Goal: Task Accomplishment & Management: Use online tool/utility

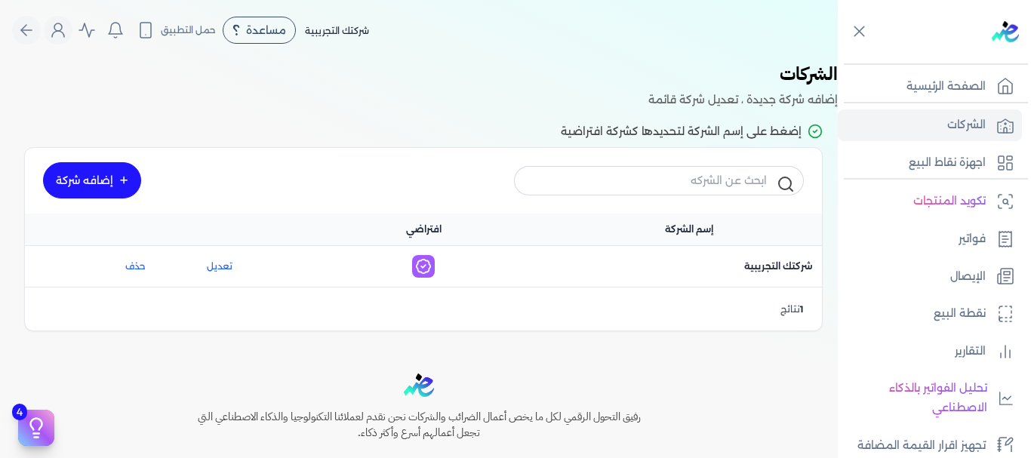
click at [100, 180] on link "إضافه شركة" at bounding box center [92, 180] width 98 height 36
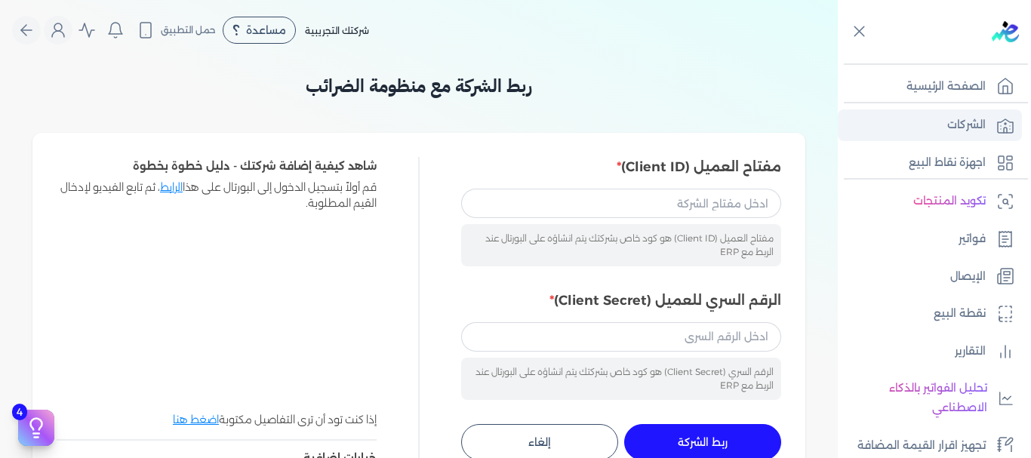
click at [969, 125] on p "الشركات" at bounding box center [966, 126] width 39 height 20
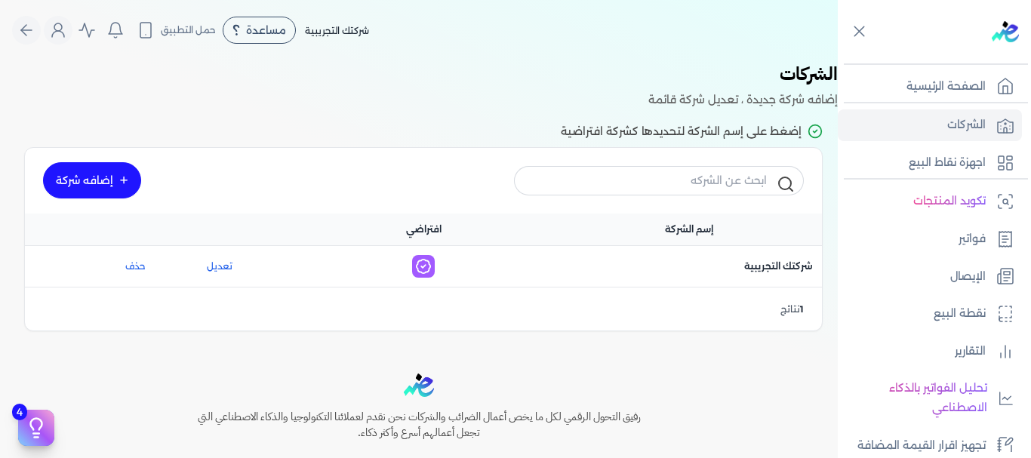
click at [112, 183] on link "إضافه شركة" at bounding box center [92, 180] width 98 height 36
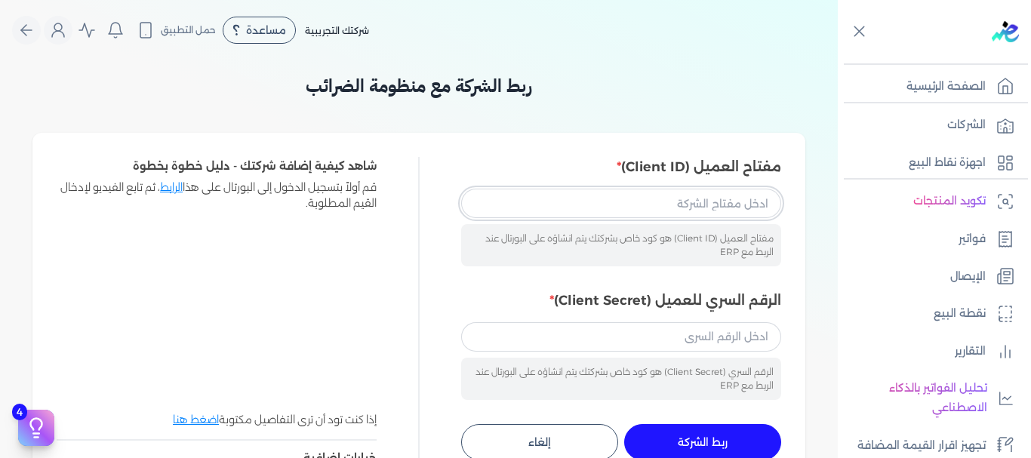
click at [597, 199] on input "مفتاح العميل (Client ID)" at bounding box center [621, 203] width 320 height 29
type input "D"
type input "d"
type input "8d902091-11d6-447b-eed88902eadc"
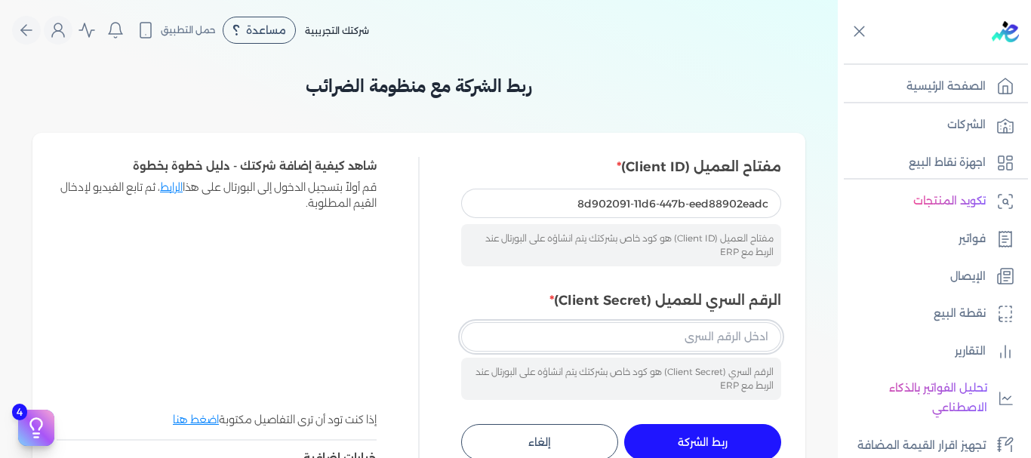
click at [641, 347] on input "الرقم السري للعميل (Client Secret)" at bounding box center [621, 336] width 320 height 29
type input "خ"
click at [728, 437] on span "ربط الشركة" at bounding box center [703, 442] width 50 height 11
click at [772, 203] on input "8d902091-11d6-447b-eed88902eadc" at bounding box center [621, 203] width 320 height 29
click at [558, 202] on input "8d902091-11d6-447b-eed88902eadc" at bounding box center [621, 203] width 320 height 29
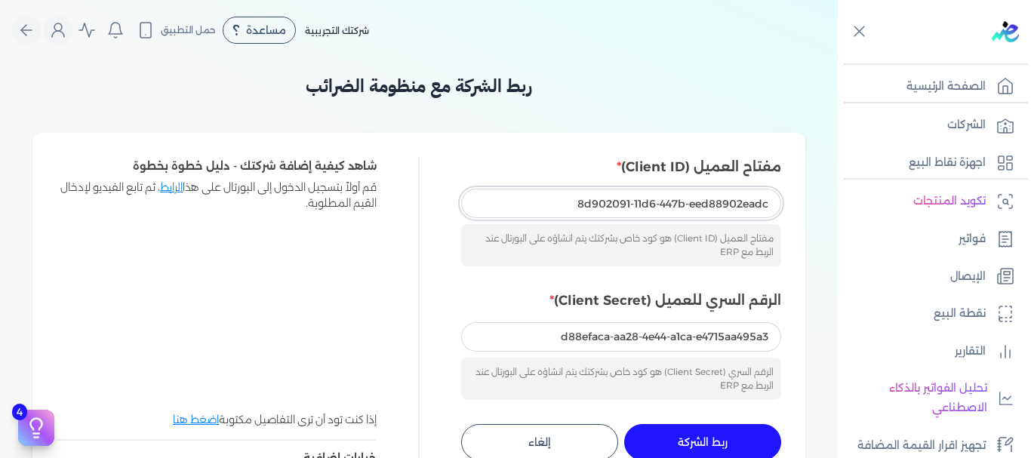
drag, startPoint x: 547, startPoint y: 212, endPoint x: 522, endPoint y: 193, distance: 32.3
click at [522, 193] on input "8d902091-11d6-447b-eed88902eadc" at bounding box center [621, 203] width 320 height 29
click at [495, 204] on input "8d902091-11d6-447b-eed88902eadc" at bounding box center [621, 203] width 320 height 29
drag, startPoint x: 495, startPoint y: 204, endPoint x: 481, endPoint y: 195, distance: 17.0
click at [481, 195] on input "8d902091-11d6-447b-eed88902eadc" at bounding box center [621, 203] width 320 height 29
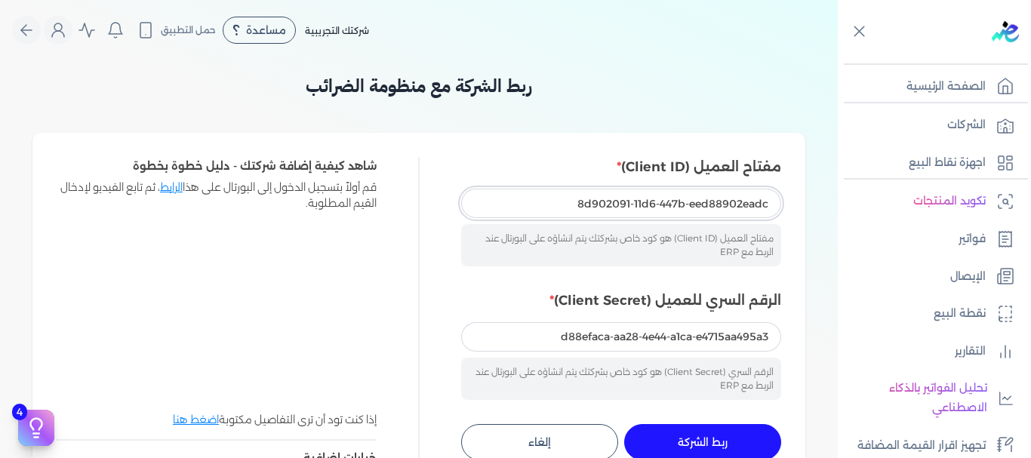
click at [551, 203] on input "8d902091-11d6-447b-eed88902eadc" at bounding box center [621, 203] width 320 height 29
click at [562, 340] on input "d88efaca-aa28-4e44-a1ca-e4715aa495a3" at bounding box center [621, 336] width 320 height 29
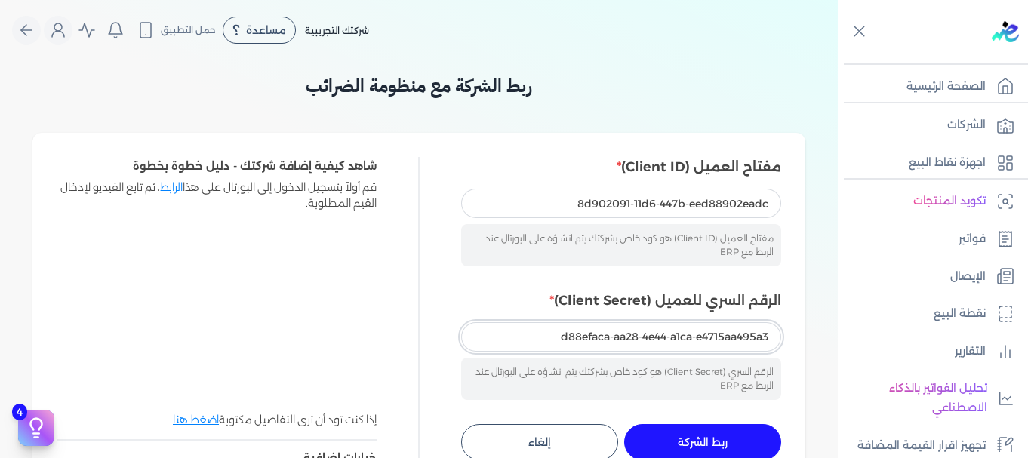
click at [775, 338] on input "d88efaca-aa28-4e44-a1ca-e4715aa495a3" at bounding box center [621, 336] width 320 height 29
click at [621, 340] on input "d88efaca-aa28-4e44-a1ca-e4715aa495a3" at bounding box center [621, 336] width 320 height 29
type input "d88efaca-a\a28-4e44-a1ca-e4715aa495a3"
click at [621, 340] on input "d88efaca-a\a28-4e44-a1ca-e4715aa495a3" at bounding box center [621, 336] width 320 height 29
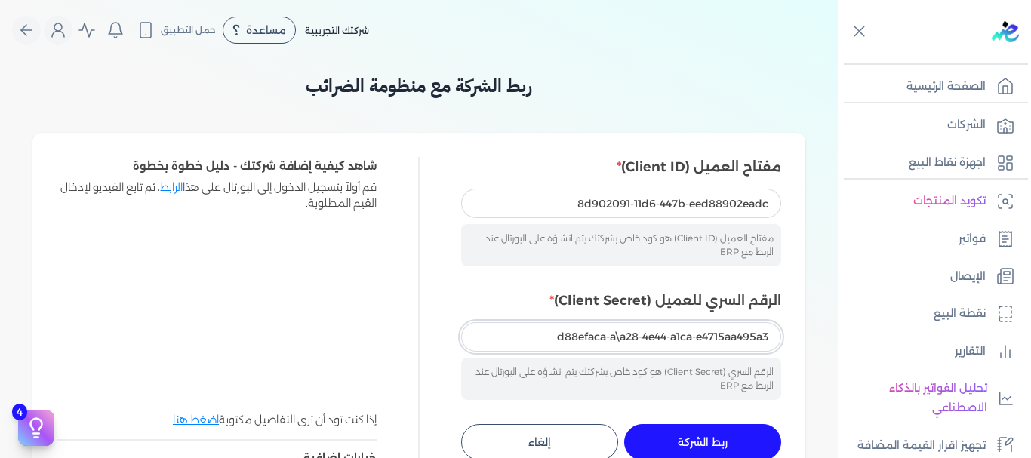
click at [621, 340] on input "d88efaca-a\a28-4e44-a1ca-e4715aa495a3" at bounding box center [621, 336] width 320 height 29
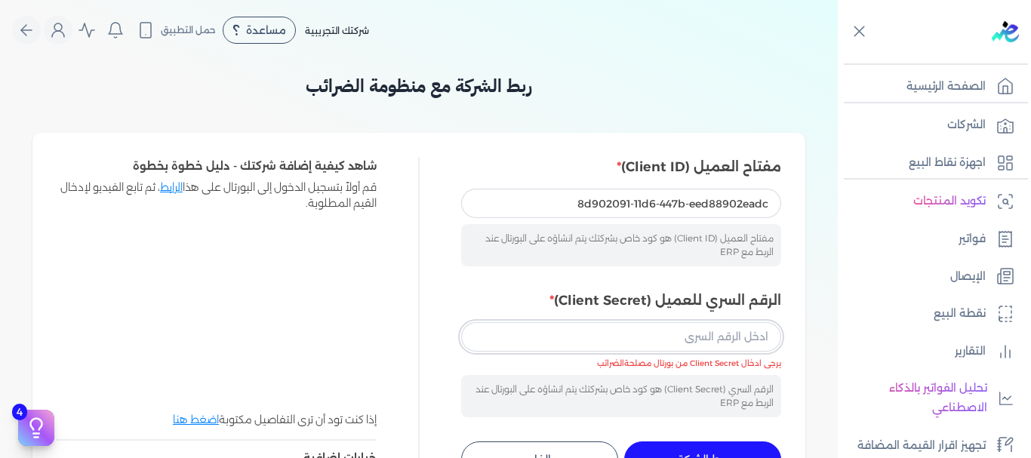
paste input "8d902091-11d6-447b-eed88902eadc"
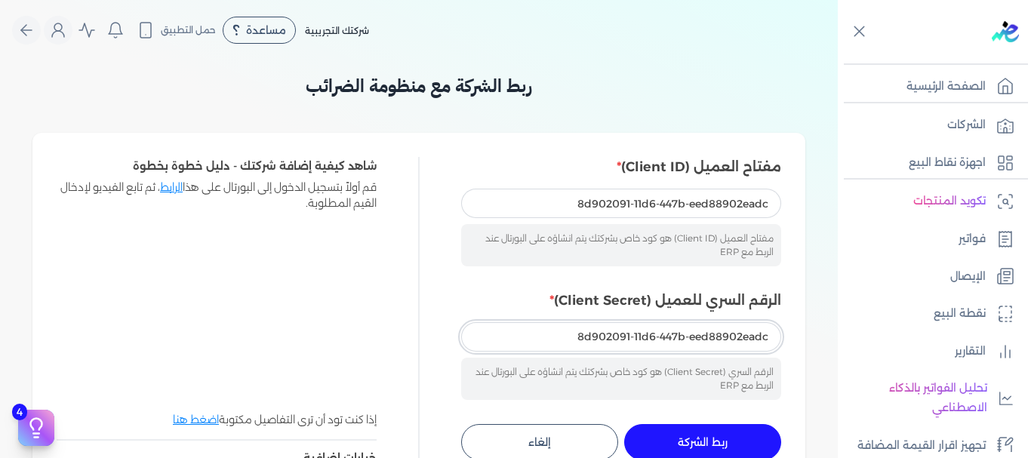
type input "8d902091-11d6-447b-eed88902eadc"
click at [732, 202] on input "8d902091-11d6-447b-eed88902eadc" at bounding box center [621, 203] width 320 height 29
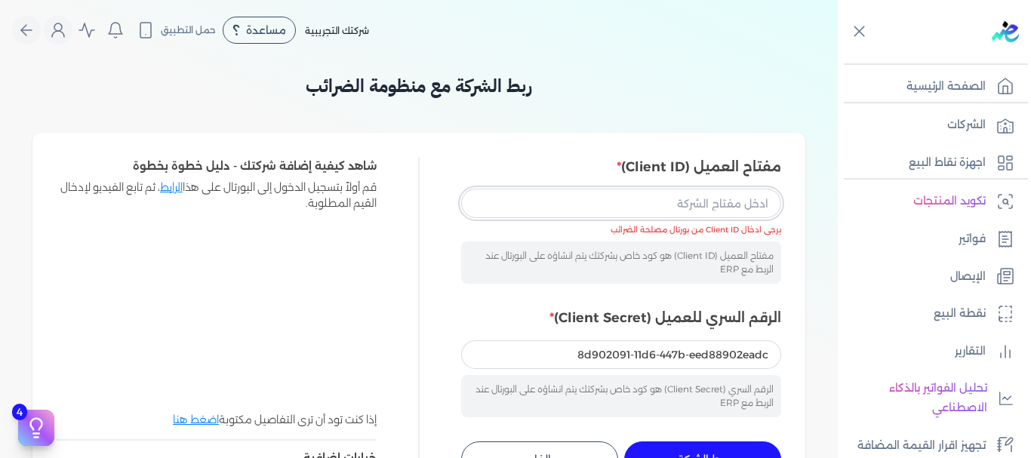
click at [661, 200] on input "مفتاح العميل (Client ID)" at bounding box center [621, 203] width 320 height 29
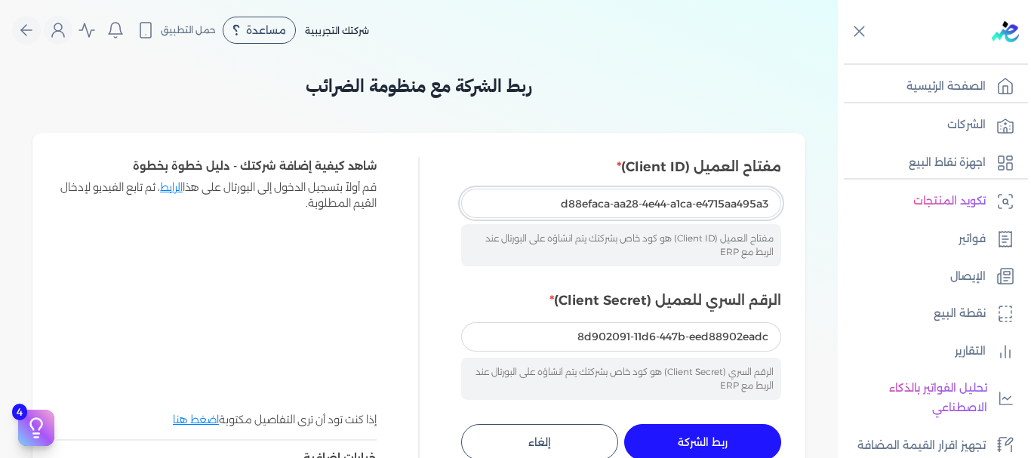
type input "d88efaca-aa28-4e44-a1ca-e4715aa495a3"
click at [697, 340] on input "8d902091-11d6-447b-eed88902eadc" at bounding box center [621, 336] width 320 height 29
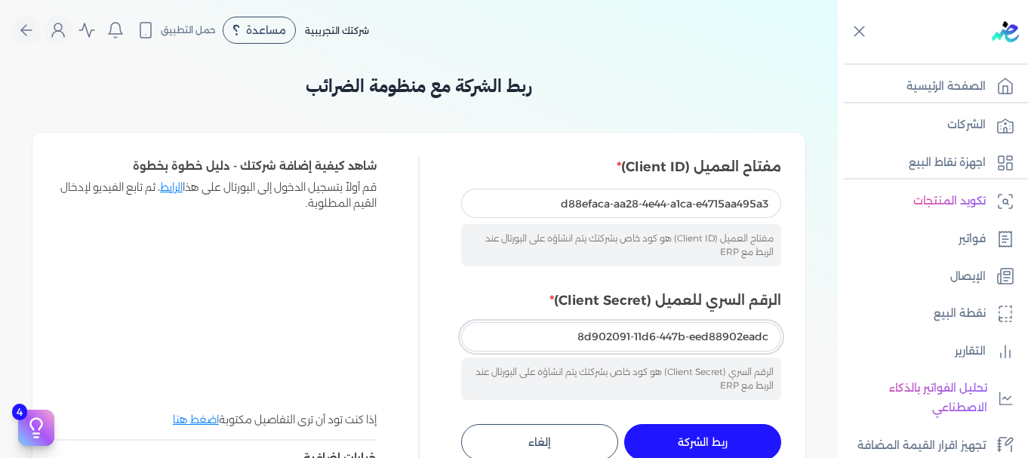
click at [697, 340] on input "8d902091-11d6-447b-eed88902eadc" at bounding box center [621, 336] width 320 height 29
type input "0eaeb0a7-a1b3-4ab5-a9a7-197be9a8c286"
click at [738, 445] on button "ربط الشركة جاري التنفيذ" at bounding box center [702, 442] width 157 height 36
click at [658, 201] on input "d88efaca-aa28-4e44-a1ca-e4715aa495a3" at bounding box center [621, 203] width 320 height 29
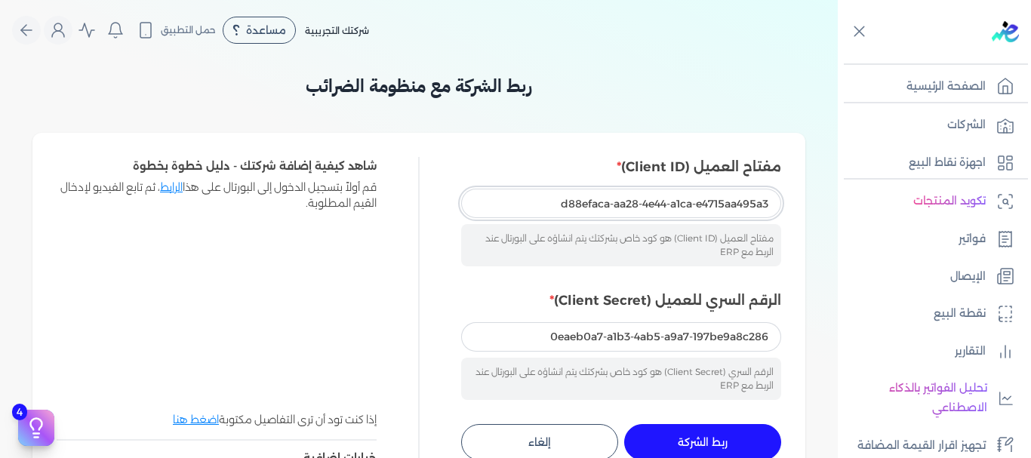
click at [658, 201] on input "d88efaca-aa28-4e44-a1ca-e4715aa495a3" at bounding box center [621, 203] width 320 height 29
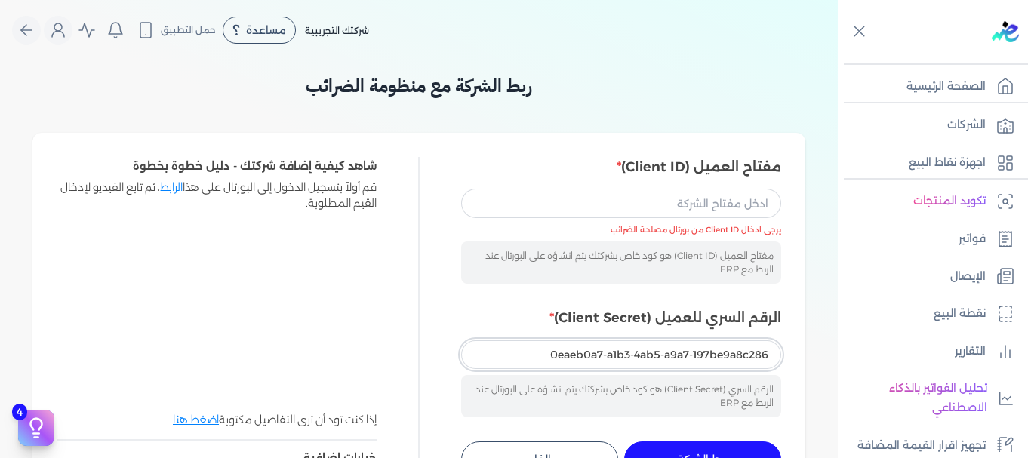
click at [661, 352] on input "0eaeb0a7-a1b3-4ab5-a9a7-197be9a8c286" at bounding box center [621, 354] width 320 height 29
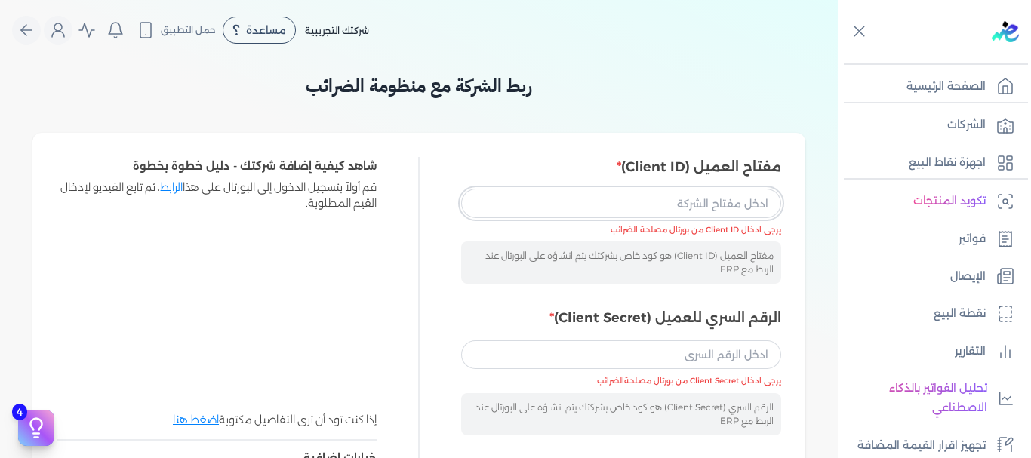
click at [655, 204] on input "مفتاح العميل (Client ID)" at bounding box center [621, 203] width 320 height 29
click at [652, 205] on input "مفتاح العميل (Client ID)" at bounding box center [621, 203] width 320 height 29
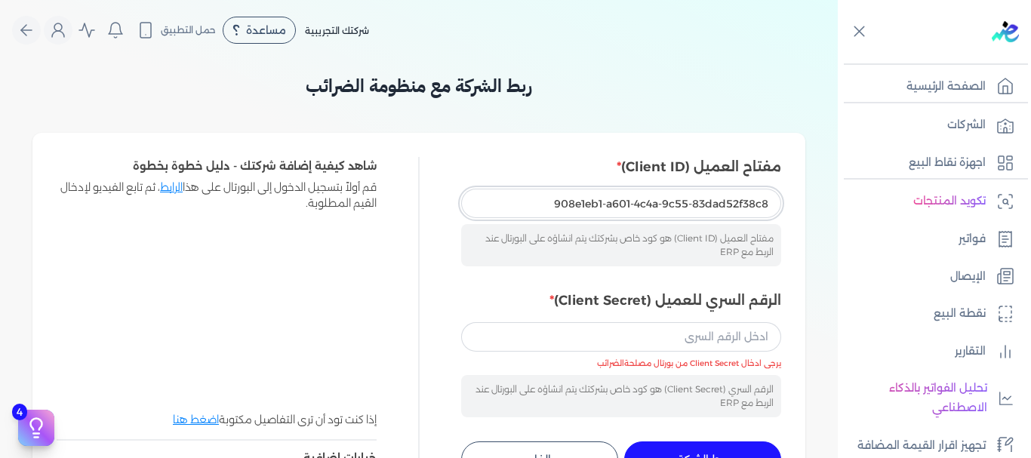
type input "908e1eb1-a601-4c4a-9c55-83dad52f38c8"
click at [591, 341] on input "الرقم السري للعميل (Client Secret)" at bounding box center [621, 336] width 320 height 29
click at [627, 319] on div "الرقم السري للعميل (Client Secret) الرقم السري (Client Secret) هو كود خاص بشركت…" at bounding box center [621, 354] width 320 height 127
click at [649, 340] on input "الرقم السري للعميل (Client Secret)" at bounding box center [621, 336] width 320 height 29
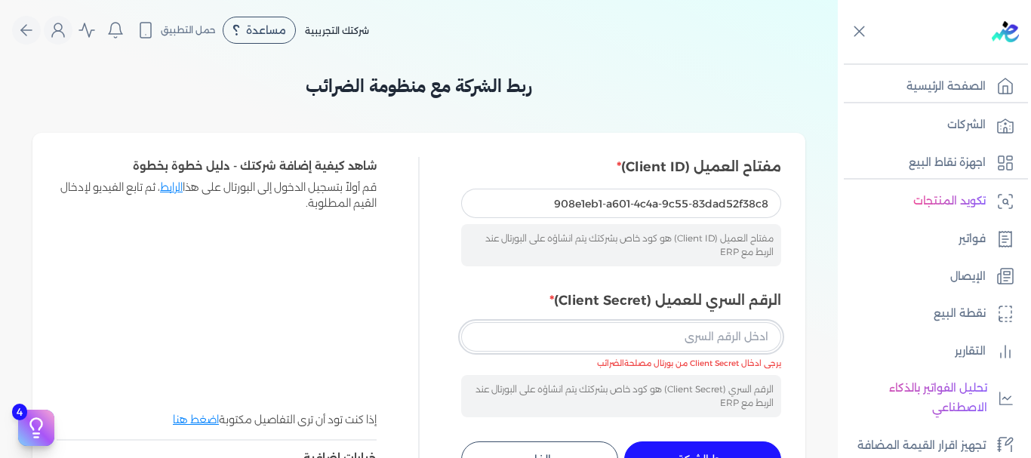
click at [649, 340] on input "الرقم السري للعميل (Client Secret)" at bounding box center [621, 336] width 320 height 29
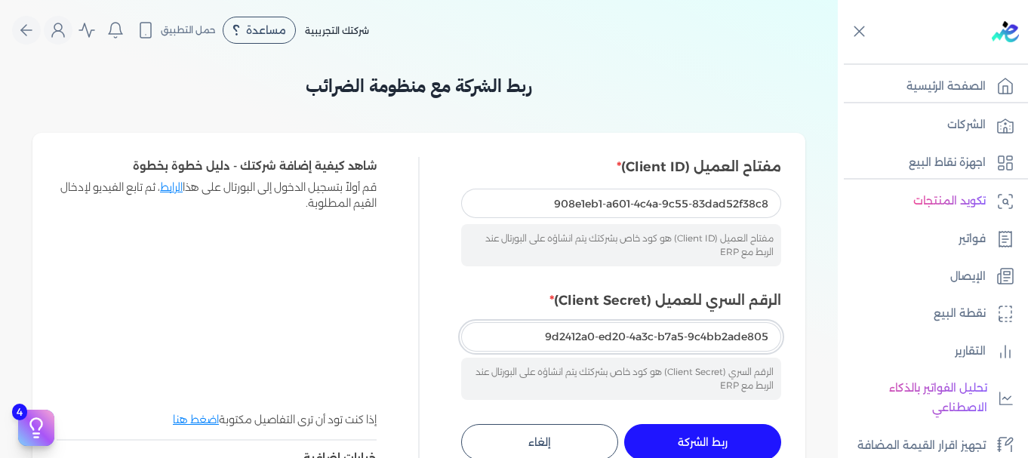
type input "9d2412a0-ed20-4a3c-b7a5-9c4bb2ade805"
click at [716, 441] on span "ربط الشركة" at bounding box center [703, 442] width 50 height 11
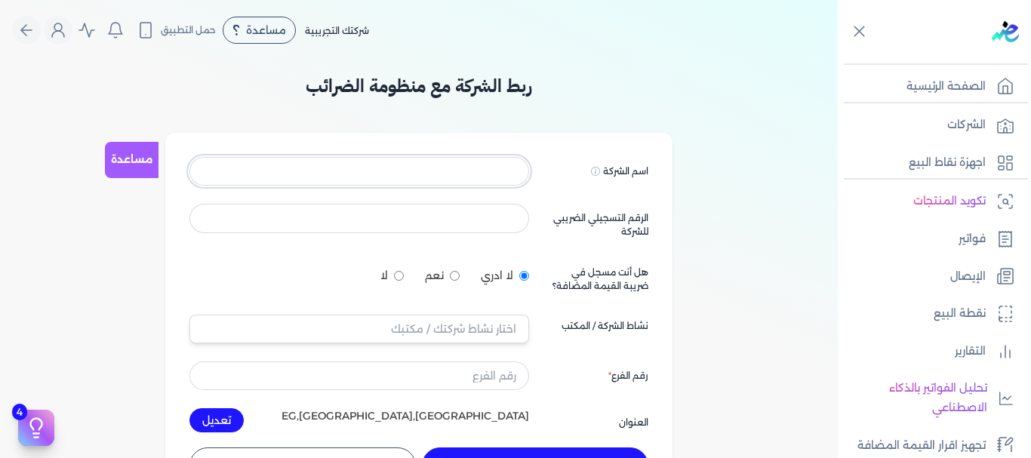
click at [479, 167] on input at bounding box center [359, 171] width 340 height 29
type input "h"
type input "المركز الطبى الدولى التخصصى"
click at [479, 210] on input at bounding box center [359, 218] width 340 height 29
type input "726759112"
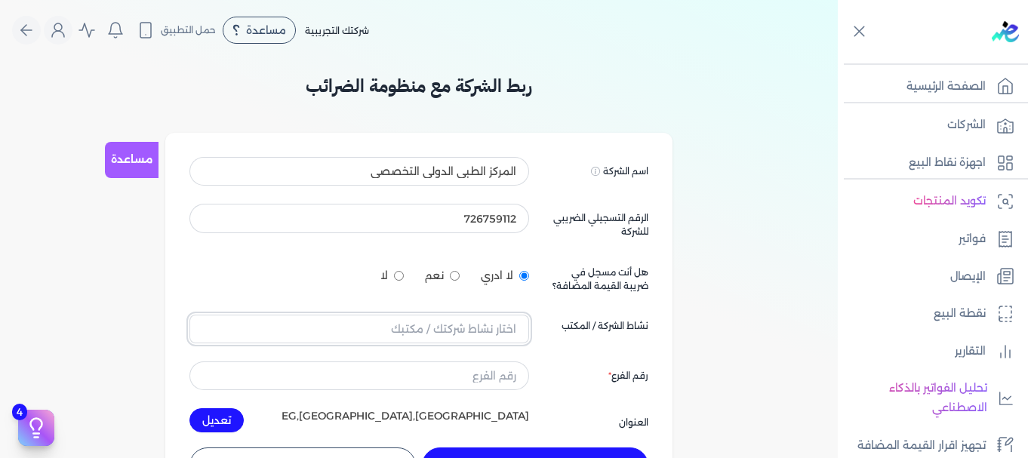
click at [486, 329] on input "text" at bounding box center [359, 329] width 340 height 29
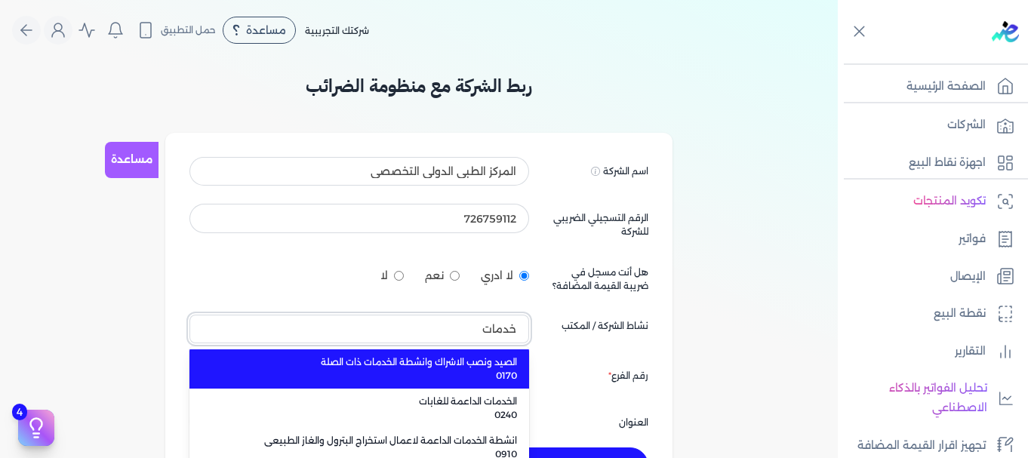
click at [189, 315] on button "خدمات" at bounding box center [359, 329] width 340 height 29
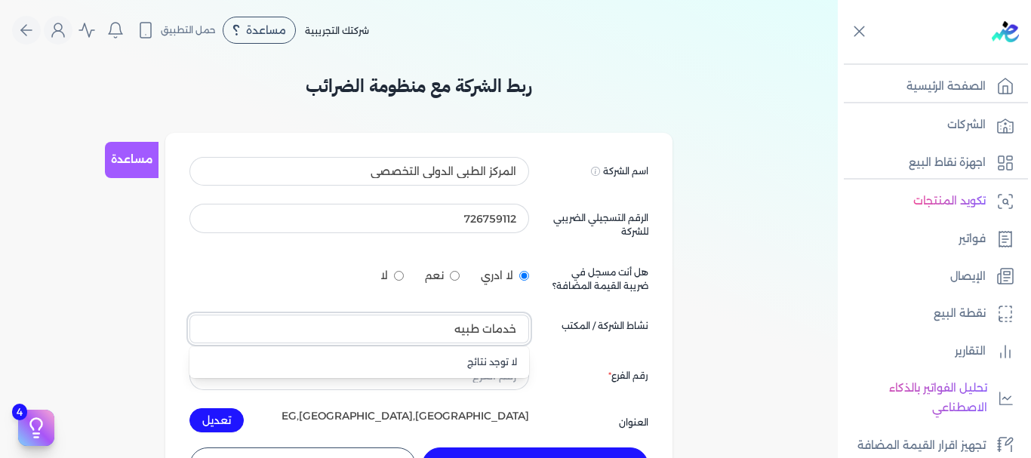
type input "خدمات طبيه"
click at [480, 382] on input "text" at bounding box center [359, 376] width 340 height 29
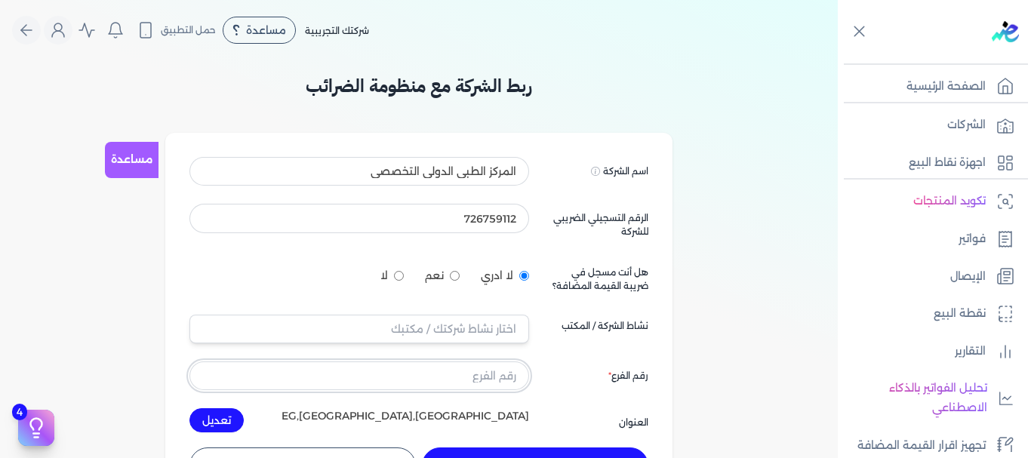
click at [480, 382] on input "text" at bounding box center [359, 376] width 340 height 29
type input "1"
click at [226, 414] on button "تعديل" at bounding box center [216, 420] width 54 height 24
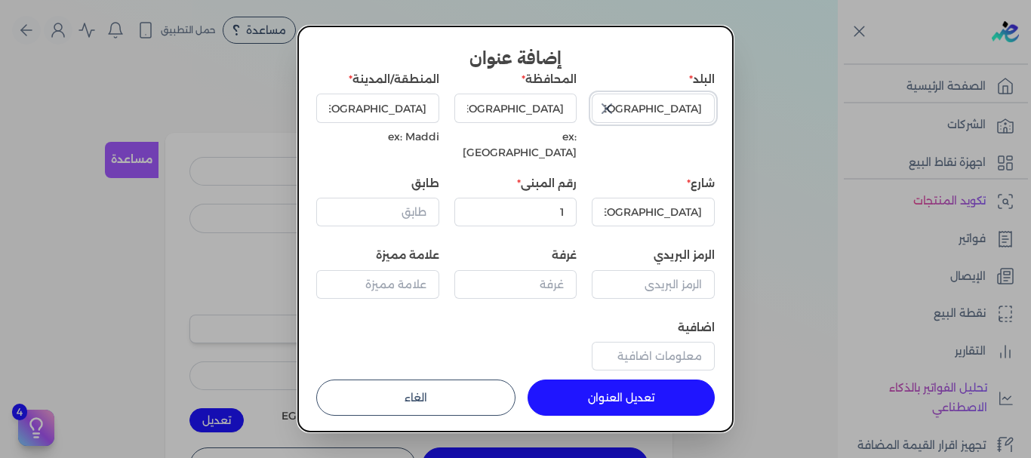
click at [630, 111] on input "[GEOGRAPHIC_DATA]" at bounding box center [653, 108] width 123 height 29
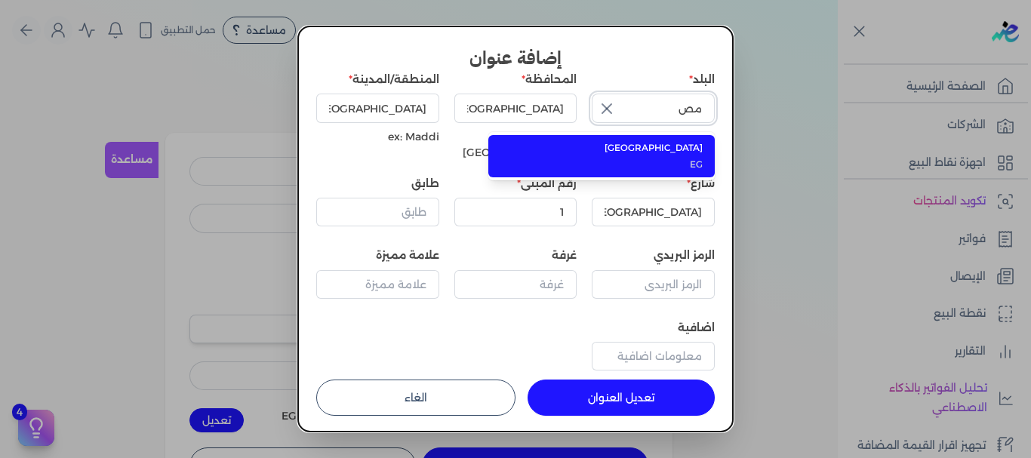
type input "م"
type input "[GEOGRAPHIC_DATA]"
click at [619, 147] on span "[GEOGRAPHIC_DATA]" at bounding box center [611, 148] width 184 height 14
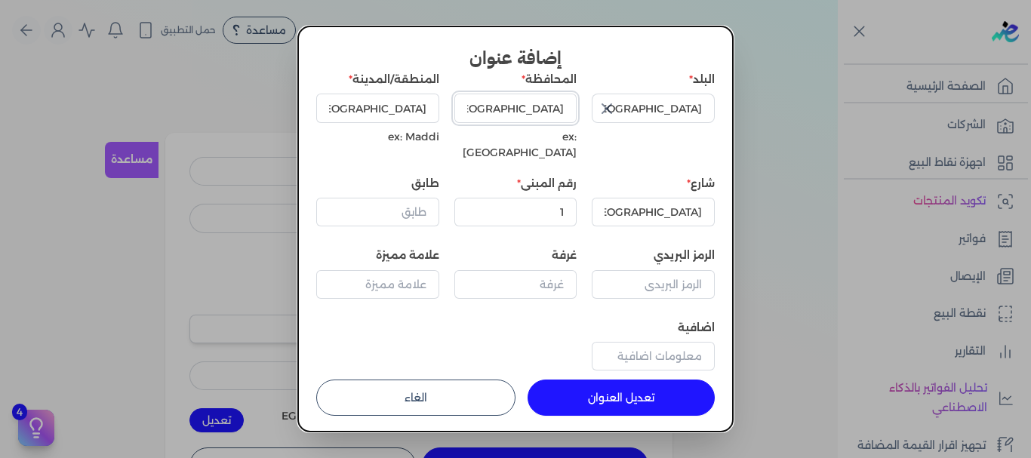
click at [519, 103] on input "[GEOGRAPHIC_DATA]" at bounding box center [515, 108] width 123 height 29
type input "اسوان"
click at [419, 106] on input "[GEOGRAPHIC_DATA]" at bounding box center [377, 108] width 123 height 29
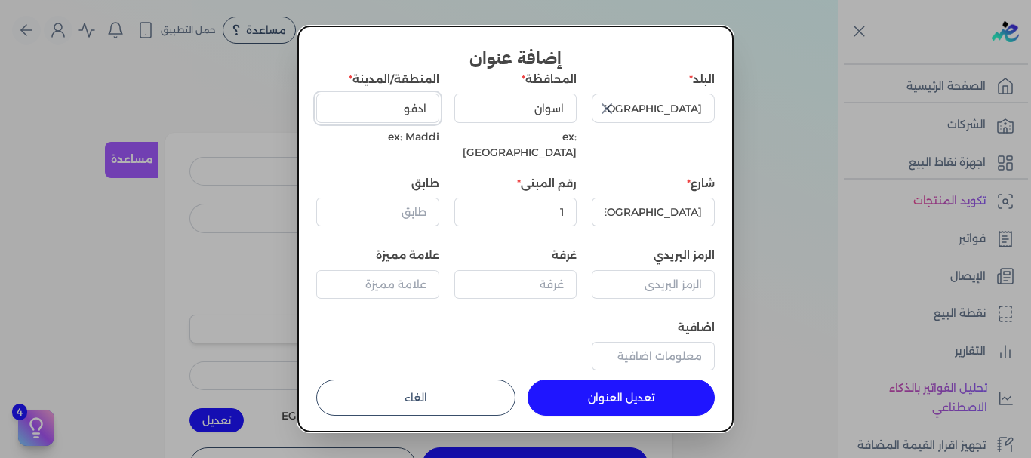
type input "ادفو"
click at [690, 201] on input "[GEOGRAPHIC_DATA]" at bounding box center [653, 212] width 123 height 29
type input "كورنيش النيل"
click at [601, 380] on button "تعديل العنوان" at bounding box center [621, 398] width 187 height 36
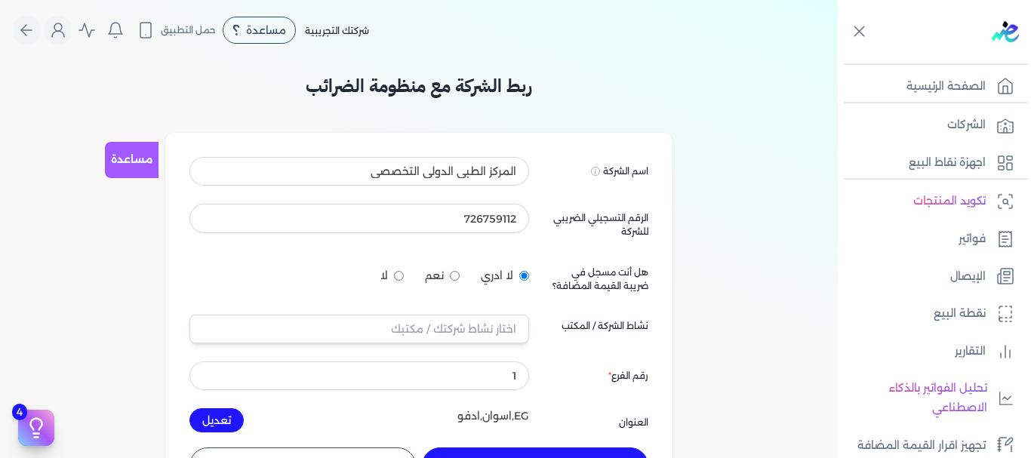
click at [550, 451] on button "حفظ" at bounding box center [535, 466] width 226 height 36
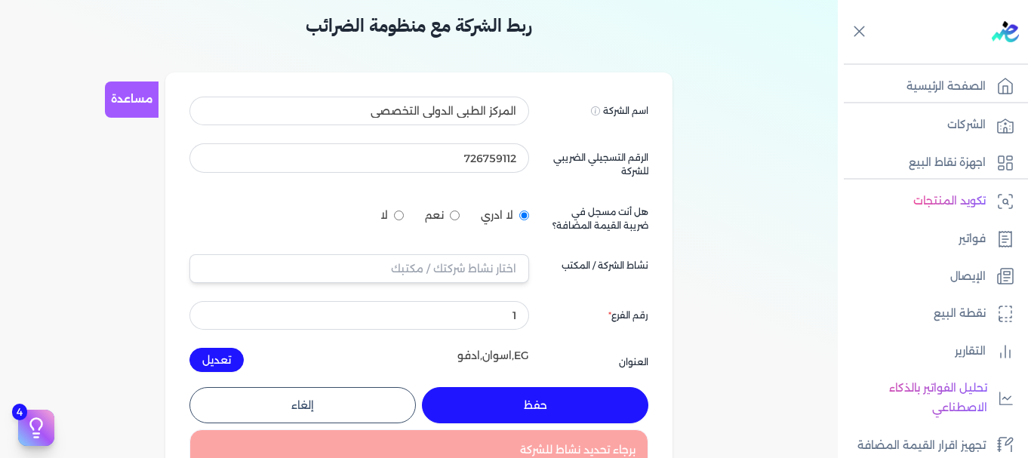
scroll to position [30, 0]
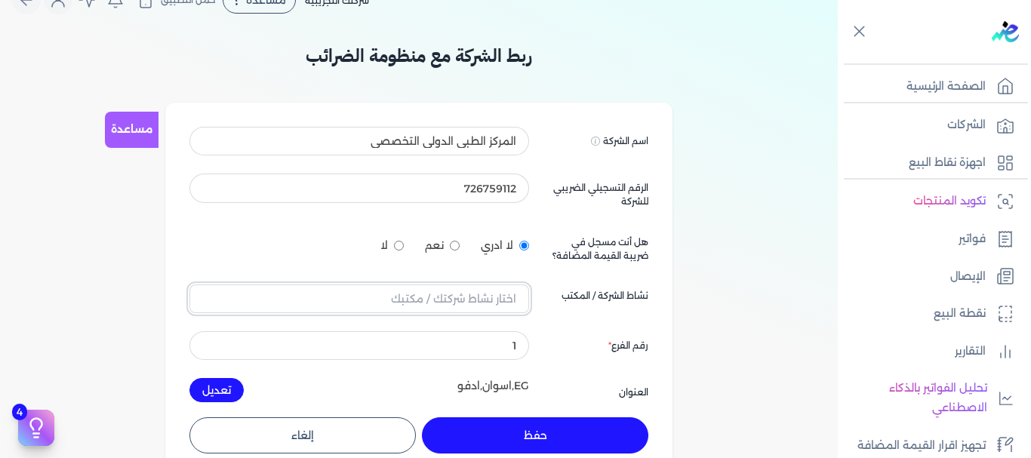
click at [479, 302] on input "text" at bounding box center [359, 299] width 340 height 29
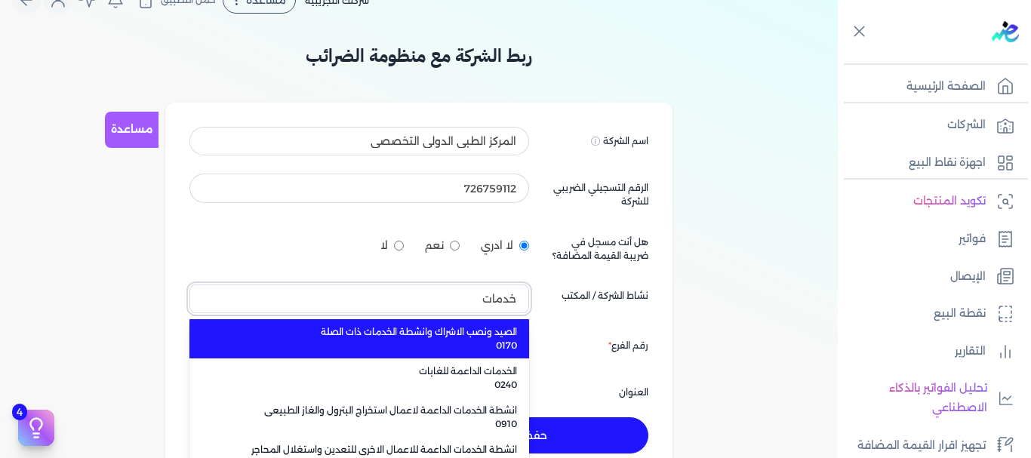
click at [189, 285] on button "خدمات" at bounding box center [359, 299] width 340 height 29
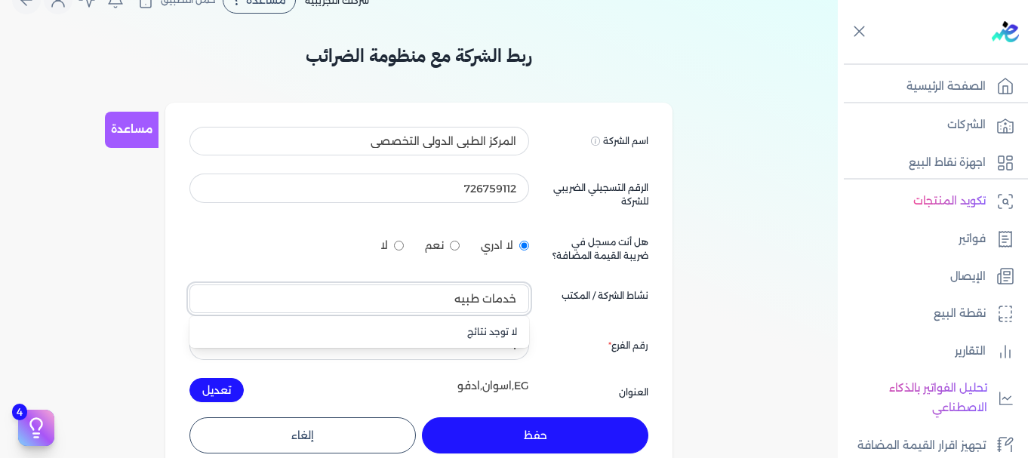
type input "خدمات طبيه"
click at [573, 442] on button "حفظ" at bounding box center [535, 435] width 226 height 36
click at [465, 303] on input "text" at bounding box center [359, 299] width 340 height 29
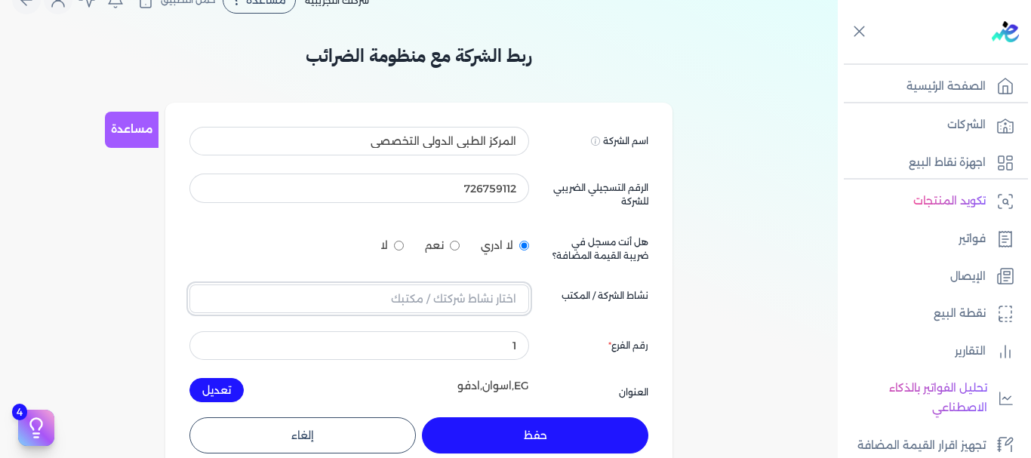
click at [465, 303] on input "text" at bounding box center [359, 299] width 340 height 29
click at [470, 288] on input "text" at bounding box center [359, 299] width 340 height 29
click at [480, 294] on input "text" at bounding box center [359, 299] width 340 height 29
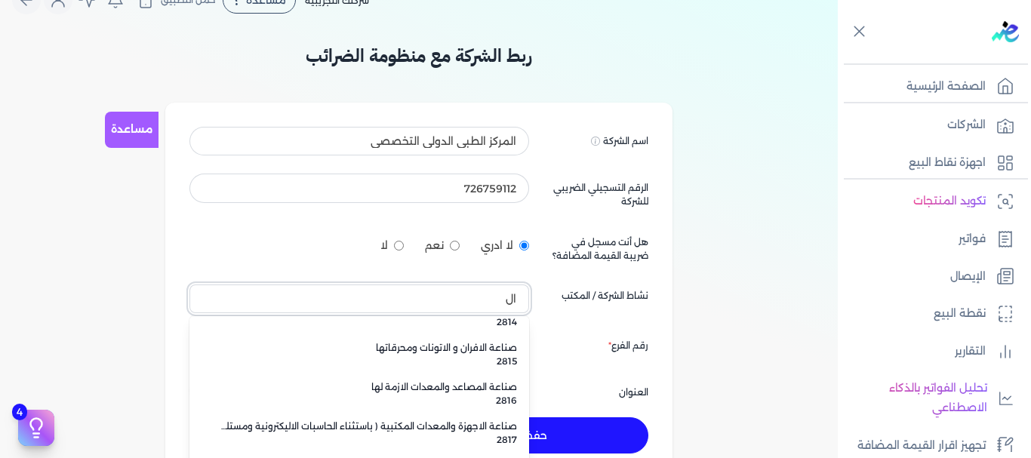
scroll to position [6236, 0]
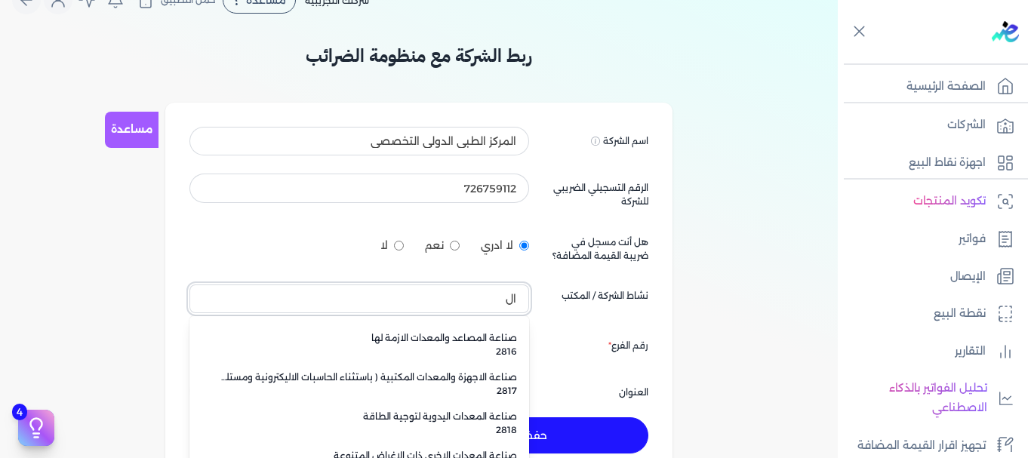
type input "ال"
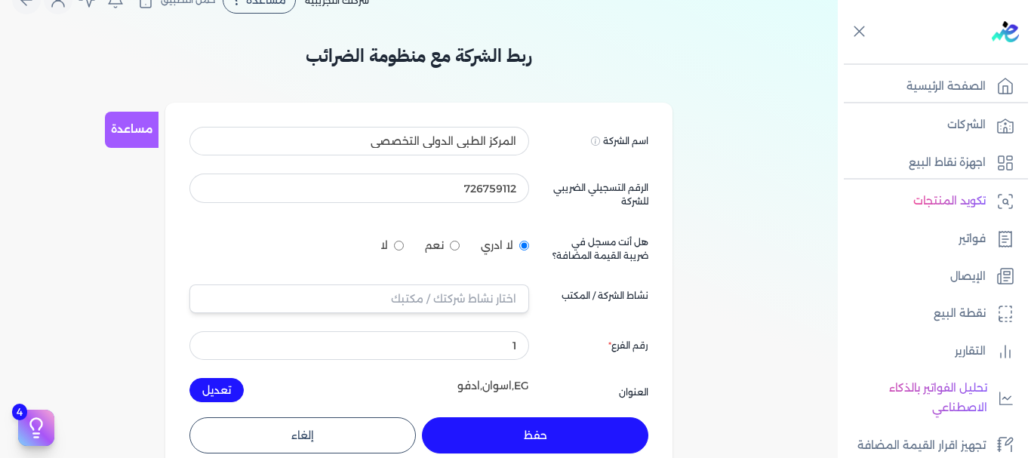
click at [405, 283] on div "زراعة الحبوب والمحاصيل ( فيما عدا الارز ) والبقوليات والحبوب الزيتية 0111 زراعة…" at bounding box center [359, 298] width 340 height 32
click at [417, 296] on input "text" at bounding box center [359, 299] width 340 height 29
click at [189, 285] on button "المجال" at bounding box center [359, 299] width 340 height 29
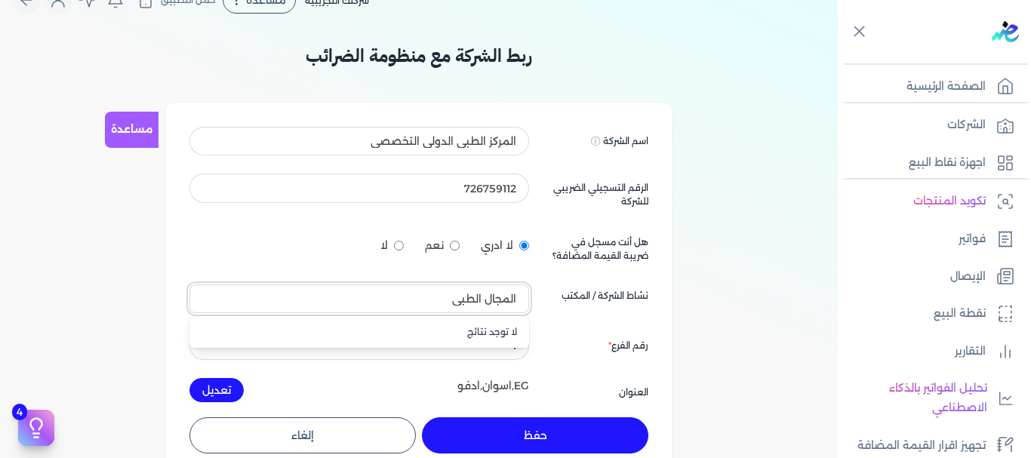
type input "المجال الطبى"
click at [507, 431] on button "حفظ" at bounding box center [535, 435] width 226 height 36
click at [362, 301] on input "text" at bounding box center [359, 299] width 340 height 29
click at [268, 300] on input "text" at bounding box center [359, 299] width 340 height 29
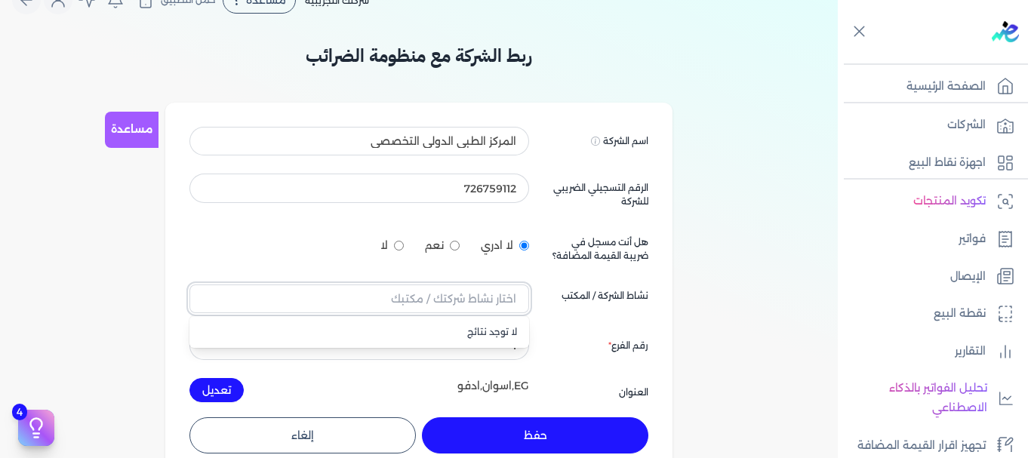
click at [268, 300] on input "text" at bounding box center [359, 299] width 340 height 29
click at [388, 308] on input "text" at bounding box center [359, 299] width 340 height 29
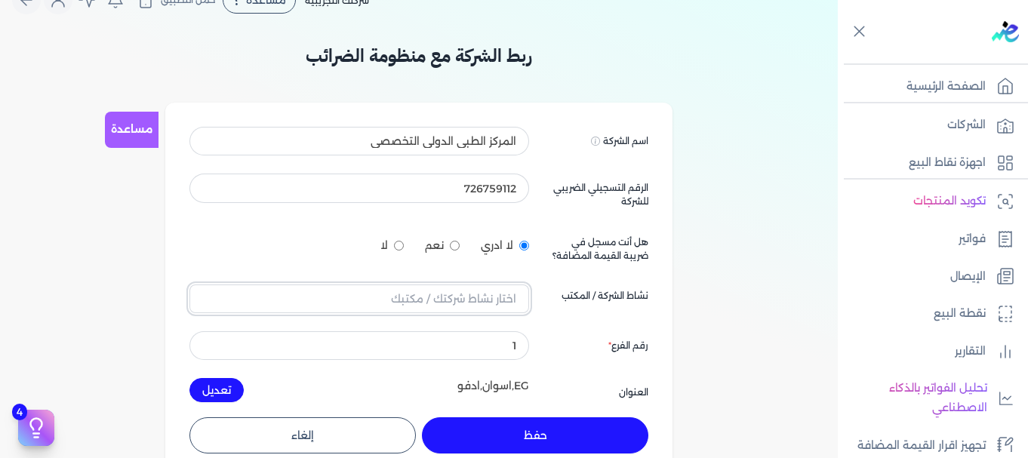
click at [388, 308] on input "text" at bounding box center [359, 299] width 340 height 29
click at [419, 293] on input "text" at bounding box center [359, 299] width 340 height 29
click at [473, 302] on input "text" at bounding box center [359, 299] width 340 height 29
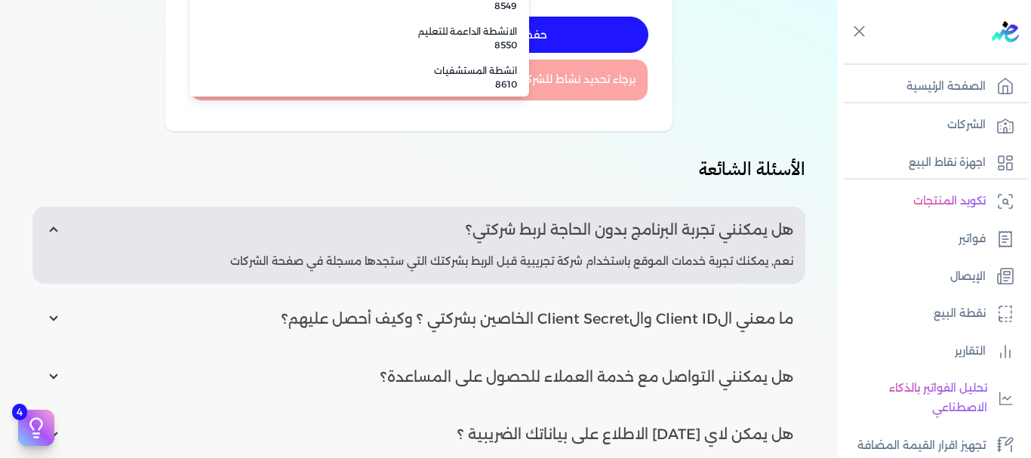
scroll to position [15005, 0]
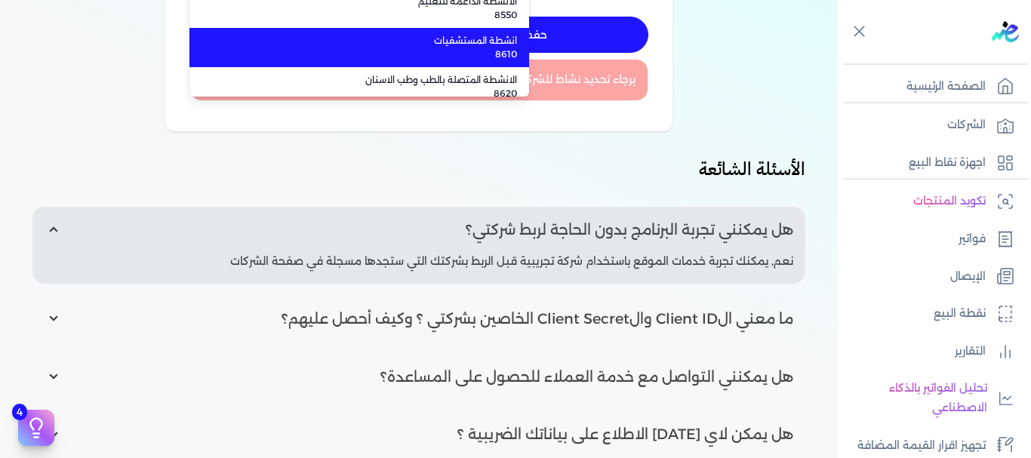
click at [387, 48] on span "8610" at bounding box center [368, 55] width 297 height 14
type input "انشطة المستشفيات 8610"
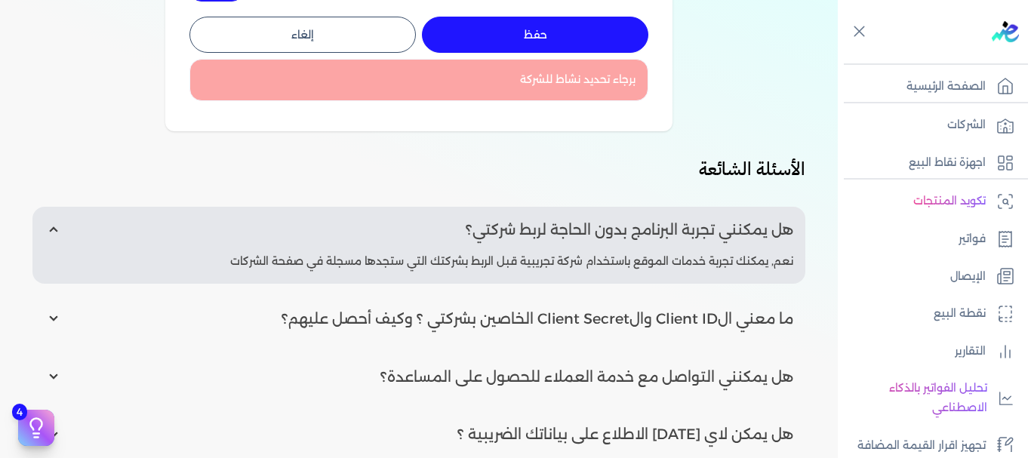
click at [539, 38] on button "حفظ" at bounding box center [535, 35] width 226 height 36
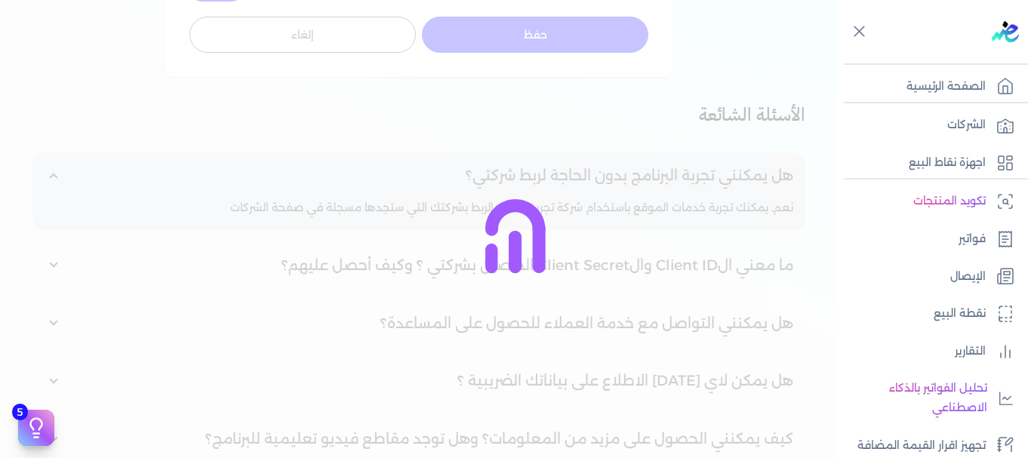
scroll to position [116, 0]
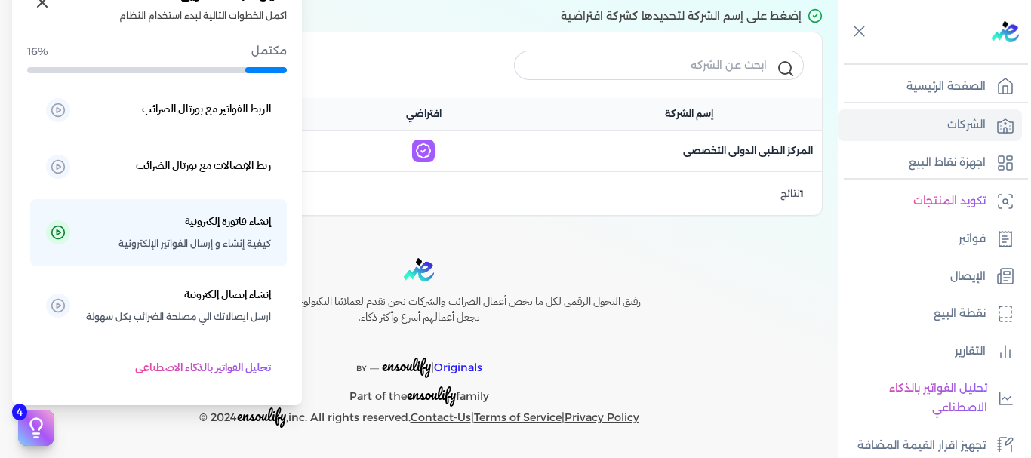
click at [35, 422] on icon at bounding box center [36, 428] width 23 height 23
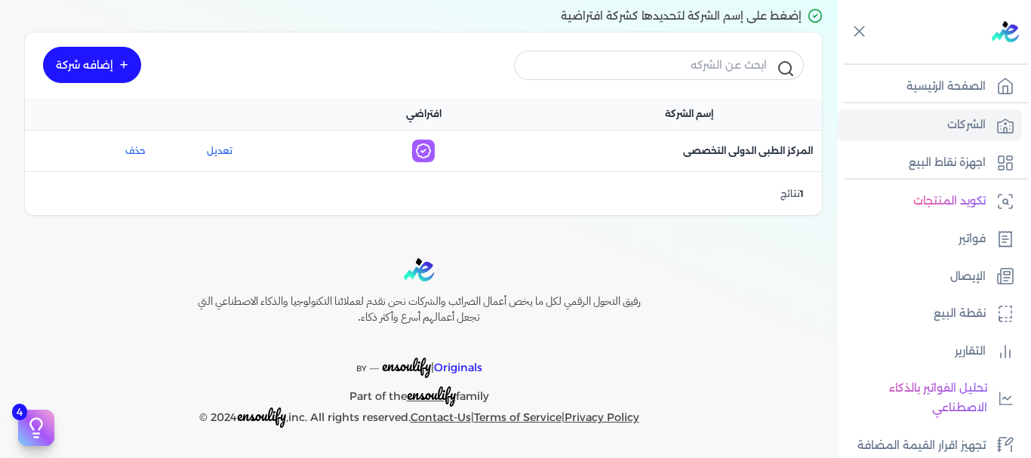
click at [506, 254] on div "Toggle Navigation الاسعار العمولات مساعدة خدمة العملاء دليل المستخدم تسجيل الدخ…" at bounding box center [419, 229] width 838 height 458
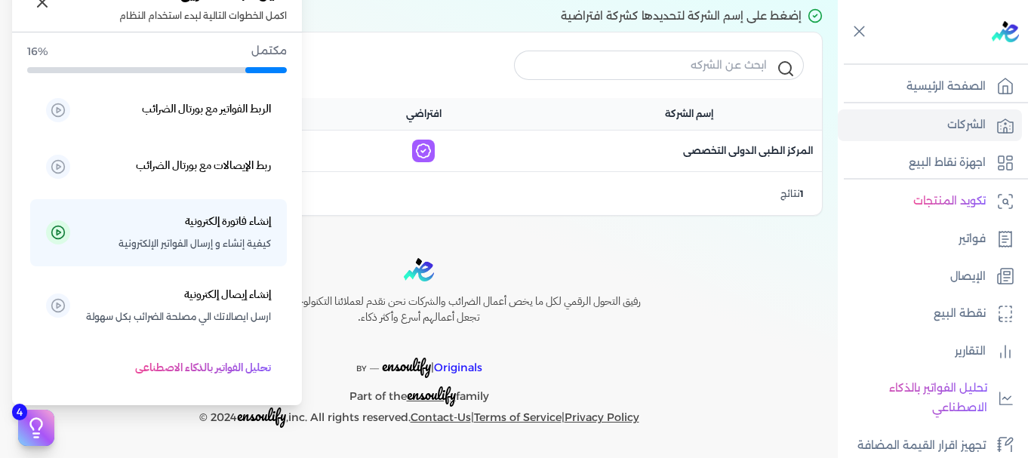
click at [42, 433] on icon at bounding box center [36, 428] width 23 height 23
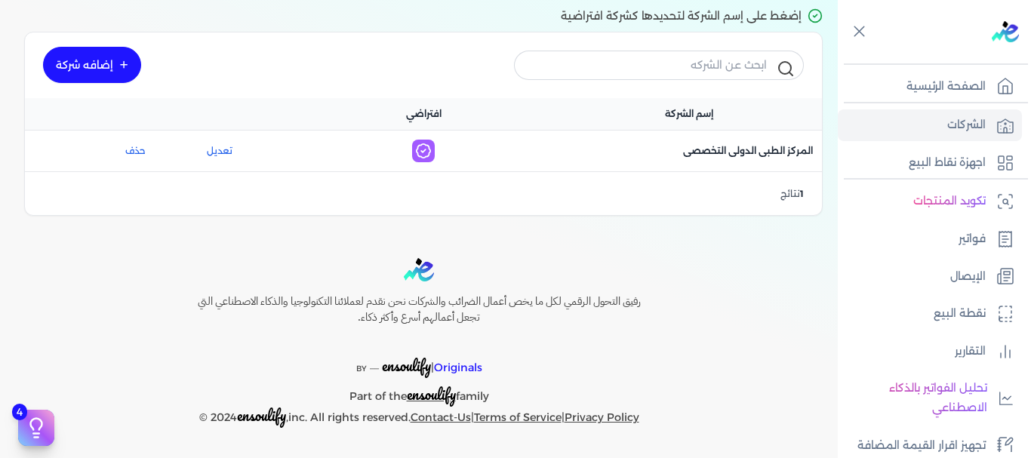
click at [570, 257] on div "Toggle Navigation الاسعار العمولات مساعدة خدمة العملاء دليل المستخدم تسجيل الدخ…" at bounding box center [419, 229] width 838 height 458
click at [117, 66] on link "إضافه شركة" at bounding box center [92, 65] width 98 height 36
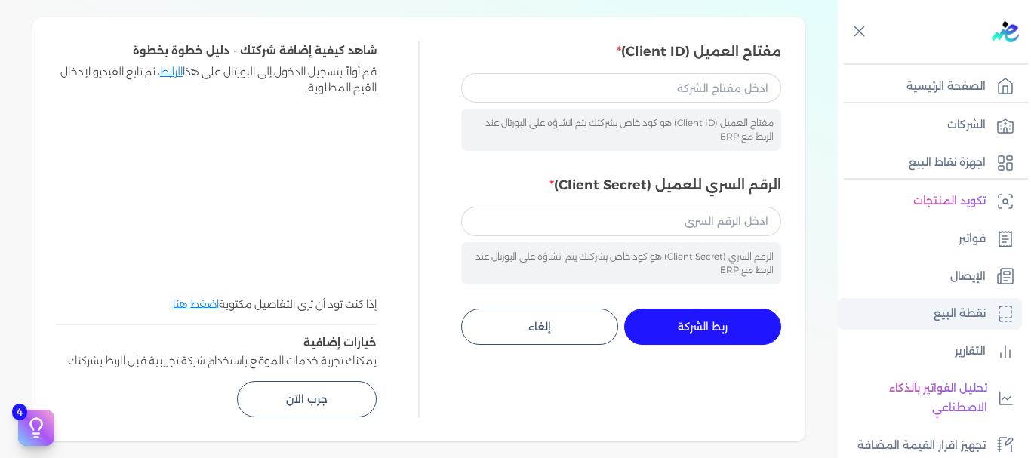
click at [954, 320] on p "نقطة البيع" at bounding box center [960, 314] width 52 height 20
select select
select select "EGP"
select select "EGS"
select select "B"
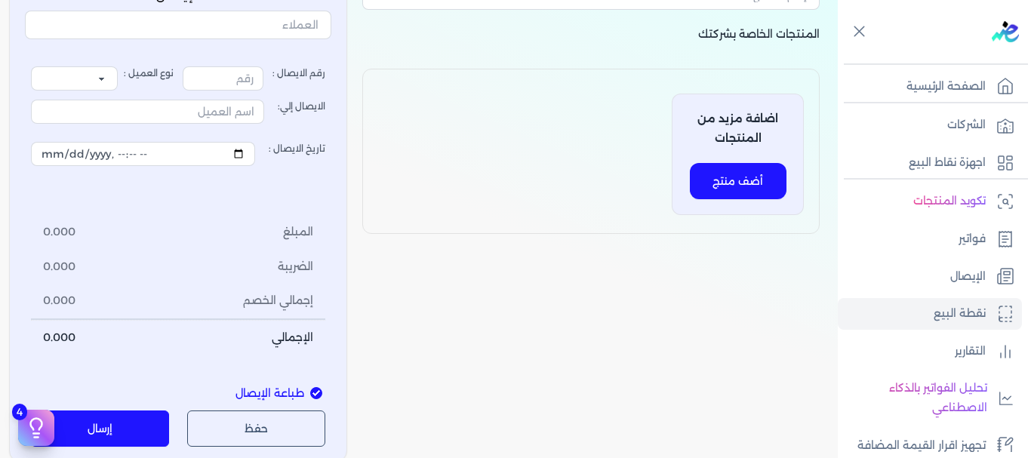
type input "1"
select select "P"
type input "عميل نقدي"
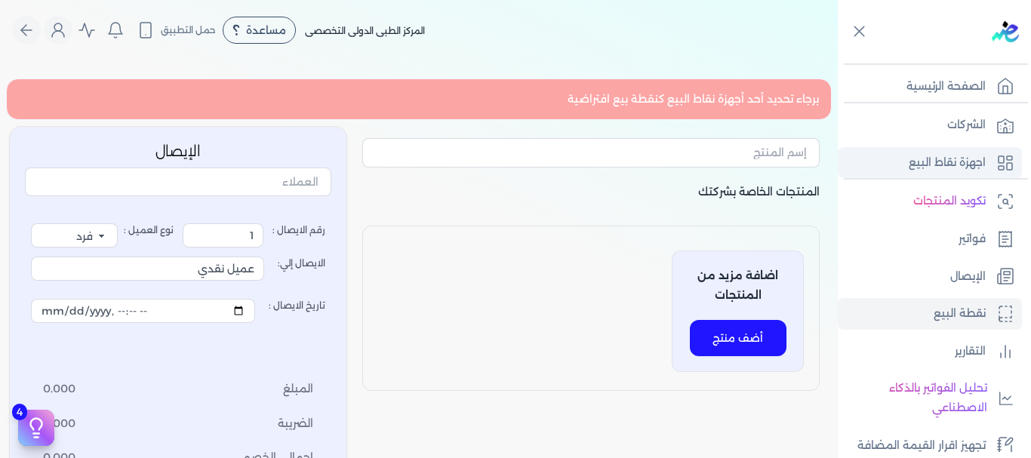
click at [934, 161] on p "اجهزة نقاط البيع" at bounding box center [947, 163] width 77 height 20
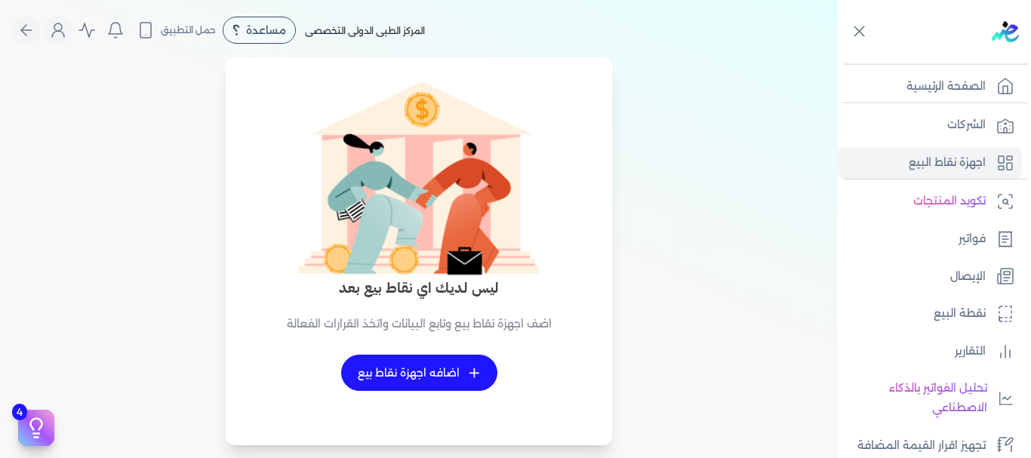
click at [434, 376] on link "+ اضافه اجهزة نقاط بيع" at bounding box center [419, 373] width 156 height 36
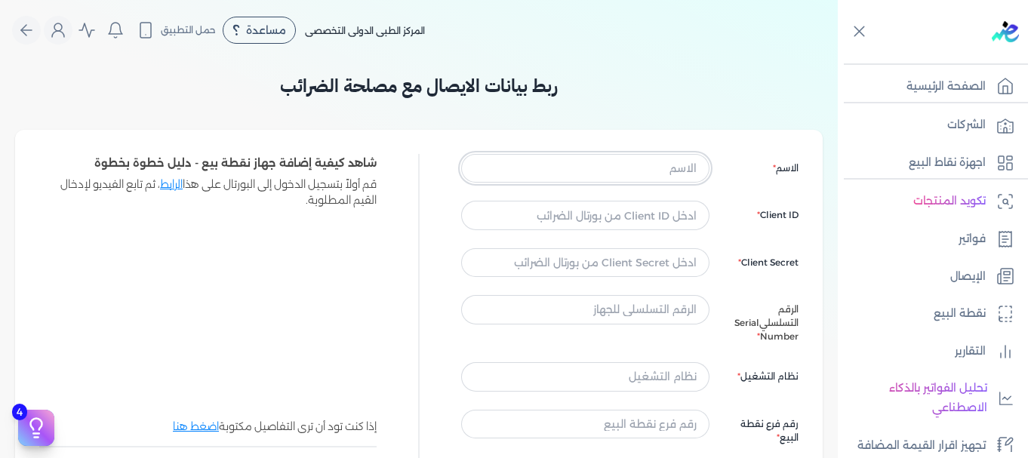
click at [511, 166] on input "text" at bounding box center [585, 168] width 248 height 29
type input "ث"
type input "edariba"
click at [254, 85] on h3 "ربط بيانات الايصال مع مصلحة الضرائب" at bounding box center [419, 85] width 808 height 27
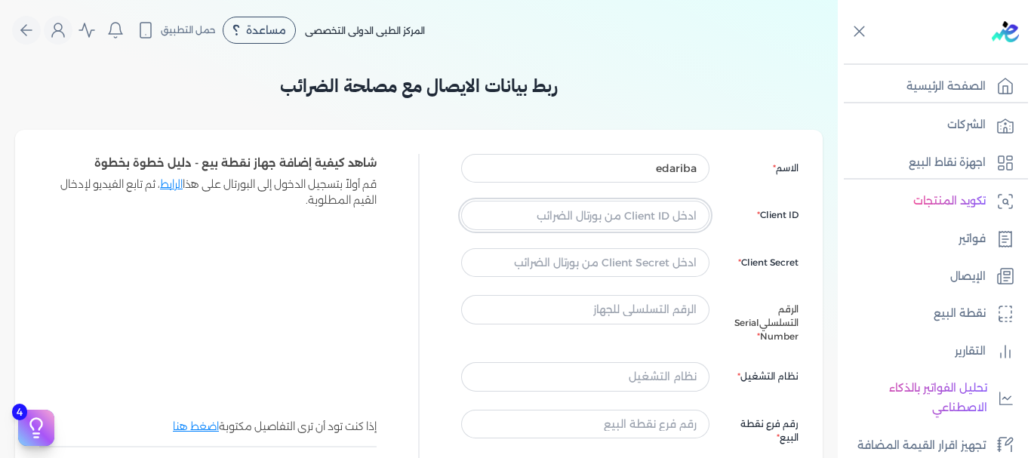
click at [553, 214] on input "text" at bounding box center [585, 215] width 248 height 29
type input "908e1eb1-a601-4c4a-9c55-83dad52f38c8"
click at [614, 263] on input "text" at bounding box center [585, 262] width 248 height 29
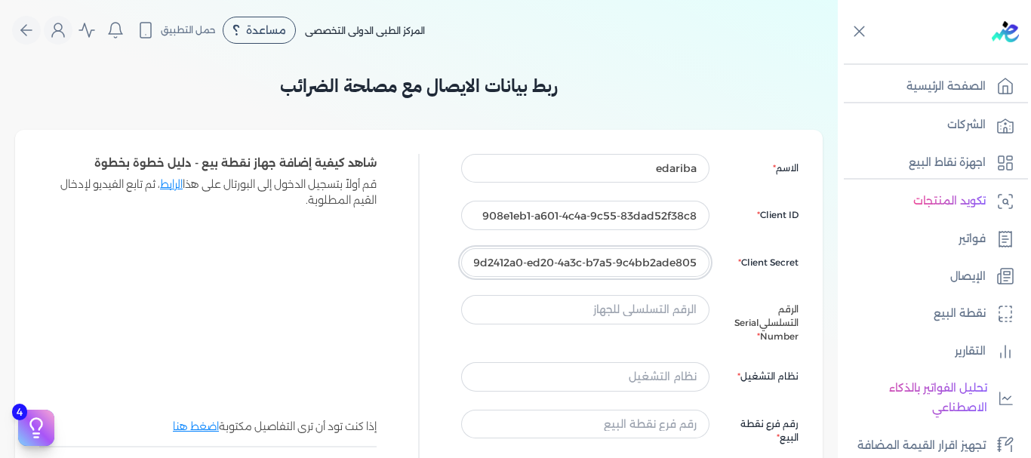
type input "9d2412a0-ed20-4a3c-b7a5-9c4bb2ade805"
click at [634, 313] on input "text" at bounding box center [585, 309] width 248 height 29
type input "5cd0176Qmk"
click at [660, 377] on input "text" at bounding box center [585, 376] width 248 height 29
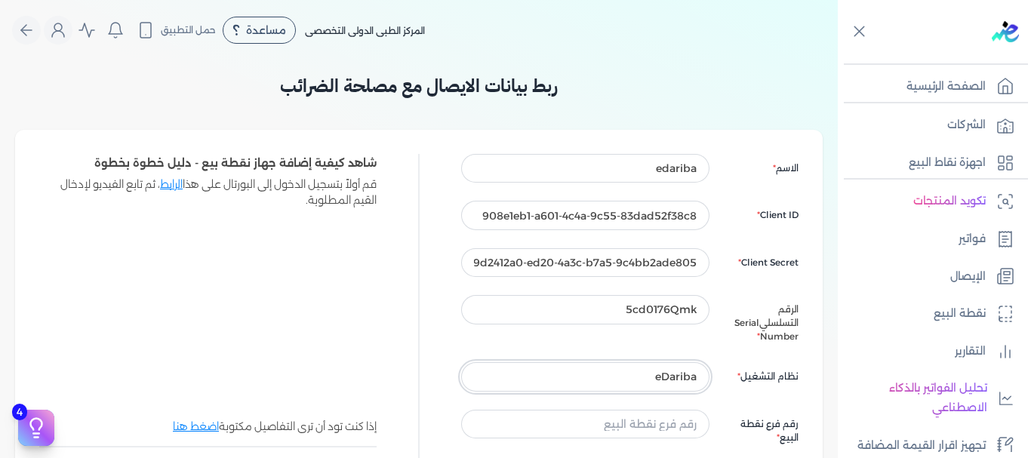
type input "eDariba"
click at [581, 417] on input "text" at bounding box center [585, 424] width 248 height 29
type input "1"
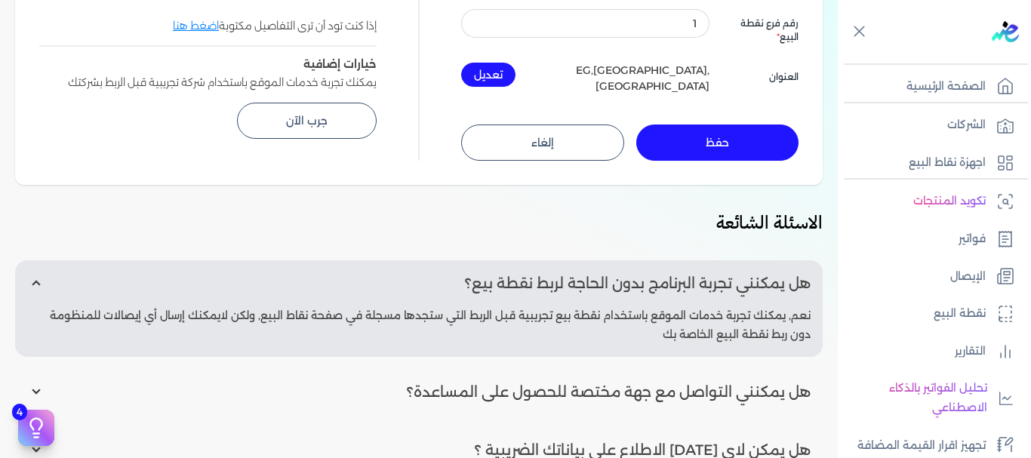
click at [494, 72] on button "تعديل" at bounding box center [488, 75] width 54 height 24
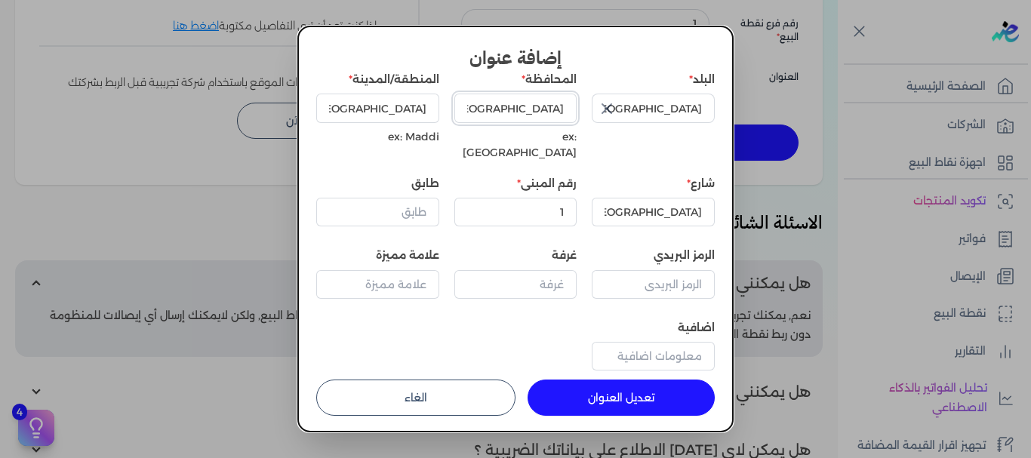
click at [542, 109] on input "[GEOGRAPHIC_DATA]" at bounding box center [515, 108] width 123 height 29
type input "h"
type input "اسوان"
click at [411, 110] on input "[GEOGRAPHIC_DATA]" at bounding box center [377, 108] width 123 height 29
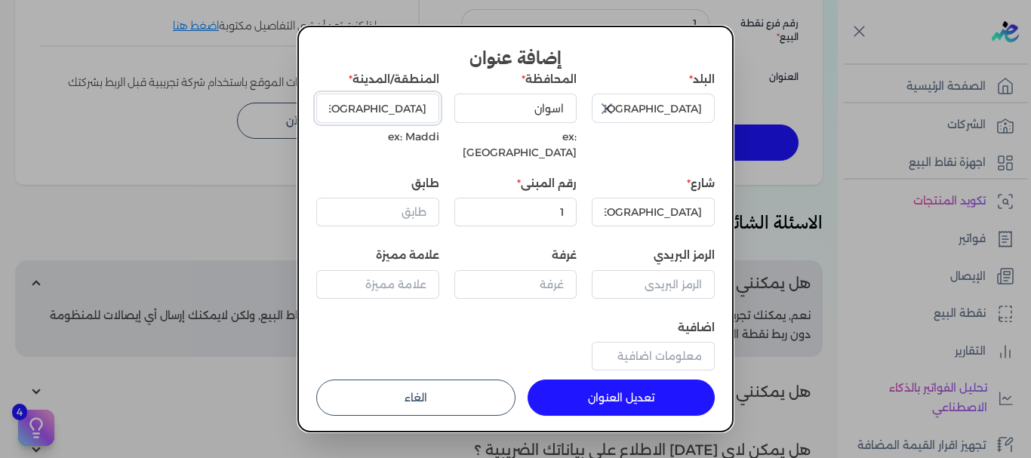
click at [411, 110] on input "[GEOGRAPHIC_DATA]" at bounding box center [377, 108] width 123 height 29
type input "ادفو"
click at [686, 198] on input "[GEOGRAPHIC_DATA]" at bounding box center [653, 212] width 123 height 29
type input "كورنيش النيل"
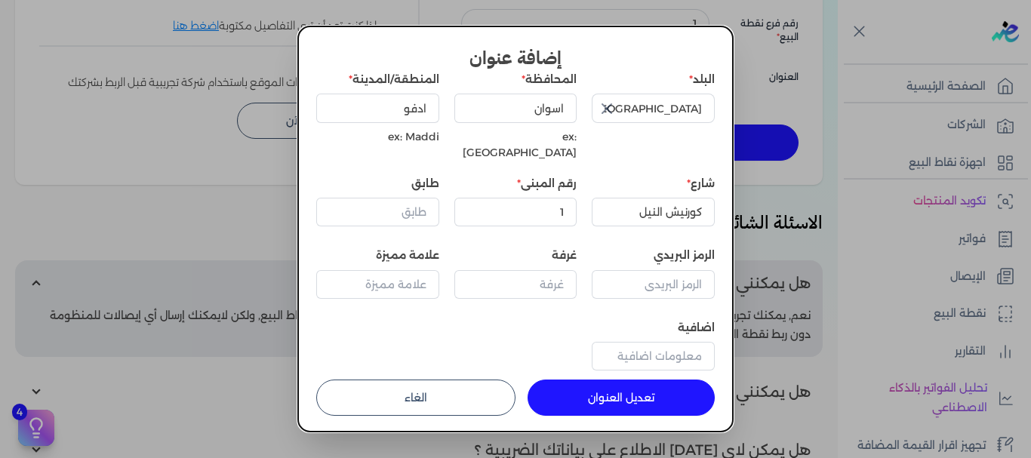
click at [644, 380] on button "تعديل العنوان" at bounding box center [621, 398] width 187 height 36
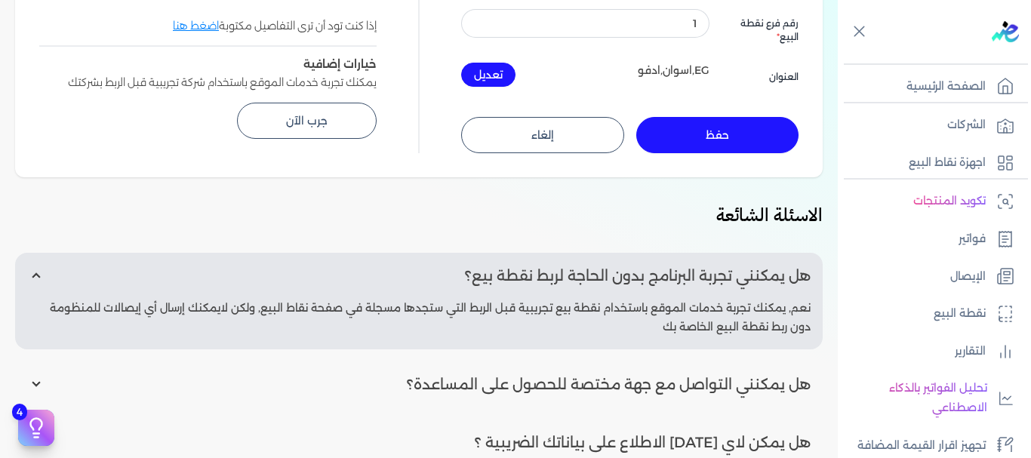
click at [727, 136] on button "حفظ" at bounding box center [717, 135] width 163 height 36
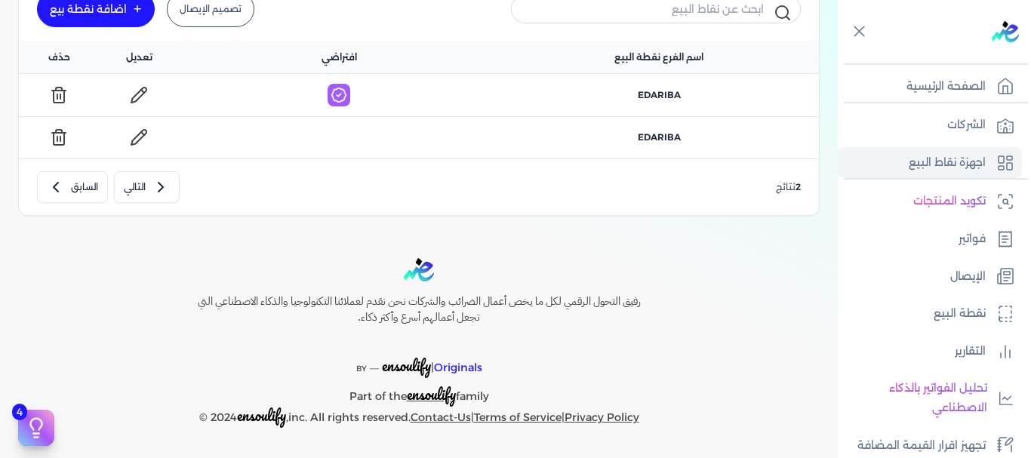
scroll to position [146, 0]
click at [957, 313] on p "نقطة البيع" at bounding box center [960, 314] width 52 height 20
select select
select select "EGP"
select select "EGS"
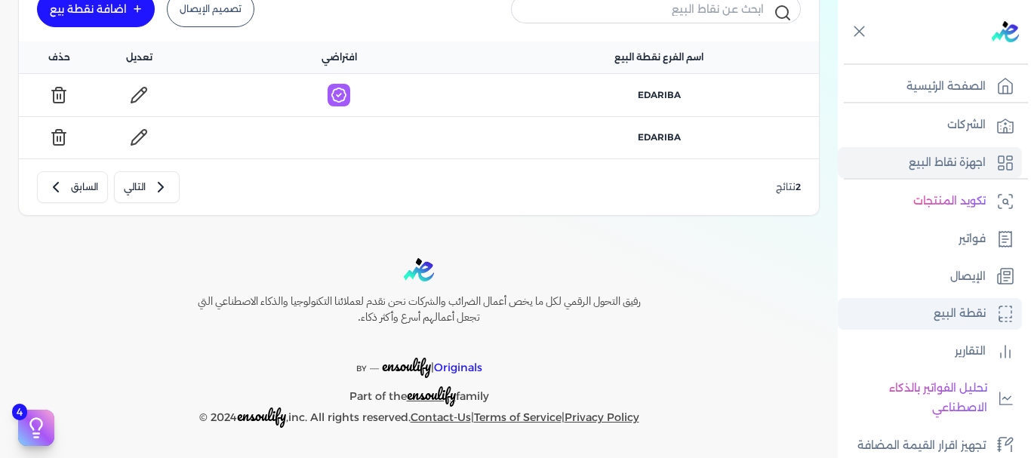
select select "B"
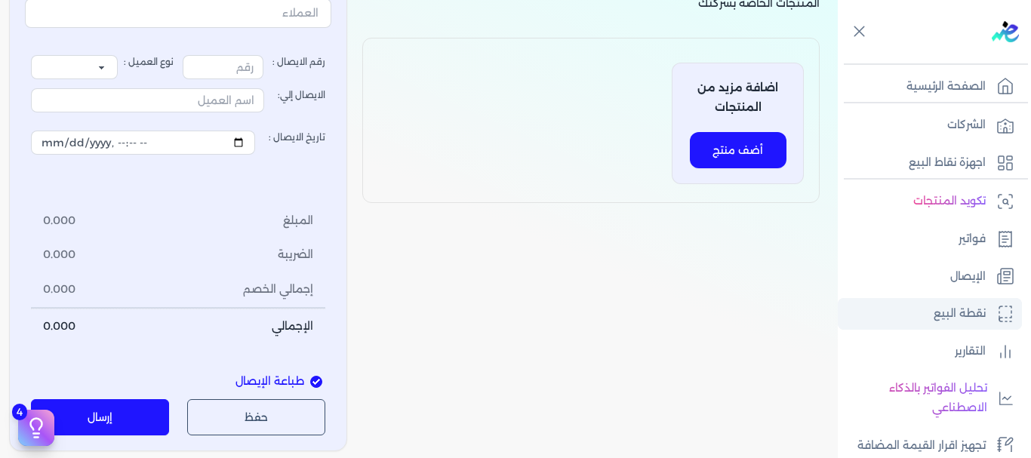
scroll to position [369, 0]
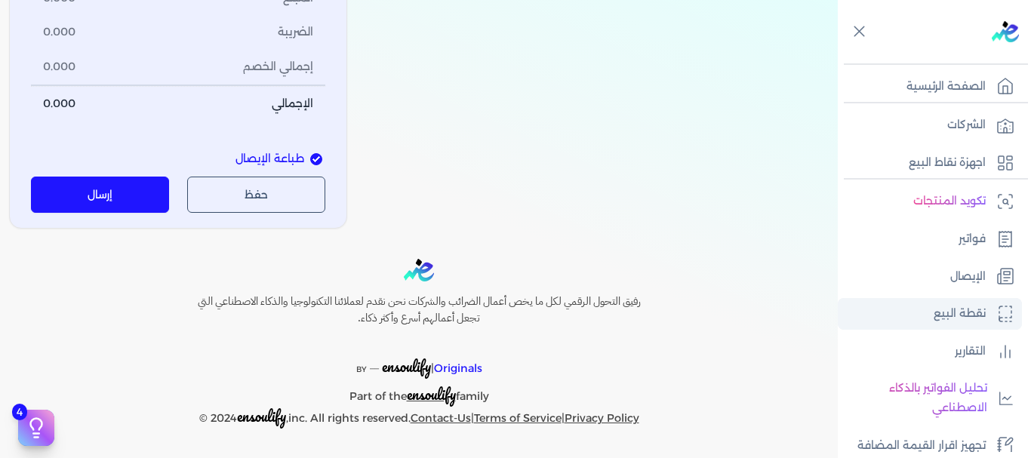
click at [957, 313] on p "نقطة البيع" at bounding box center [960, 314] width 52 height 20
type input "1"
select select "P"
type input "عميل نقدي"
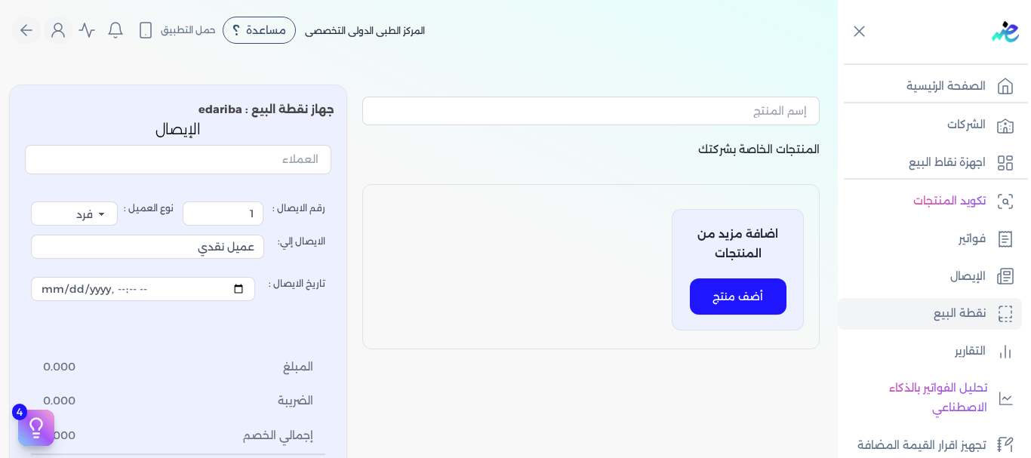
click at [749, 291] on button "أضف منتج" at bounding box center [738, 297] width 97 height 36
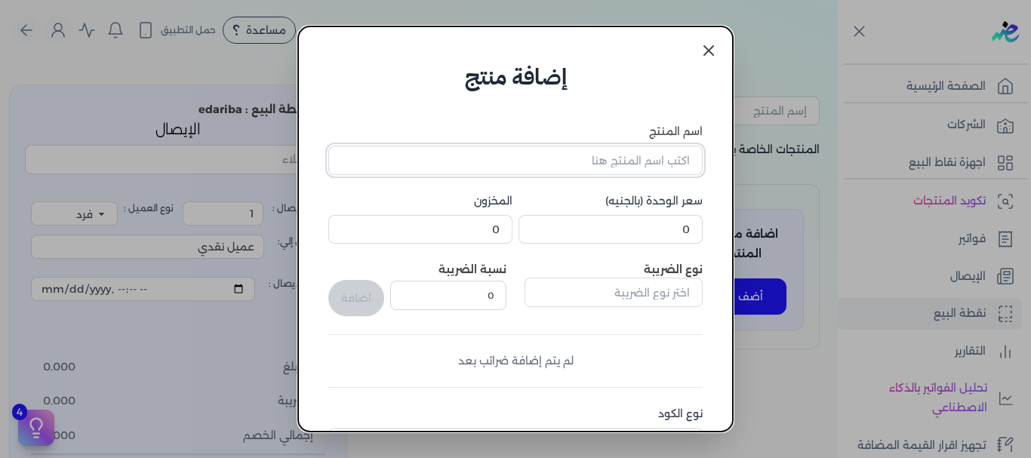
click at [632, 162] on input "اسم المنتج" at bounding box center [515, 160] width 374 height 29
type input "خ"
type input "خدمات طبيه"
click at [612, 230] on input "0" at bounding box center [611, 229] width 184 height 29
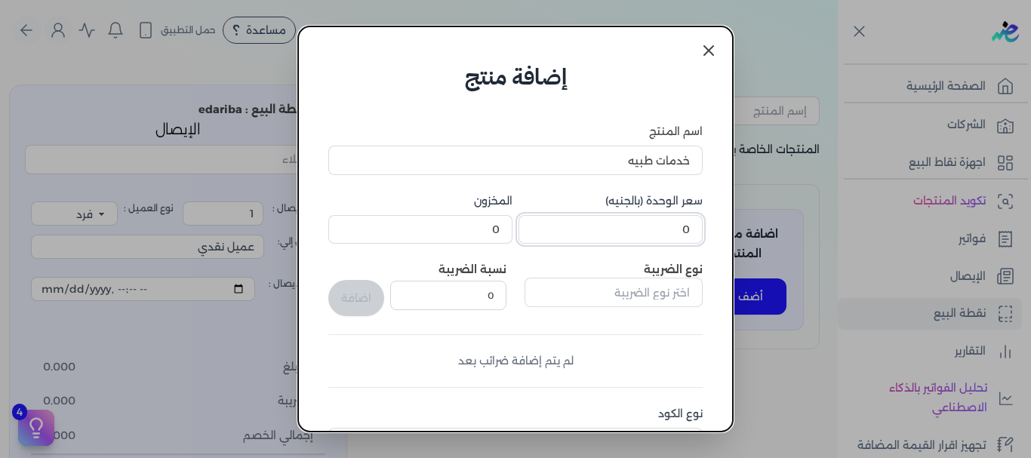
click at [612, 230] on input "0" at bounding box center [611, 229] width 184 height 29
type input "200"
click at [633, 298] on input "text" at bounding box center [614, 292] width 178 height 29
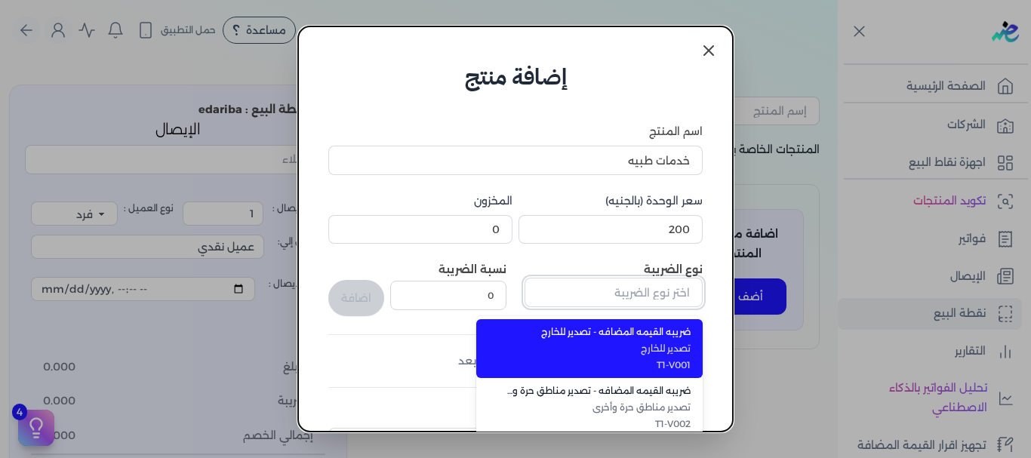
click at [633, 298] on input "text" at bounding box center [614, 292] width 178 height 29
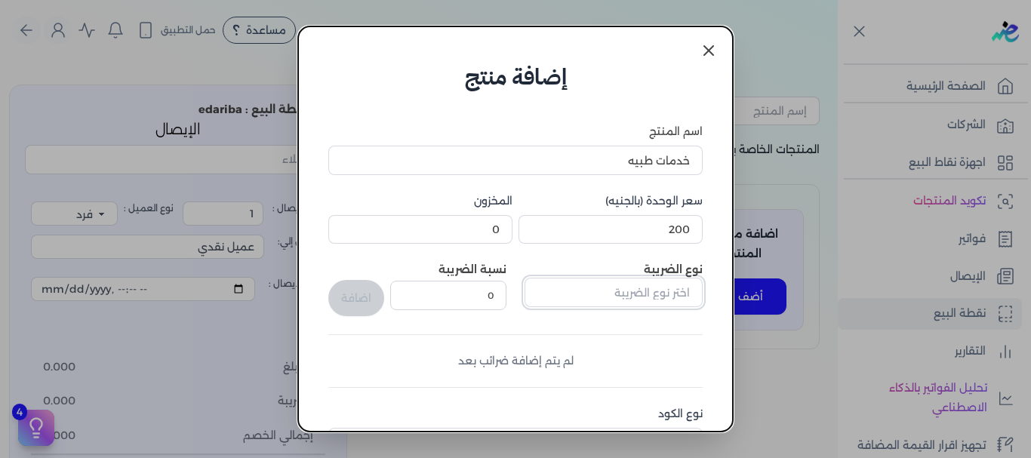
click at [559, 291] on input "text" at bounding box center [614, 292] width 178 height 29
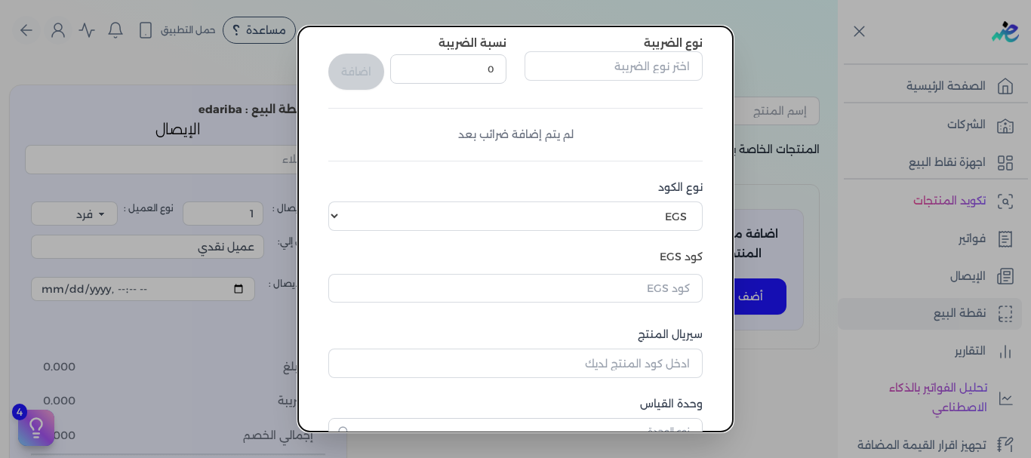
scroll to position [242, 0]
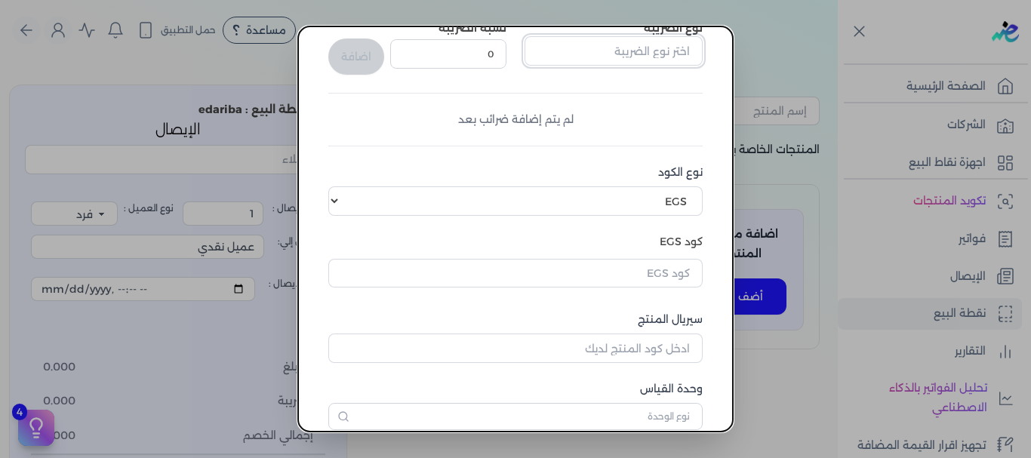
click at [566, 52] on input "text" at bounding box center [614, 50] width 178 height 29
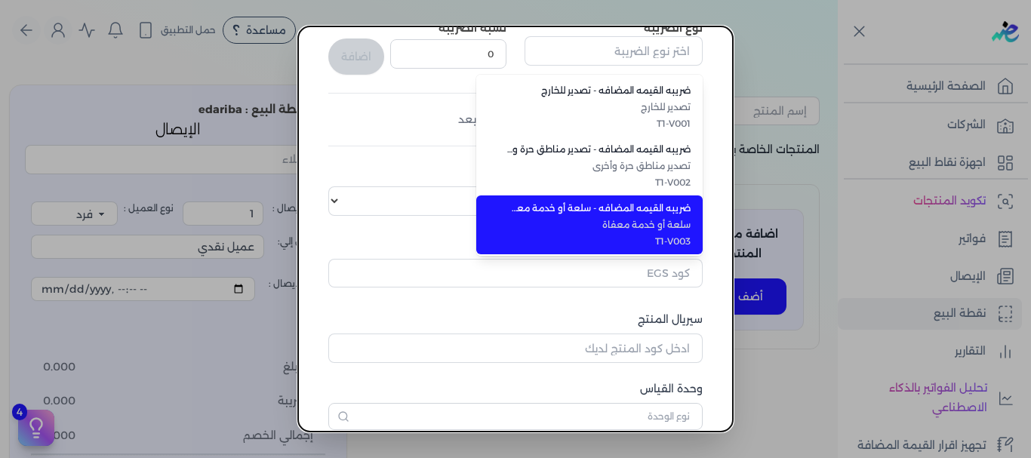
click at [560, 224] on span "سلعة أو خدمة معفاة" at bounding box center [599, 225] width 184 height 14
type input "ضريبه القيمه المضافه - سلعة أو خدمة معفاة"
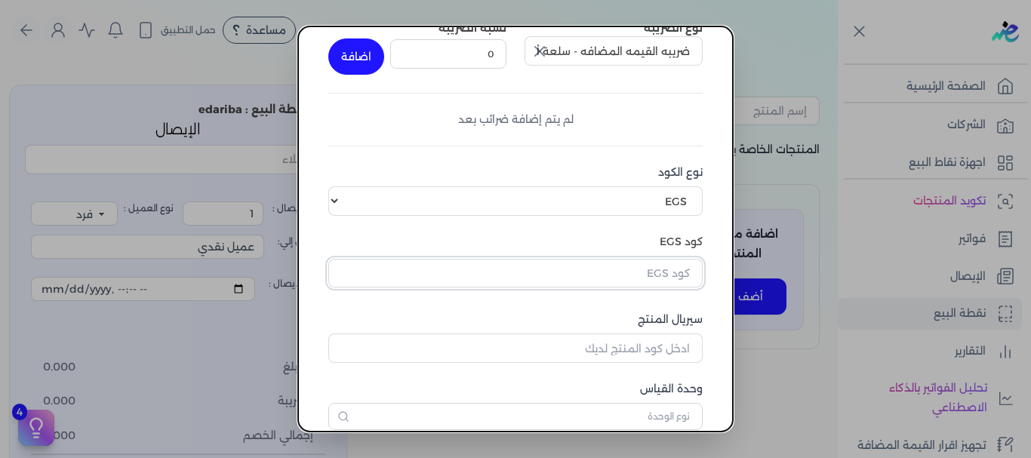
click at [615, 277] on input "text" at bounding box center [515, 273] width 374 height 29
click at [658, 273] on input "text" at bounding box center [515, 273] width 374 height 29
type input "10007601"
click at [684, 278] on input "text" at bounding box center [515, 273] width 374 height 29
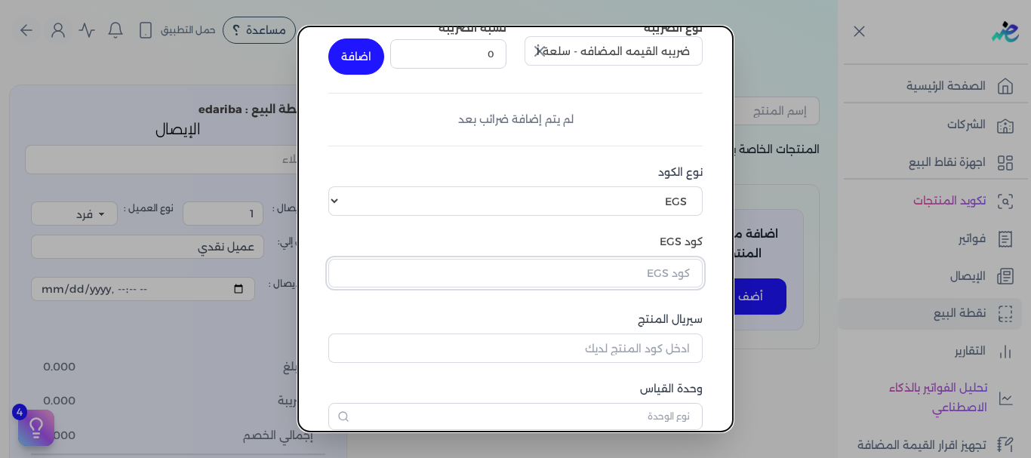
click at [684, 278] on input "text" at bounding box center [515, 273] width 374 height 29
click at [616, 273] on input "text" at bounding box center [515, 273] width 374 height 29
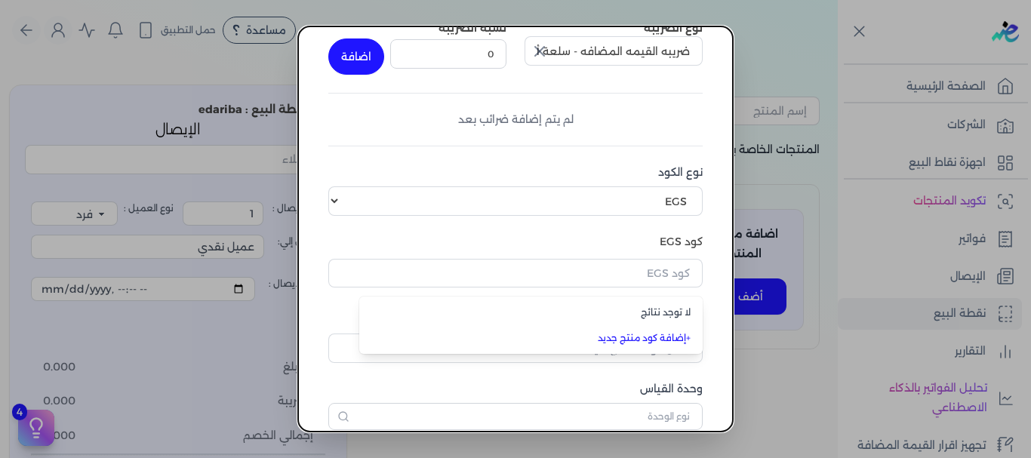
click at [666, 337] on link "+ إضافة كود منتج جديد" at bounding box center [540, 338] width 301 height 14
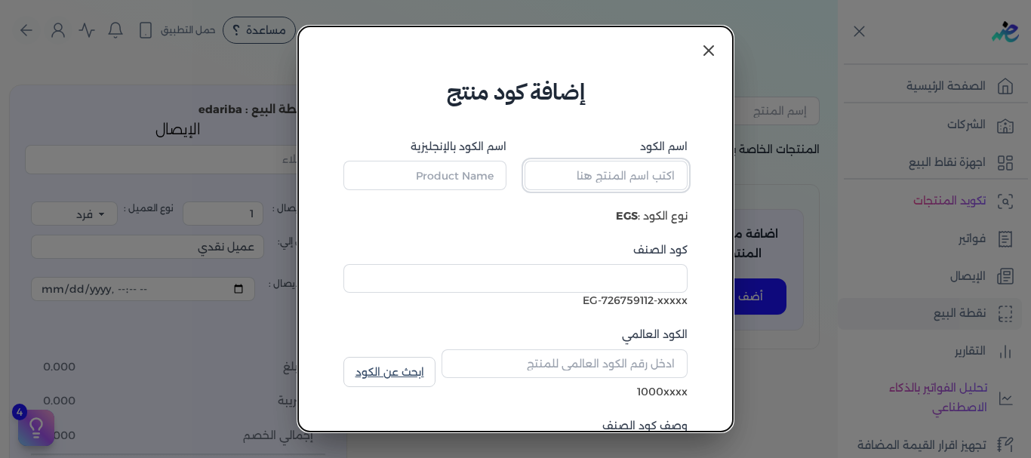
click at [587, 170] on input "اسم الكود" at bounding box center [606, 175] width 163 height 29
type input "خدمات طبيه"
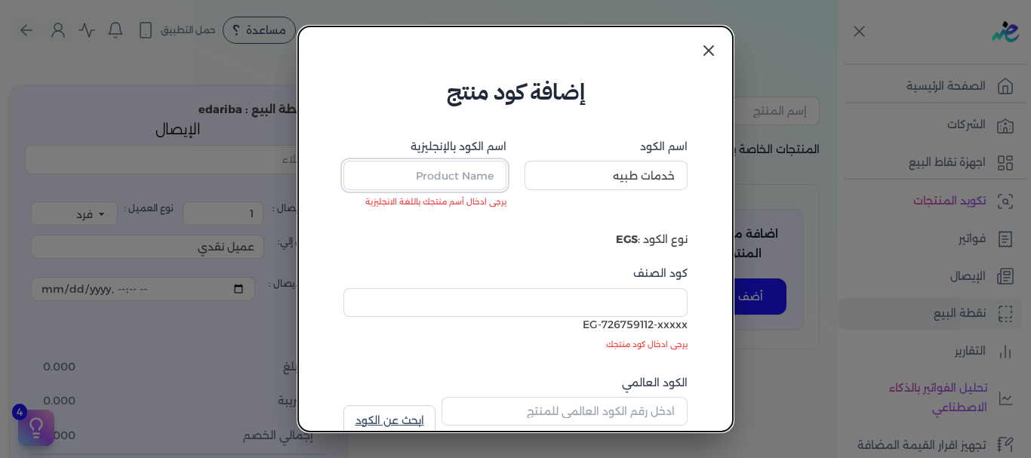
click at [450, 176] on input "اسم الكود بالإنجليزية" at bounding box center [425, 175] width 163 height 29
click at [719, 51] on link at bounding box center [709, 50] width 36 height 36
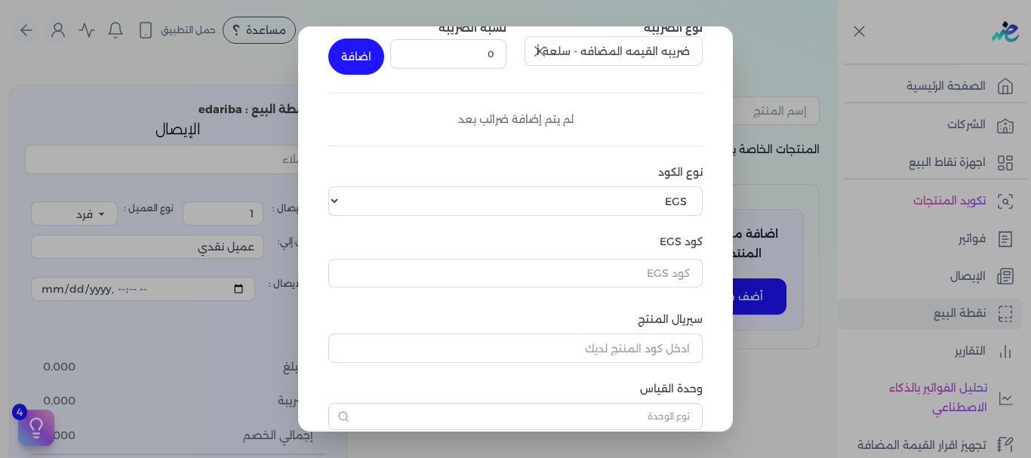
click at [777, 370] on dialog "إضافة منتج اسم المنتج خدمات طبيه سعر الوحدة (بالجنيه) 200 المخزون 0 نوع الضريبة…" at bounding box center [515, 229] width 1031 height 458
click at [232, 387] on dialog "إضافة منتج اسم المنتج خدمات طبيه سعر الوحدة (بالجنيه) 200 المخزون 0 نوع الضريبة…" at bounding box center [515, 229] width 1031 height 458
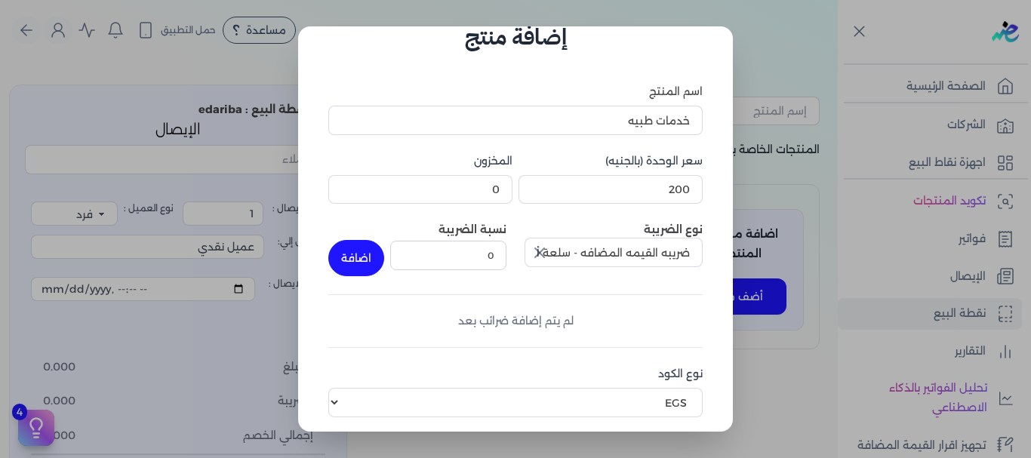
scroll to position [0, 0]
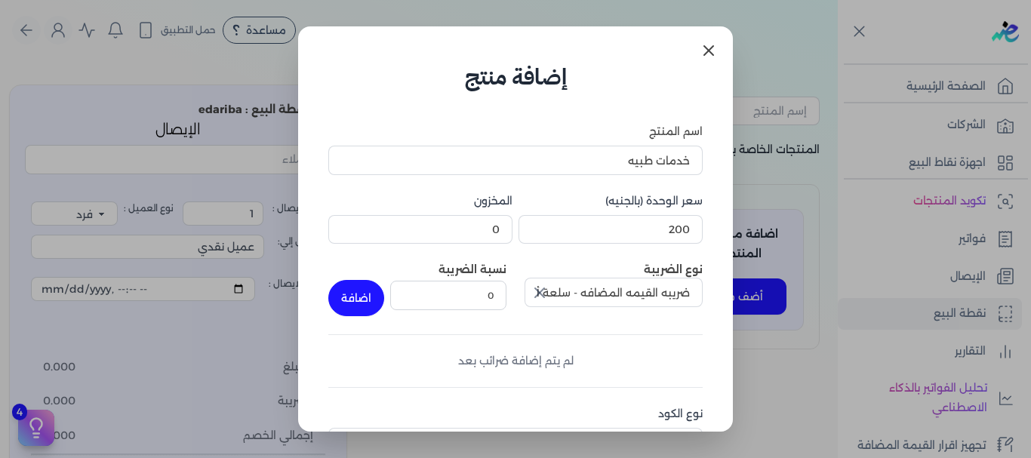
click at [698, 47] on link at bounding box center [709, 50] width 36 height 36
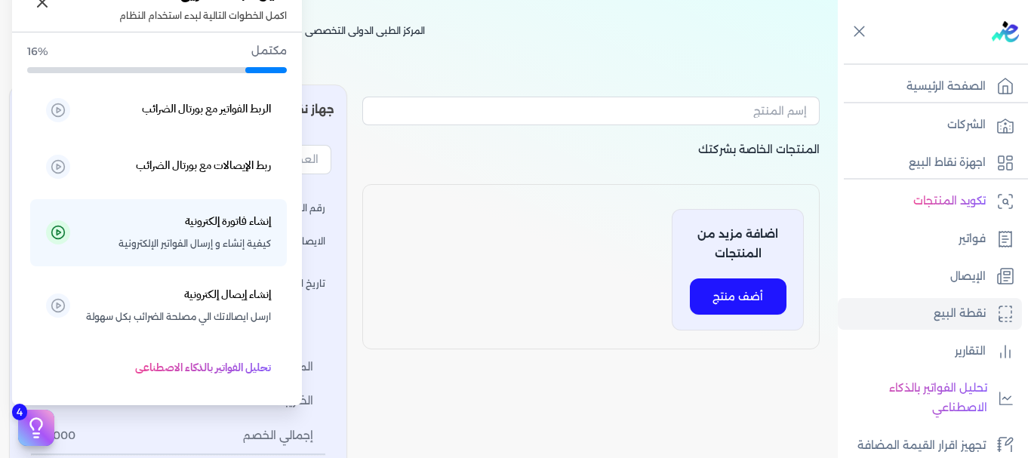
click at [35, 430] on icon at bounding box center [36, 428] width 23 height 23
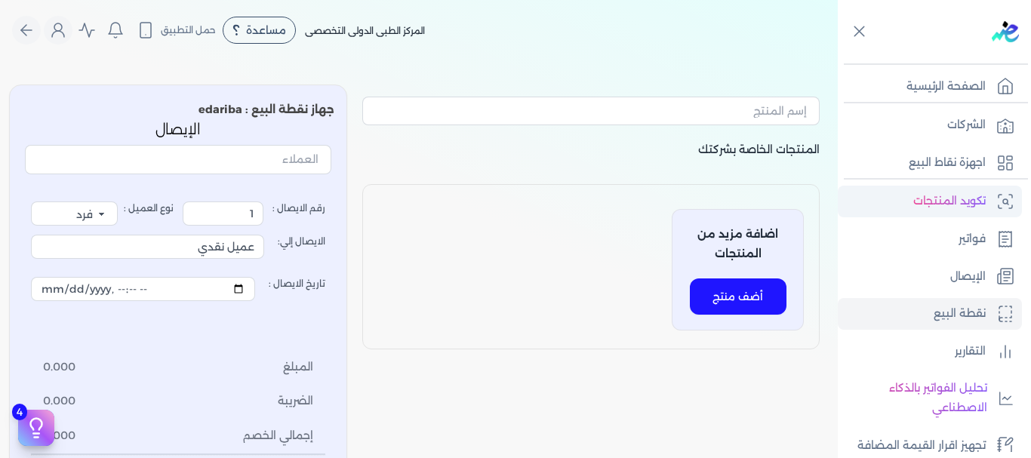
click at [931, 201] on p "تكويد المنتجات" at bounding box center [949, 202] width 72 height 20
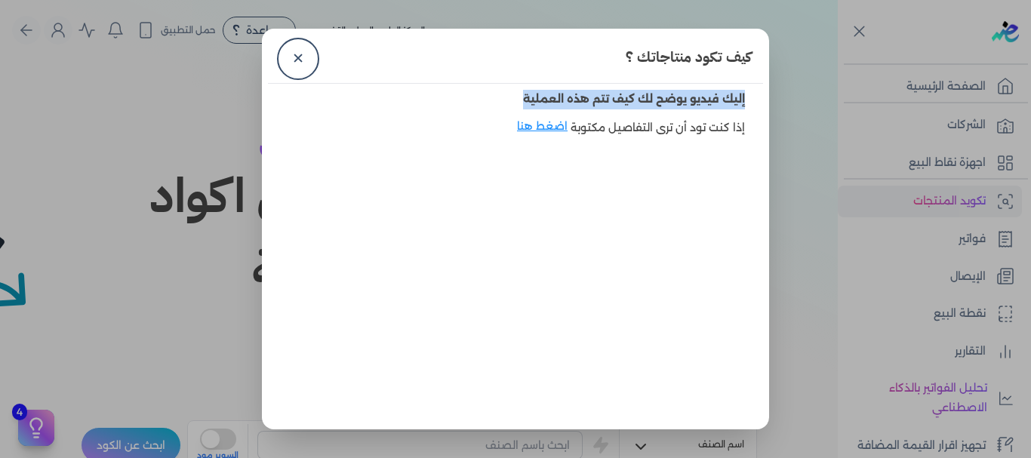
drag, startPoint x: 350, startPoint y: 86, endPoint x: 182, endPoint y: 71, distance: 168.3
click at [182, 71] on dialog "كيف تكود منتاجاتك ؟ ✕ إليك فيديو يوضح لك كيف تتم هذه العملية إذا كنت تود أن ترى…" at bounding box center [515, 229] width 1031 height 458
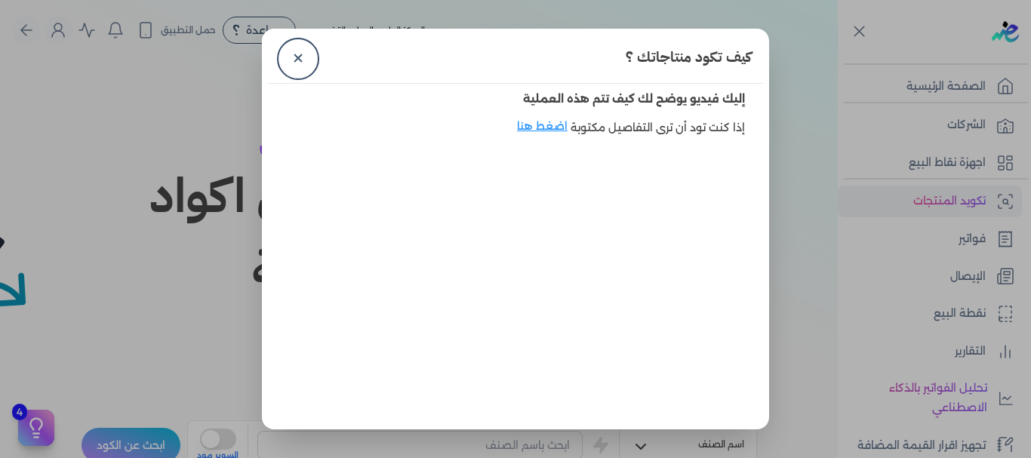
click at [211, 138] on dialog "كيف تكود منتاجاتك ؟ ✕ إليك فيديو يوضح لك كيف تتم هذه العملية إذا كنت تود أن ترى…" at bounding box center [515, 229] width 1031 height 458
click at [305, 57] on link "✕" at bounding box center [298, 59] width 36 height 36
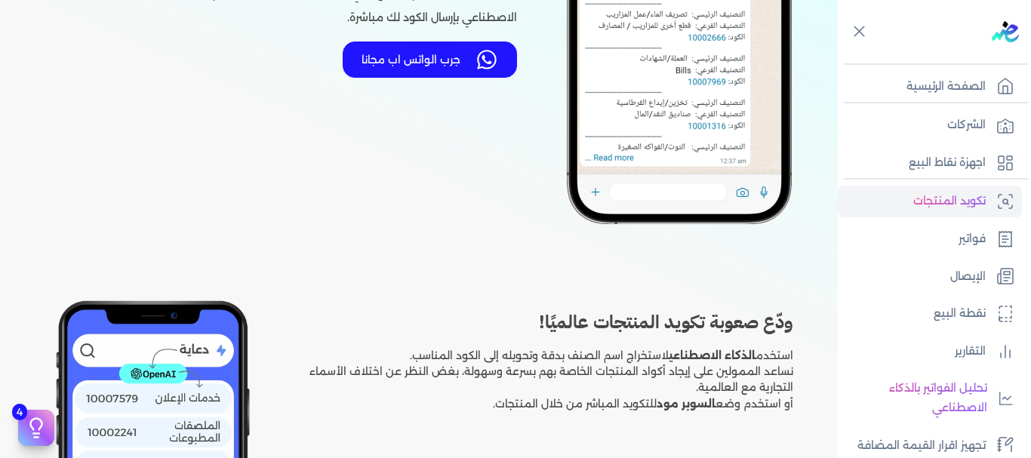
scroll to position [401, 0]
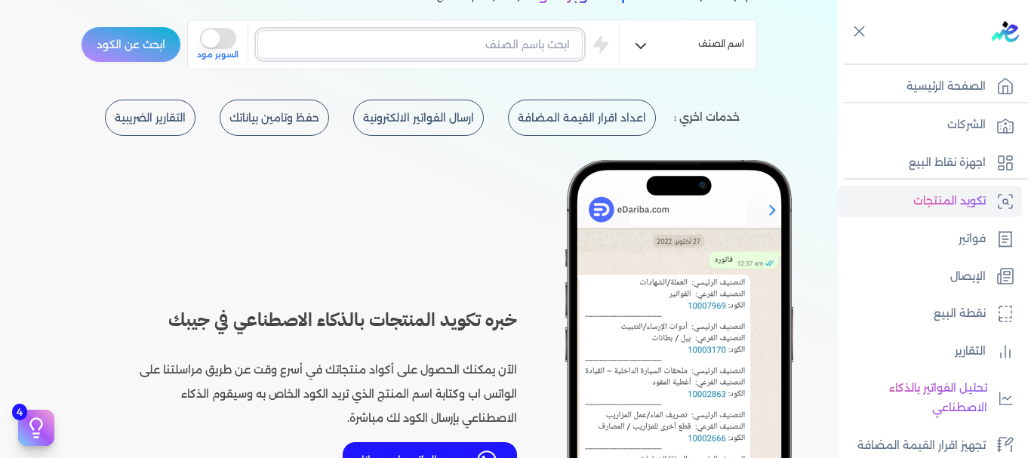
click at [334, 47] on input "text" at bounding box center [419, 44] width 325 height 29
type input "خدامات طبيه"
click at [643, 45] on icon "button" at bounding box center [641, 46] width 18 height 18
click at [160, 40] on button "ابحث عن الكود" at bounding box center [131, 44] width 100 height 36
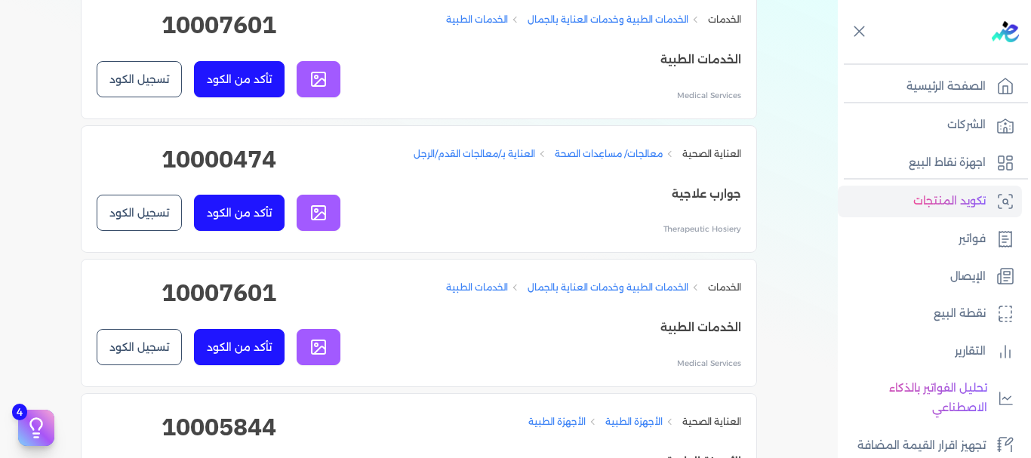
click at [159, 344] on button "تسجيل الكود" at bounding box center [139, 347] width 85 height 36
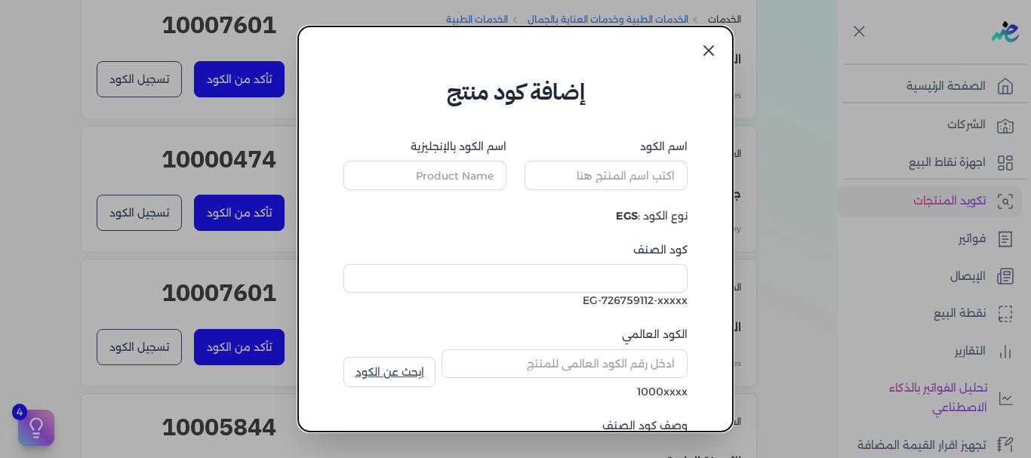
type input "الخدمات الطبية"
type input "Medical Services"
type input "10007601"
type input "الخدمات الطبية"
type input "Medical Services"
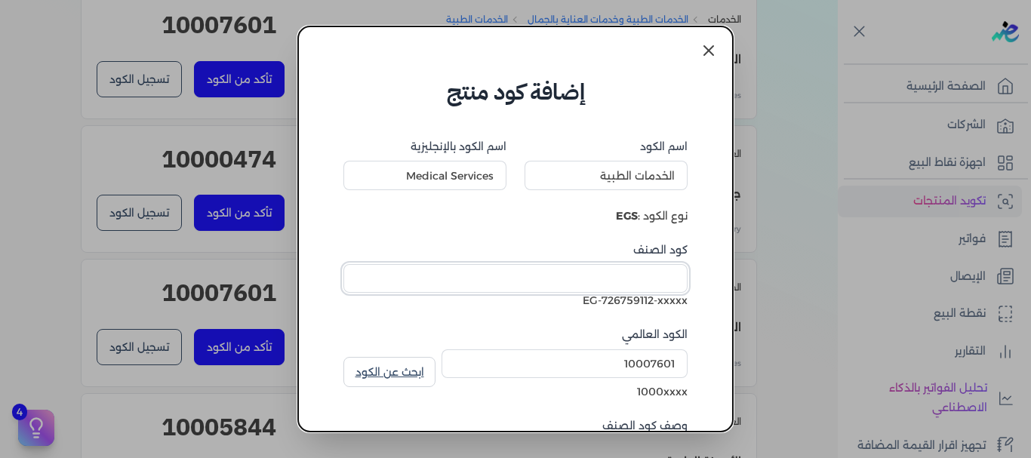
click at [624, 288] on input "كود الصنف" at bounding box center [516, 278] width 344 height 29
type input "8610"
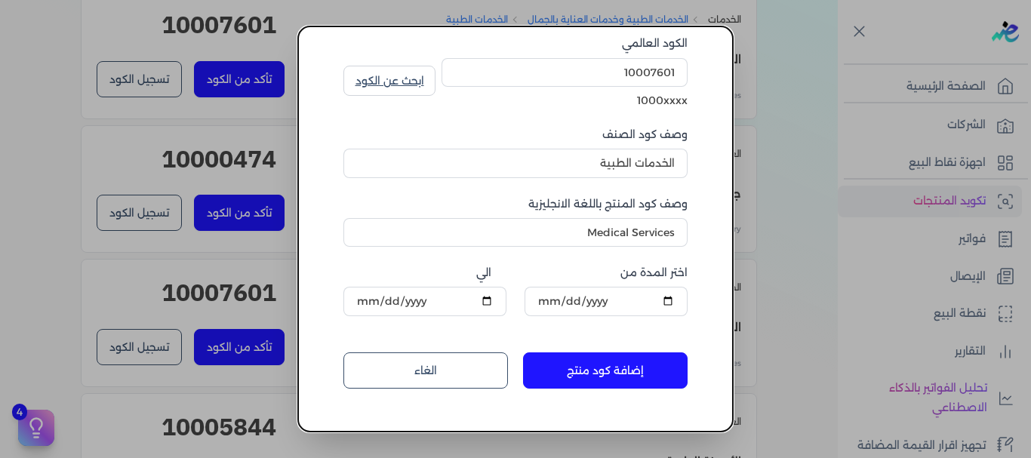
scroll to position [293, 0]
click at [574, 371] on button "إضافة كود منتج" at bounding box center [605, 369] width 165 height 36
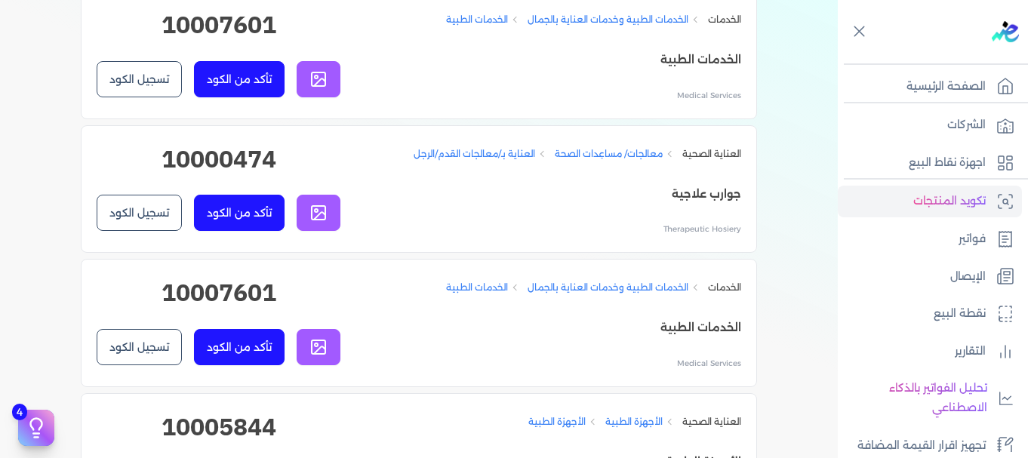
scroll to position [401, 0]
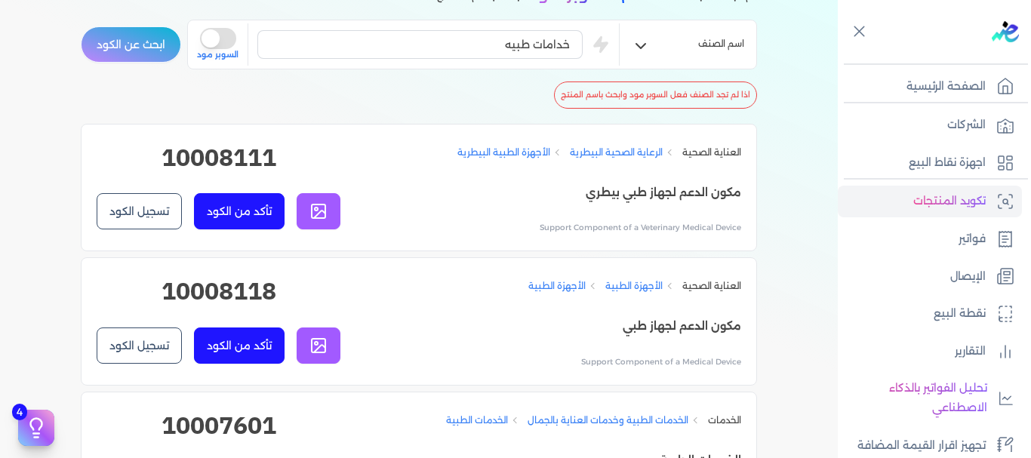
click at [102, 55] on button "ابحث عن الكود" at bounding box center [131, 44] width 100 height 36
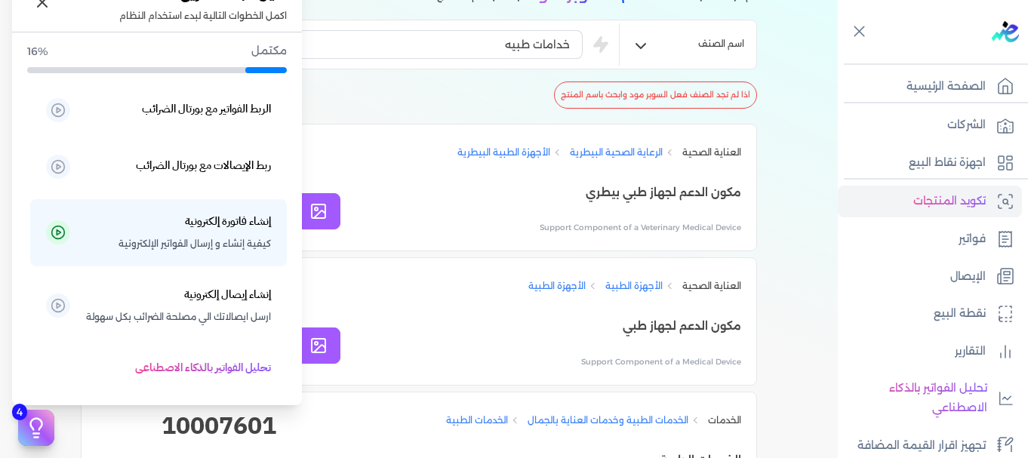
click at [26, 427] on icon at bounding box center [36, 428] width 23 height 23
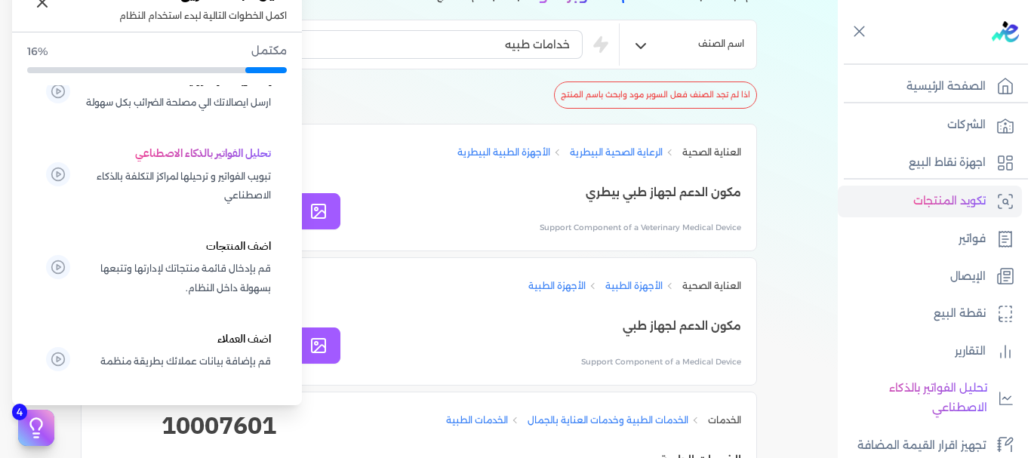
scroll to position [254, 0]
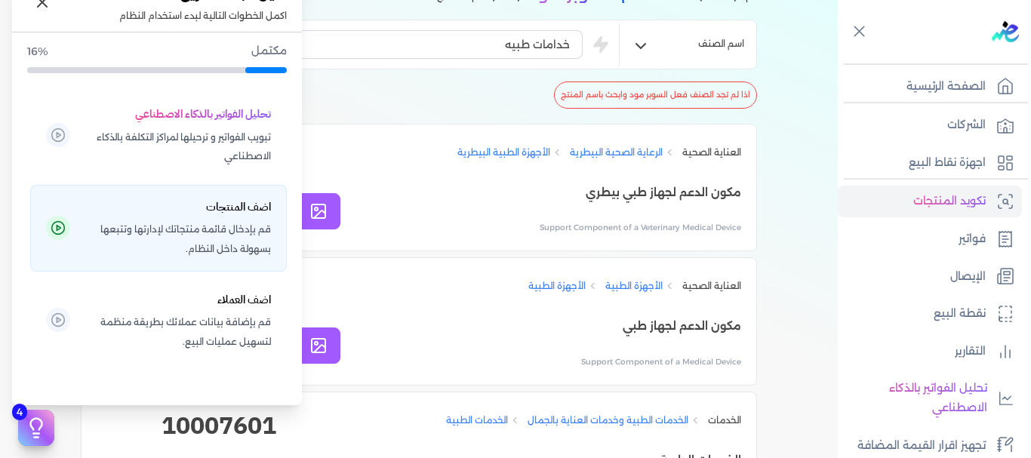
click at [153, 241] on span "قم بإدخال قائمة منتجاتك لإدارتها وتتبعها بسهولة داخل النظام." at bounding box center [178, 239] width 186 height 39
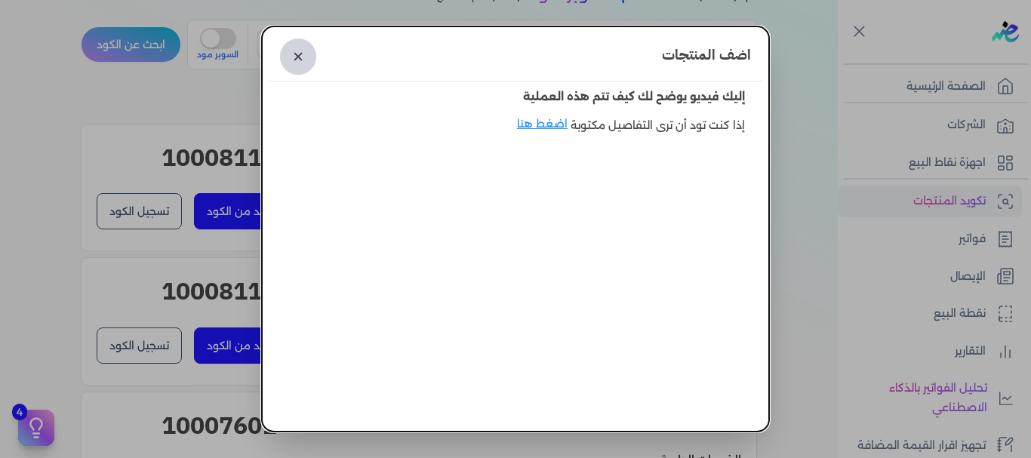
click at [305, 53] on link "✕" at bounding box center [298, 57] width 36 height 36
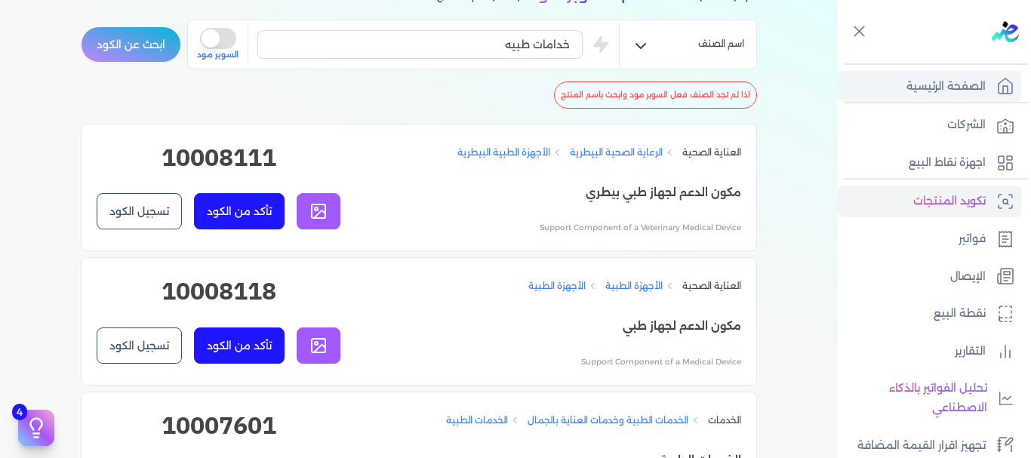
click at [944, 86] on p "الصفحة الرئيسية" at bounding box center [946, 87] width 79 height 20
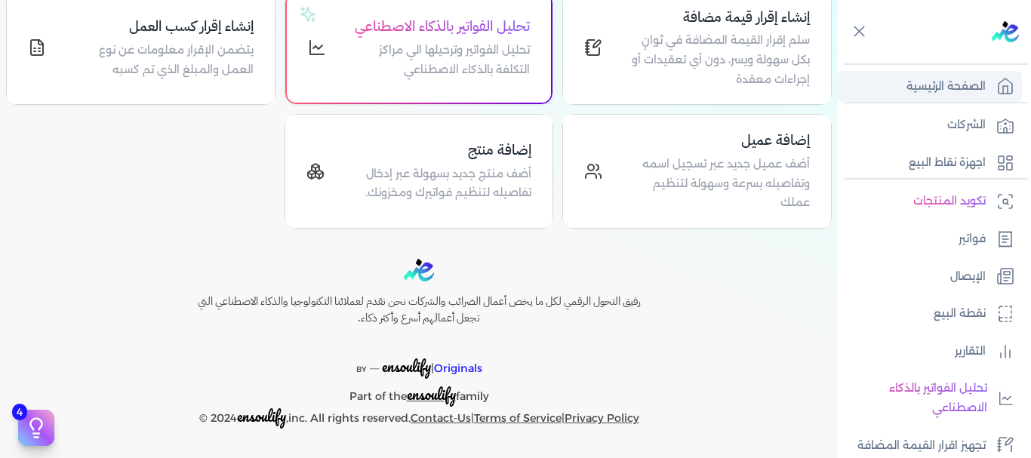
scroll to position [325, 0]
click at [840, 4] on div "الصفحة الرئيسية الشركات اجهزة نقاط البيع تكويد المنتجات فواتير الإيصال نقطة الب…" at bounding box center [934, 226] width 193 height 452
click at [840, 56] on div "الصفحة الرئيسية الشركات اجهزة نقاط البيع تكويد المنتجات فواتير الإيصال نقطة الب…" at bounding box center [934, 226] width 193 height 452
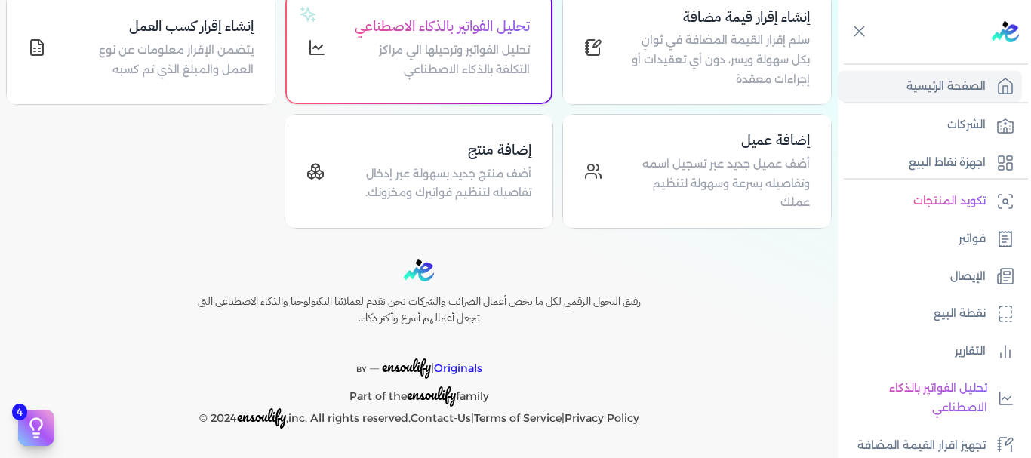
click at [840, 56] on div "الصفحة الرئيسية الشركات اجهزة نقاط البيع تكويد المنتجات فواتير الإيصال نقطة الب…" at bounding box center [934, 226] width 193 height 452
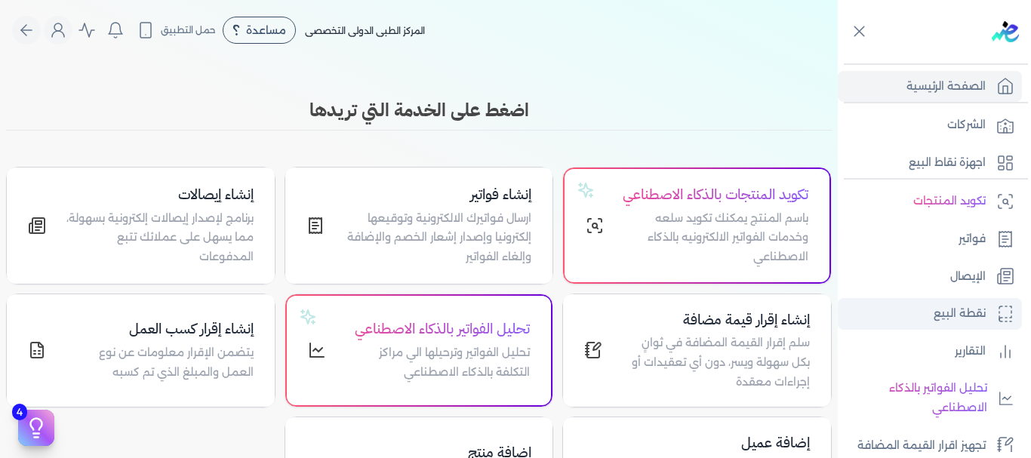
click at [958, 316] on p "نقطة البيع" at bounding box center [960, 314] width 52 height 20
select select "EGP"
select select "EGS"
select select "B"
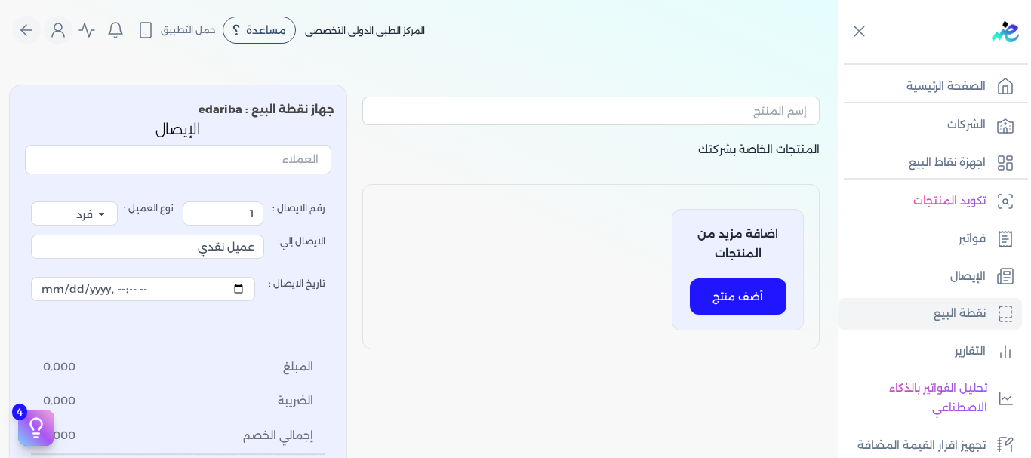
click at [772, 248] on p "اضافة مزيد من المنتجات" at bounding box center [738, 244] width 119 height 39
click at [736, 294] on button "أضف منتج" at bounding box center [738, 297] width 97 height 36
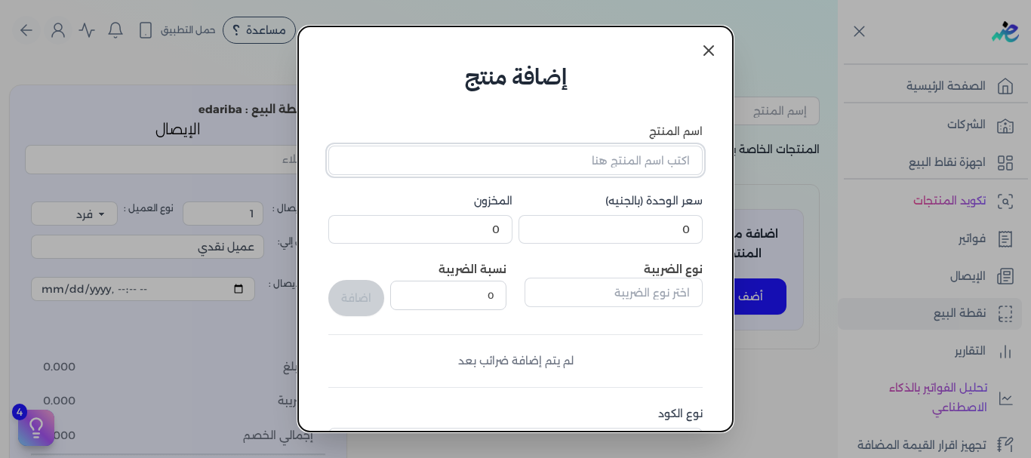
click at [638, 165] on input "اسم المنتج" at bounding box center [515, 160] width 374 height 29
type input "خدمات طبيه"
click at [675, 233] on input "0" at bounding box center [611, 229] width 184 height 29
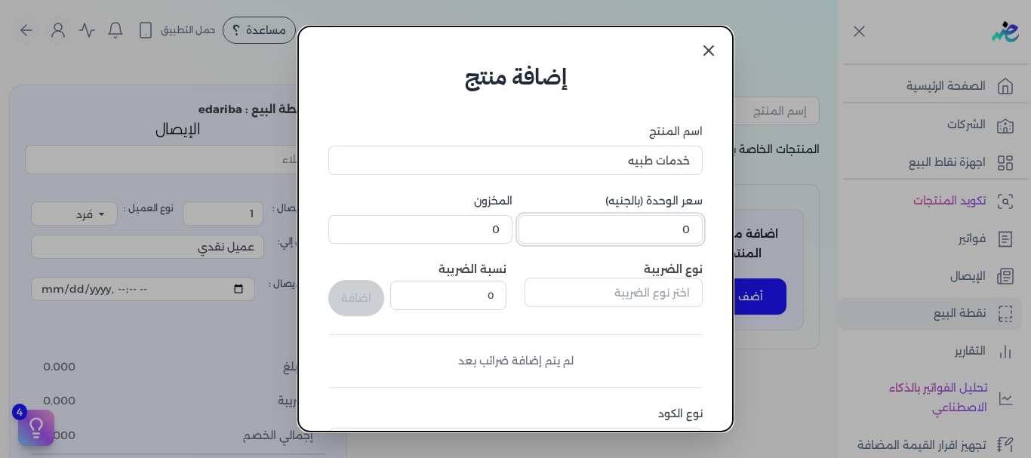
click at [675, 233] on input "0" at bounding box center [611, 229] width 184 height 29
type input "200"
click at [638, 295] on input "text" at bounding box center [614, 292] width 178 height 29
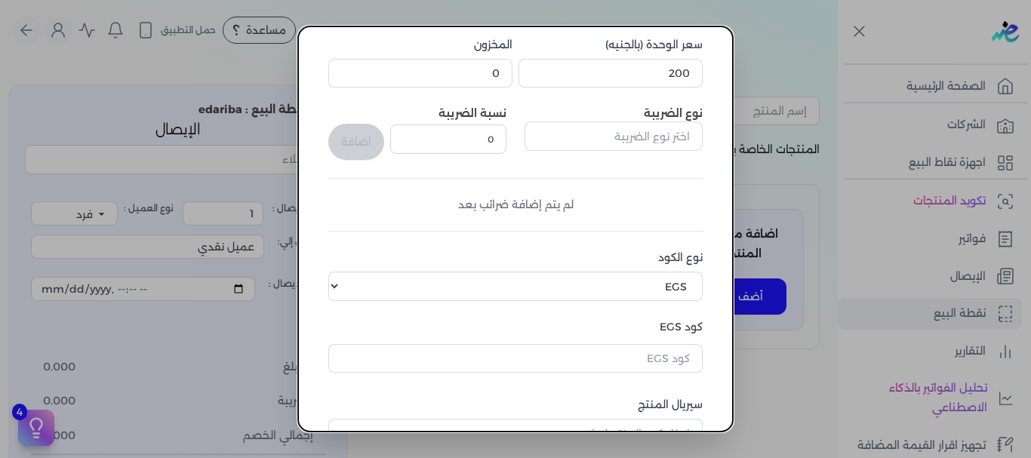
scroll to position [161, 0]
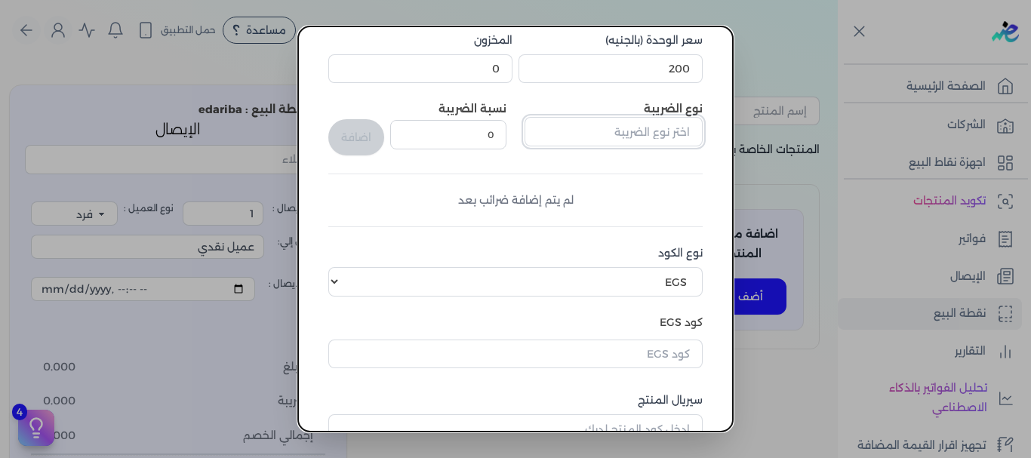
click at [573, 131] on input "text" at bounding box center [614, 131] width 178 height 29
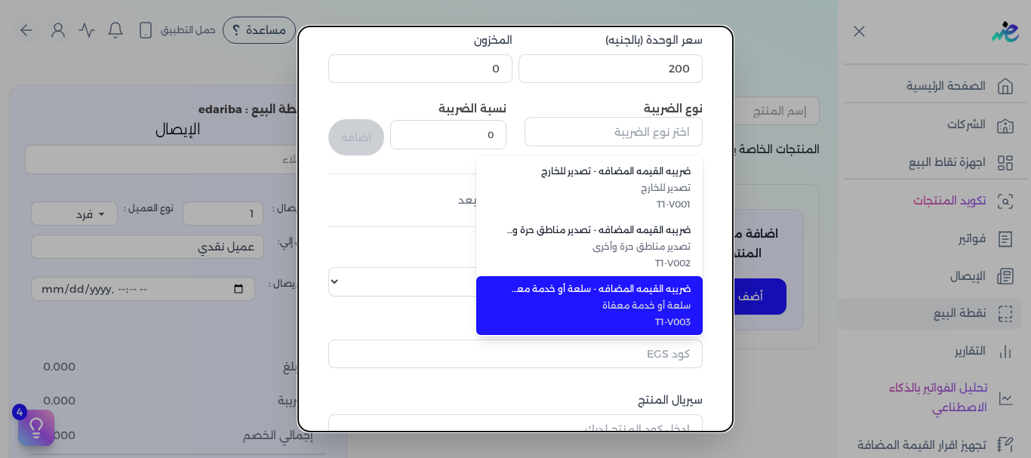
click at [572, 280] on li "ضريبه القيمه المضافه - سلعة أو خدمة معفاة سلعة أو خدمة معفاة T1-V003" at bounding box center [589, 305] width 226 height 59
type input "ضريبه القيمه المضافه - سلعة أو خدمة معفاة"
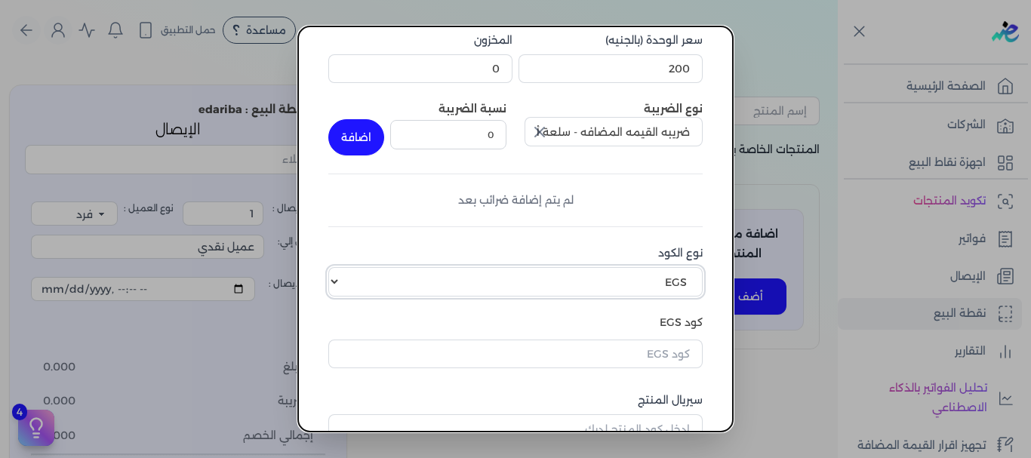
click at [344, 278] on select "اختر نوع الكود EGS GS1" at bounding box center [515, 281] width 374 height 29
click at [340, 267] on select "اختر نوع الكود EGS GS1" at bounding box center [515, 281] width 374 height 29
click at [450, 359] on input "text" at bounding box center [515, 354] width 374 height 29
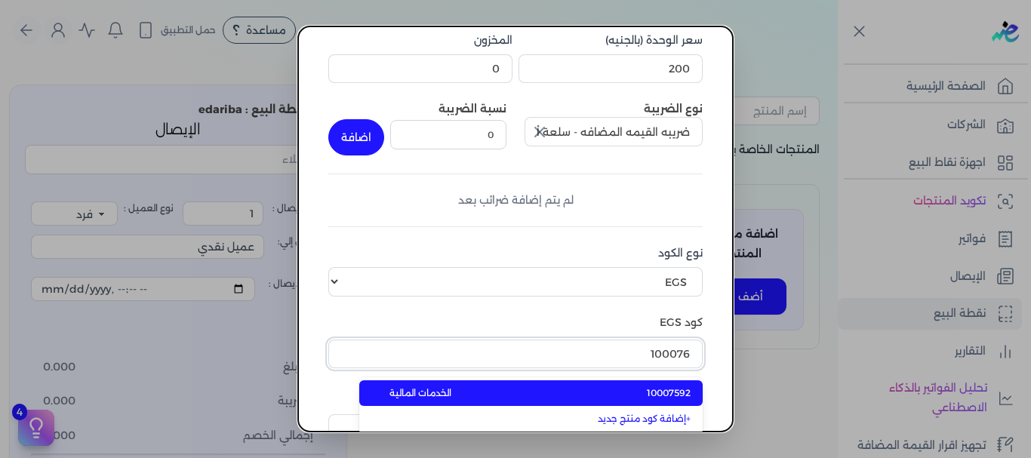
scroll to position [162, 0]
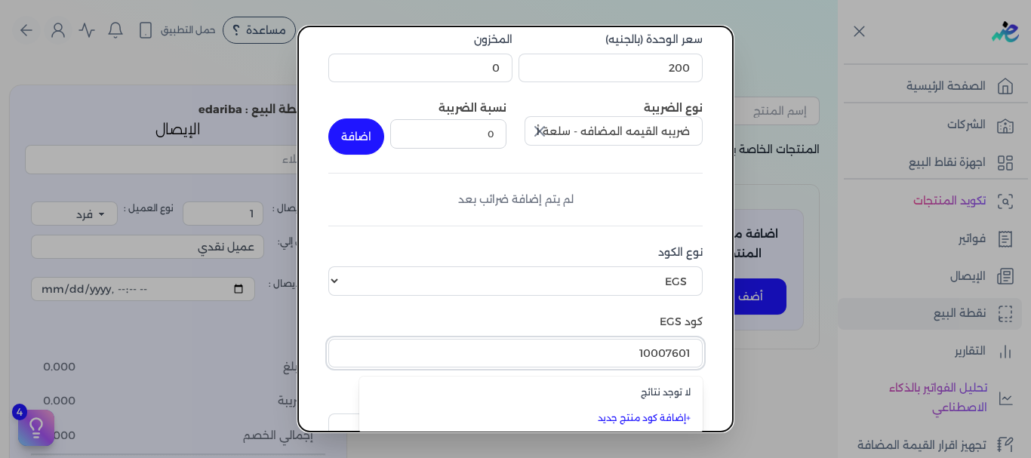
type input "10007601"
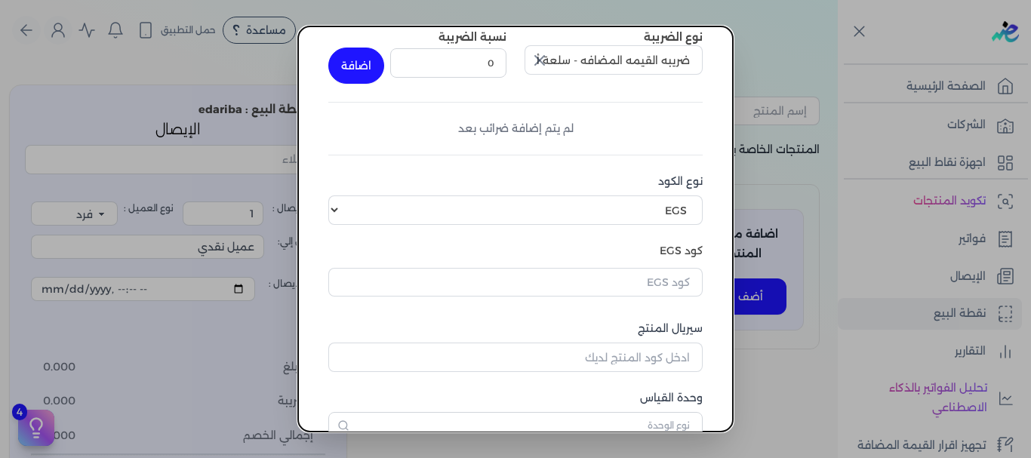
scroll to position [263, 0]
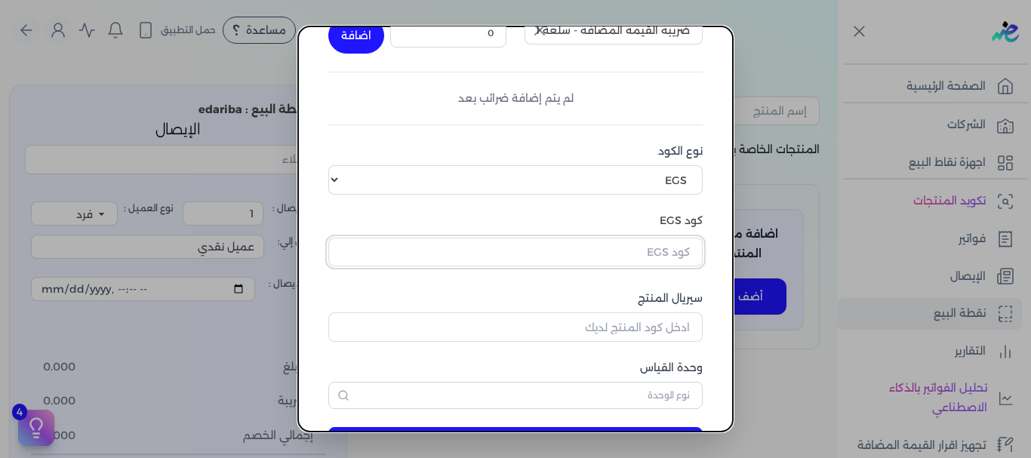
click at [658, 252] on input "text" at bounding box center [515, 252] width 374 height 29
type input "8610"
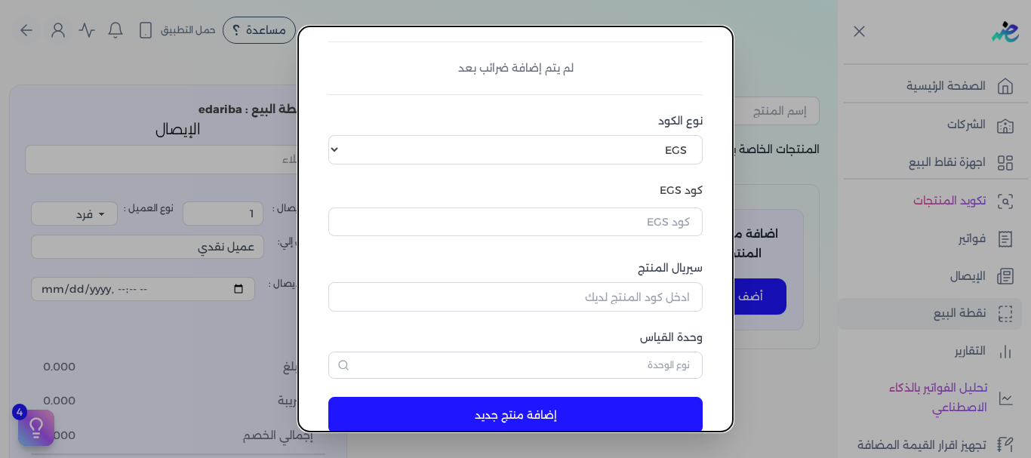
scroll to position [323, 0]
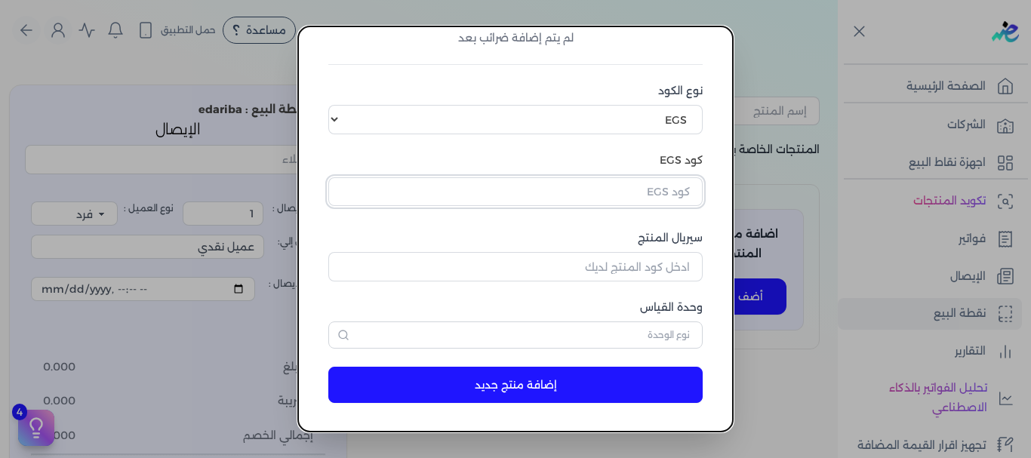
click at [617, 190] on input "text" at bounding box center [515, 191] width 374 height 29
click at [683, 256] on link "+ إضافة كود منتج جديد" at bounding box center [540, 257] width 301 height 14
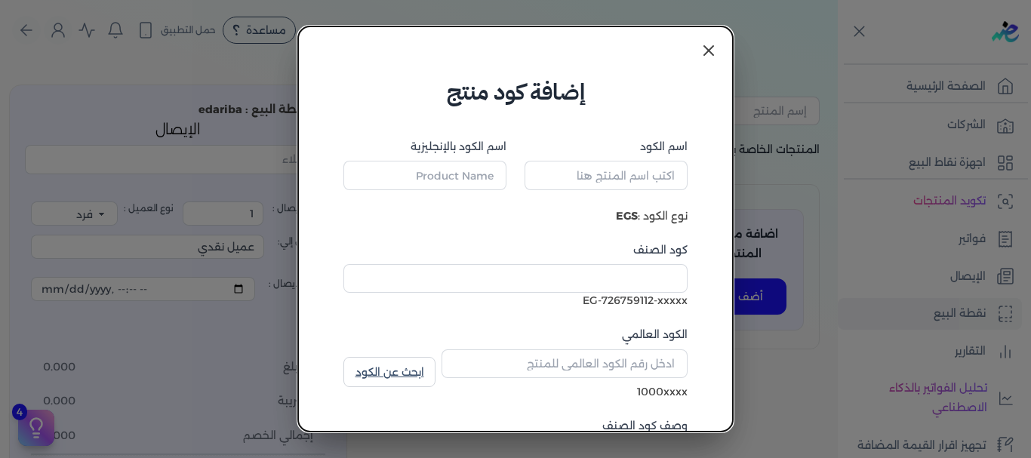
click at [710, 48] on icon at bounding box center [709, 51] width 18 height 18
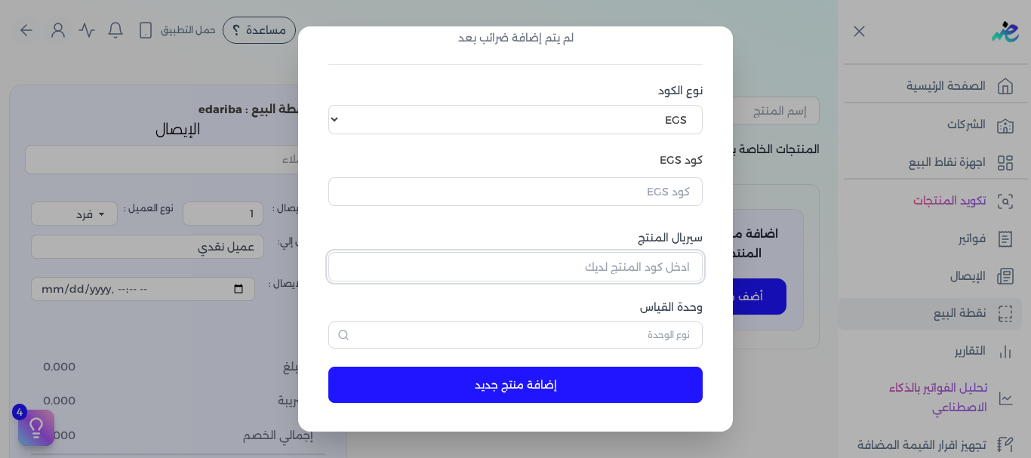
click at [643, 260] on input "سيريال المنتج" at bounding box center [515, 266] width 374 height 29
type input "8610"
click at [633, 181] on input "text" at bounding box center [515, 191] width 374 height 29
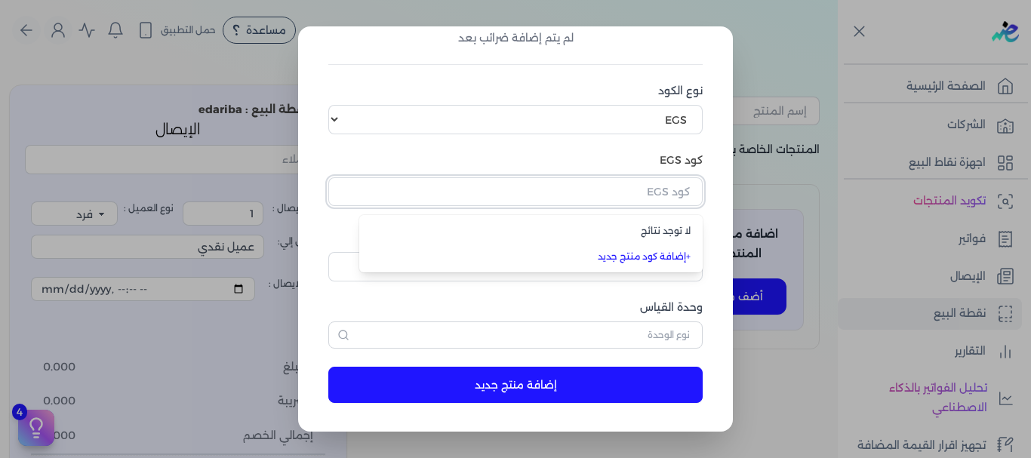
click at [633, 181] on input "text" at bounding box center [515, 191] width 374 height 29
click at [662, 254] on link "+ إضافة كود منتج جديد" at bounding box center [540, 257] width 301 height 14
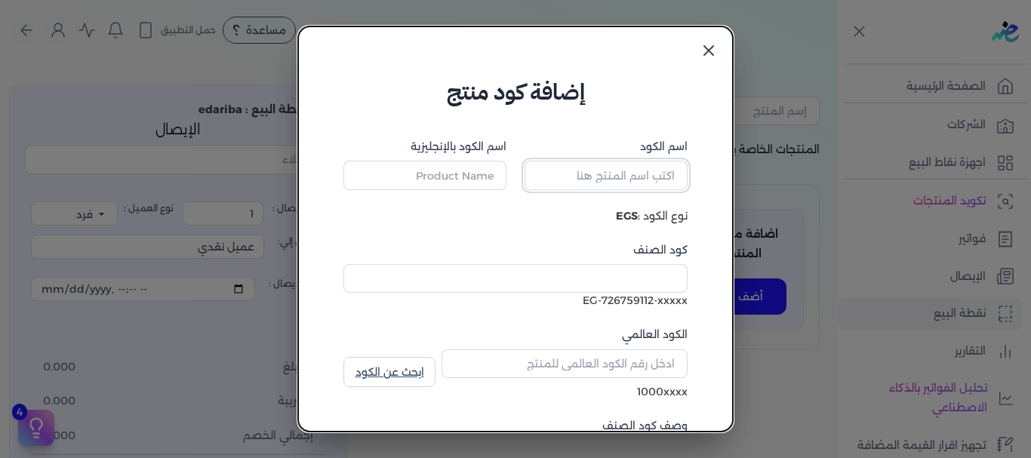
click at [625, 171] on input "اسم الكود" at bounding box center [606, 175] width 163 height 29
type input "1"
type input "خدمات طبيه"
click at [661, 274] on input "كود الصنف" at bounding box center [516, 278] width 344 height 29
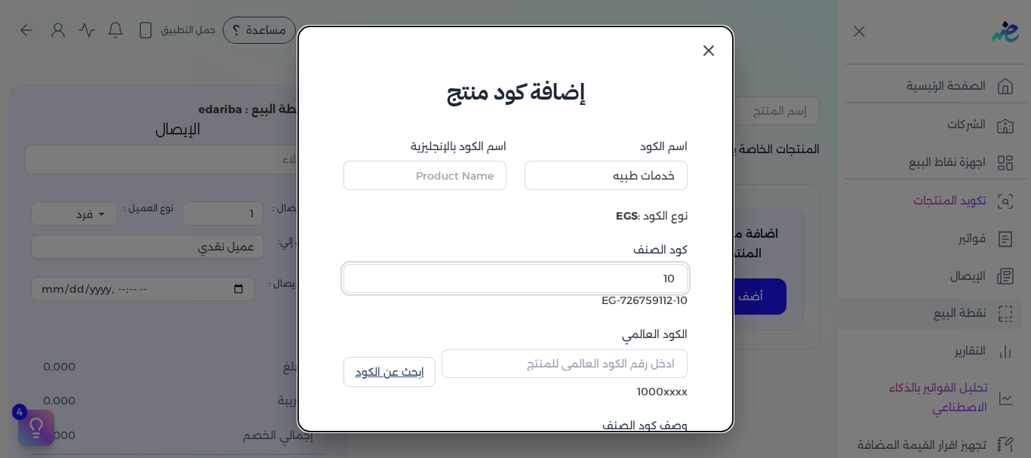
type input "1"
type input "8610"
click at [630, 364] on input "الكود العالمي" at bounding box center [565, 364] width 246 height 29
type input "10007601"
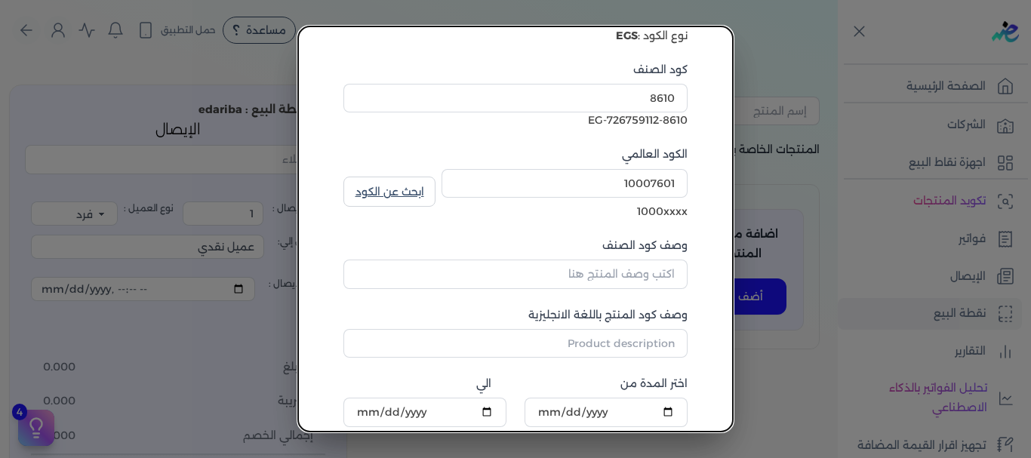
scroll to position [181, 0]
click at [602, 271] on input "وصف كود الصنف" at bounding box center [516, 273] width 344 height 29
type input "اقامه"
click at [402, 196] on link "ابحث عن الكود" at bounding box center [390, 191] width 92 height 30
click at [769, 337] on dialog "إضافة كود منتج اسم الكود خدمات طبيه اسم الكود بالإنجليزية نوع الكود : EGS كود ا…" at bounding box center [515, 229] width 1031 height 458
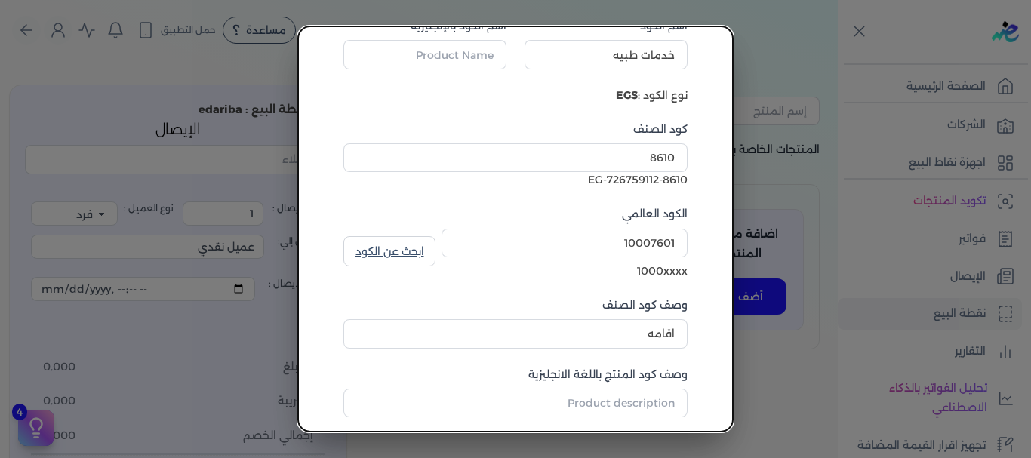
scroll to position [0, 0]
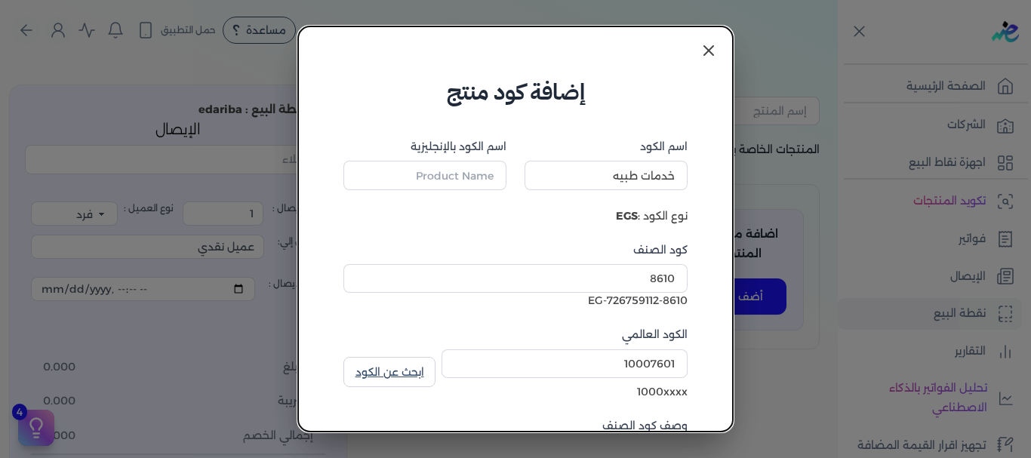
click at [703, 45] on icon at bounding box center [709, 51] width 18 height 18
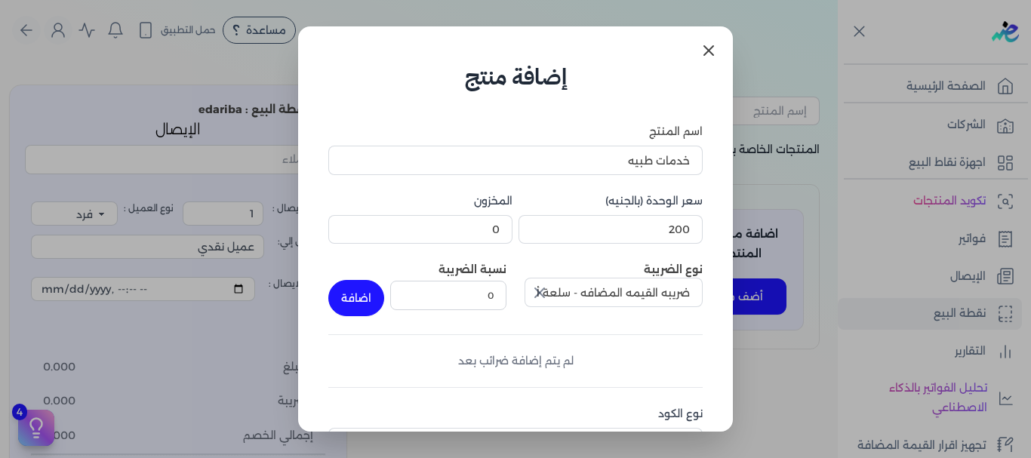
click at [712, 48] on icon at bounding box center [708, 50] width 9 height 9
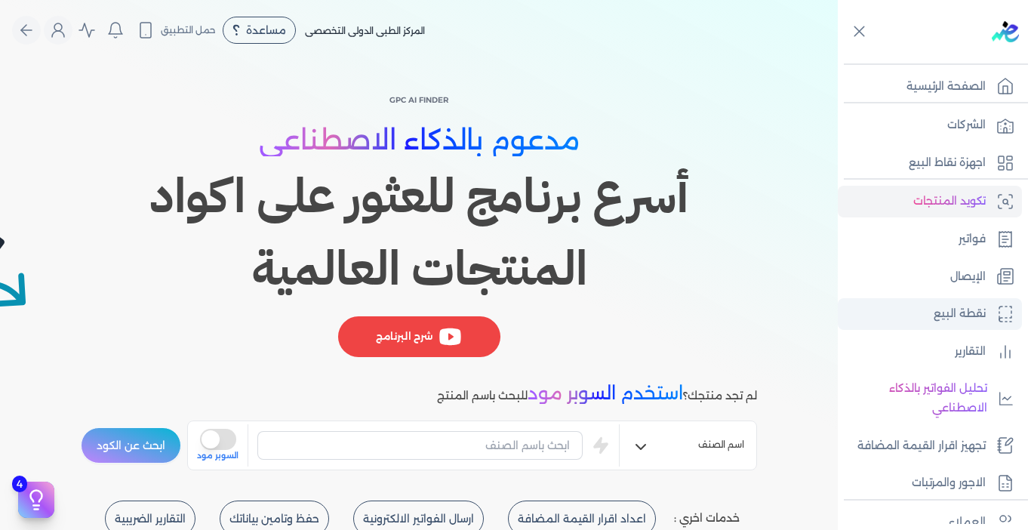
click at [957, 322] on p "نقطة البيع" at bounding box center [960, 314] width 52 height 20
select select
select select "EGP"
select select "EGS"
select select "B"
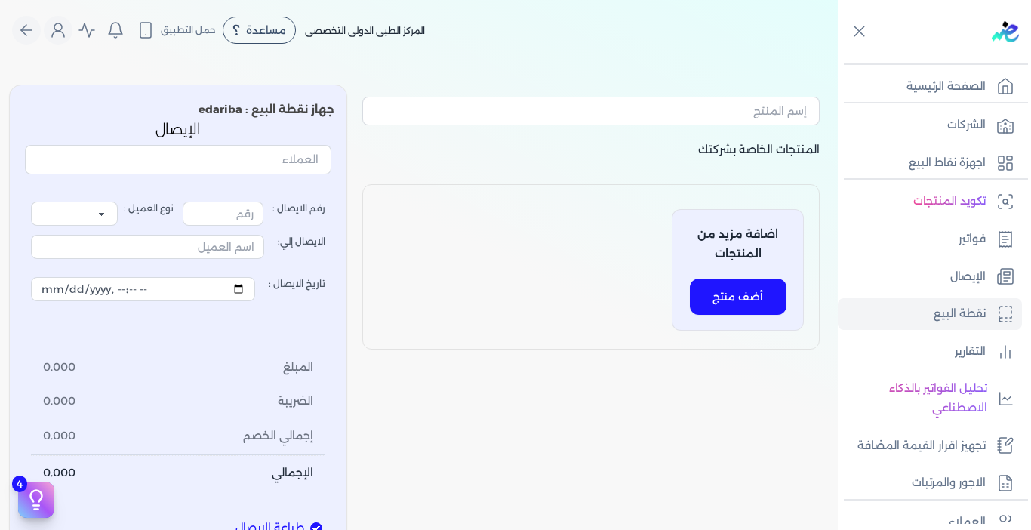
type input "1"
select select "P"
type input "عميل نقدي"
click at [709, 294] on button "أضف منتج" at bounding box center [738, 297] width 97 height 36
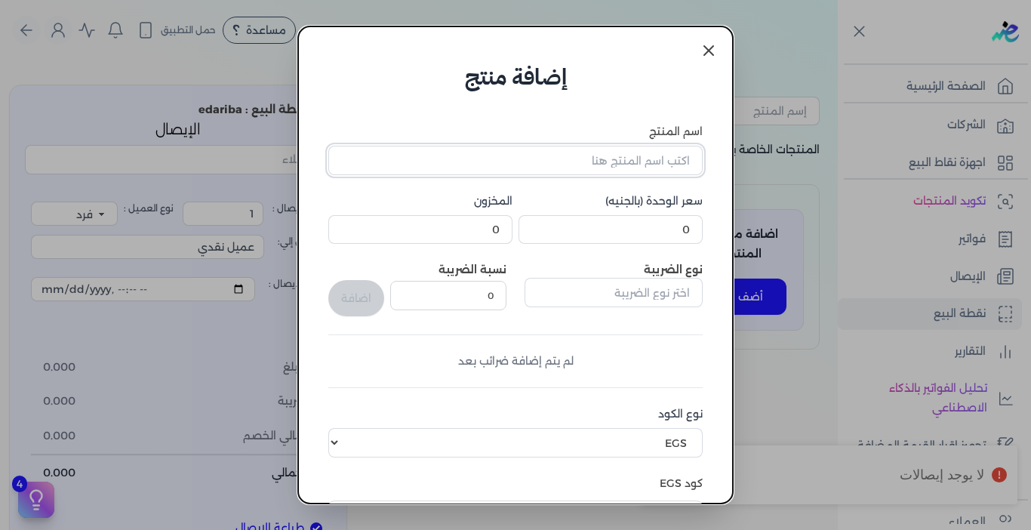
click at [528, 162] on input "اسم المنتج" at bounding box center [515, 160] width 374 height 29
type input "خدمات طبيه"
click at [625, 239] on input "0" at bounding box center [611, 229] width 184 height 29
type input "0"
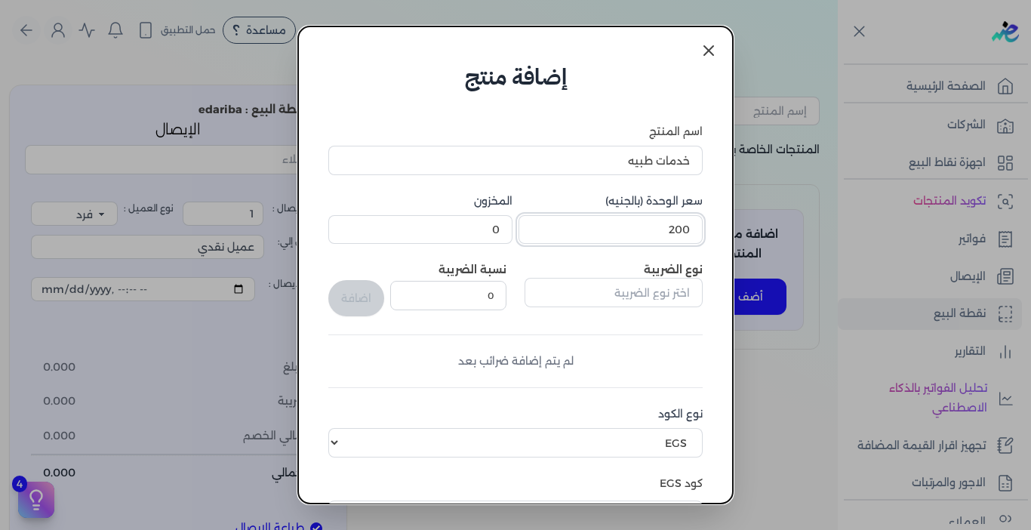
type input "200"
click at [598, 292] on input "text" at bounding box center [614, 292] width 178 height 29
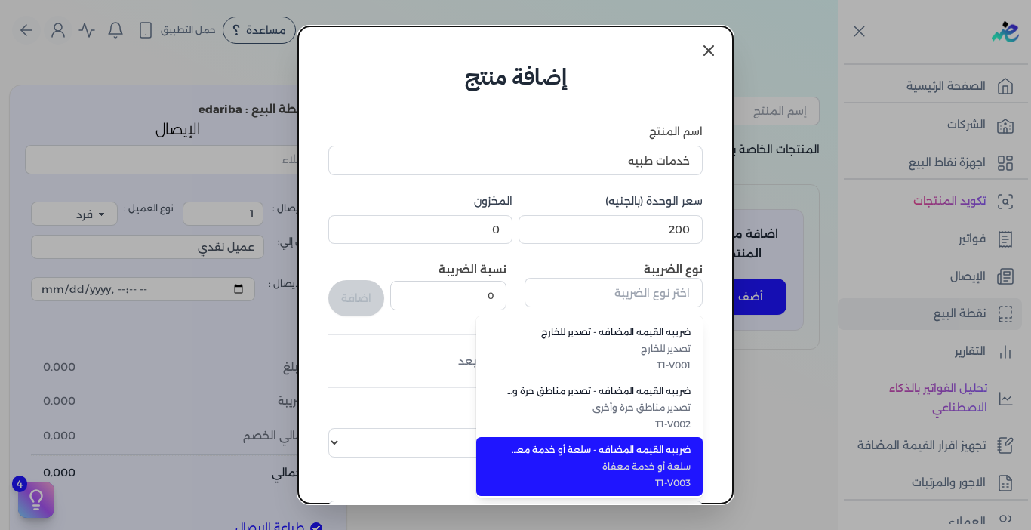
click at [534, 476] on span "T1-V003" at bounding box center [599, 483] width 184 height 14
type input "ضريبه القيمه المضافه - سلعة أو خدمة معفاة"
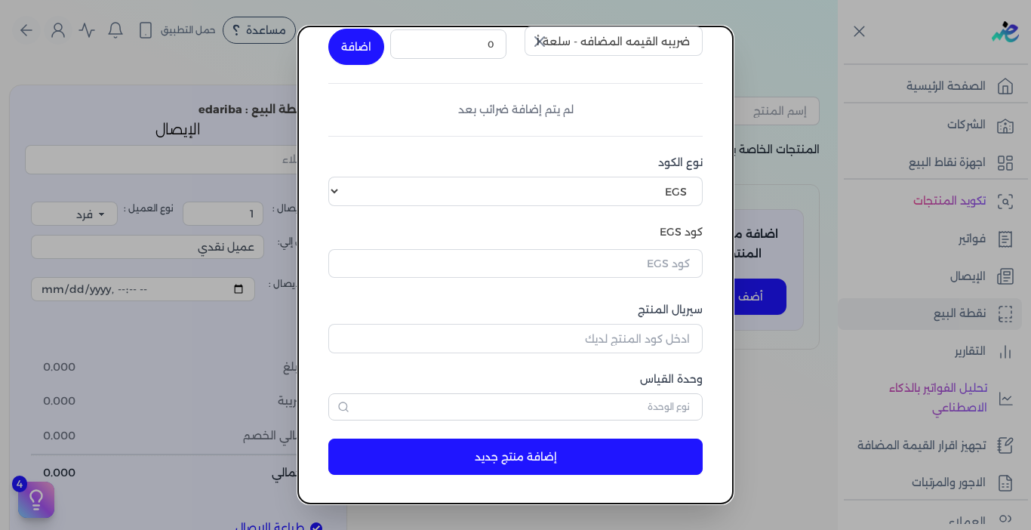
scroll to position [253, 0]
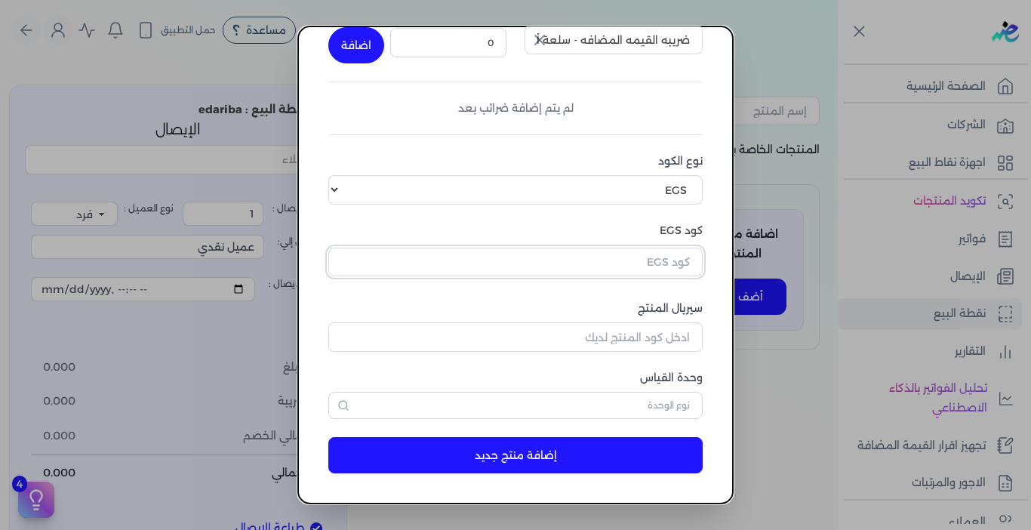
click at [628, 253] on input "text" at bounding box center [515, 262] width 374 height 29
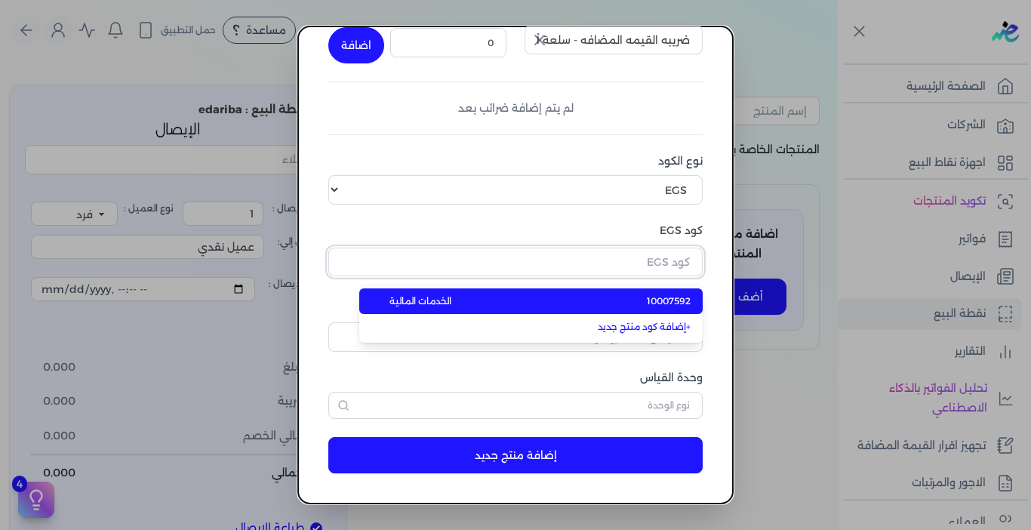
click at [628, 253] on input "text" at bounding box center [515, 262] width 374 height 29
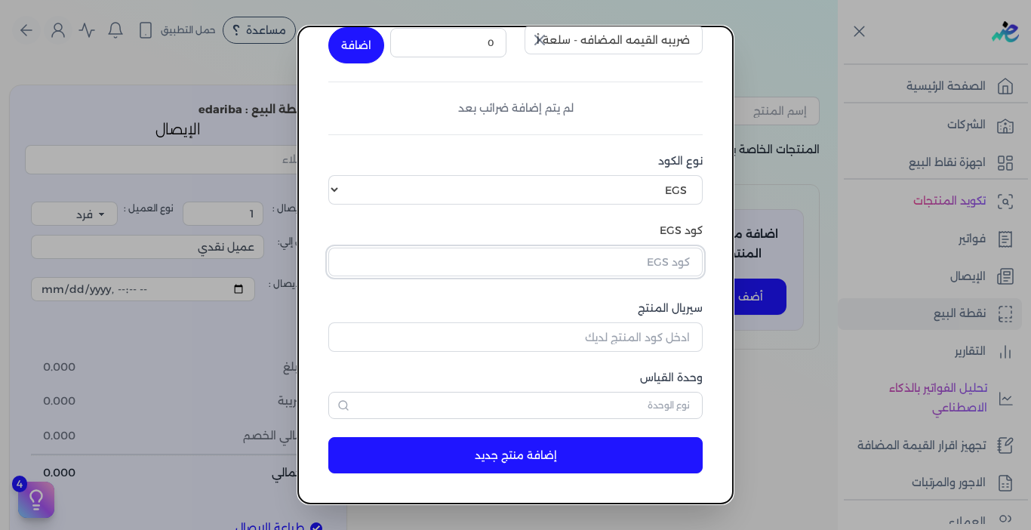
click at [628, 253] on input "text" at bounding box center [515, 262] width 374 height 29
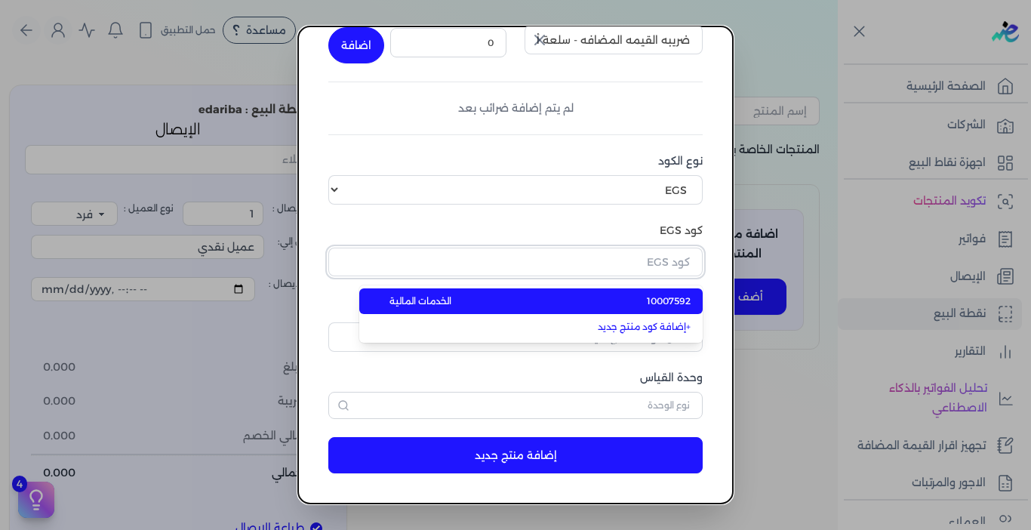
click at [628, 253] on input "text" at bounding box center [515, 262] width 374 height 29
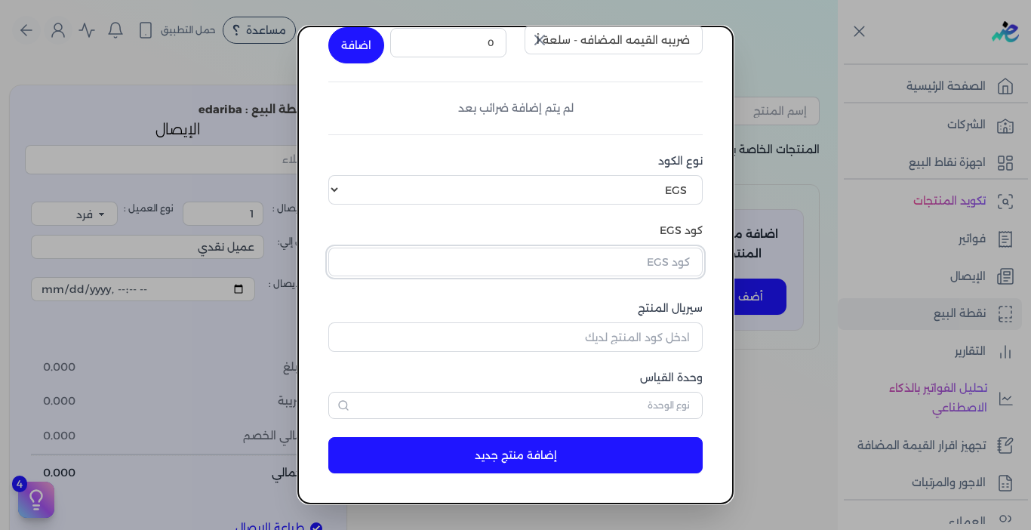
click at [634, 267] on input "text" at bounding box center [515, 262] width 374 height 29
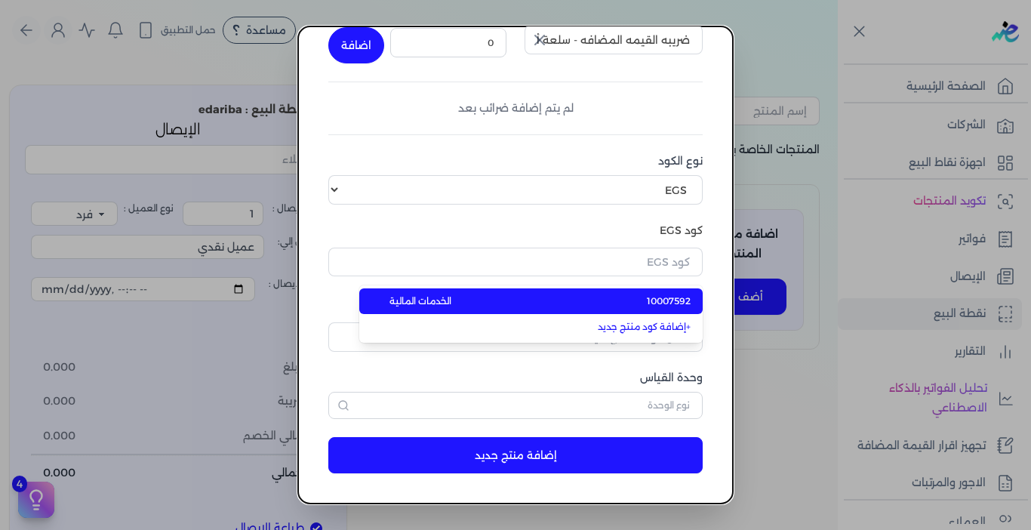
click at [643, 303] on li "10007592 الخدمات المالية" at bounding box center [531, 301] width 344 height 26
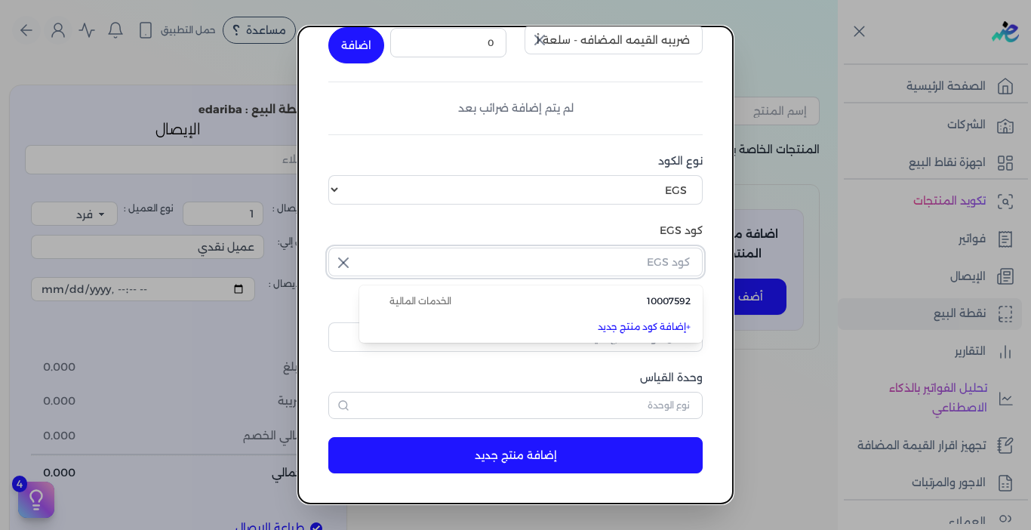
type input "10007592"
click at [645, 336] on input "سيريال المنتج" at bounding box center [515, 336] width 374 height 29
type input "10007601"
click at [347, 405] on circle "button" at bounding box center [343, 405] width 8 height 8
click at [811, 341] on dialog "إضافة منتج اسم المنتج خدمات طبيه سعر الوحدة (بالجنيه) 200 المخزون 0 نوع الضريبة…" at bounding box center [515, 265] width 1031 height 530
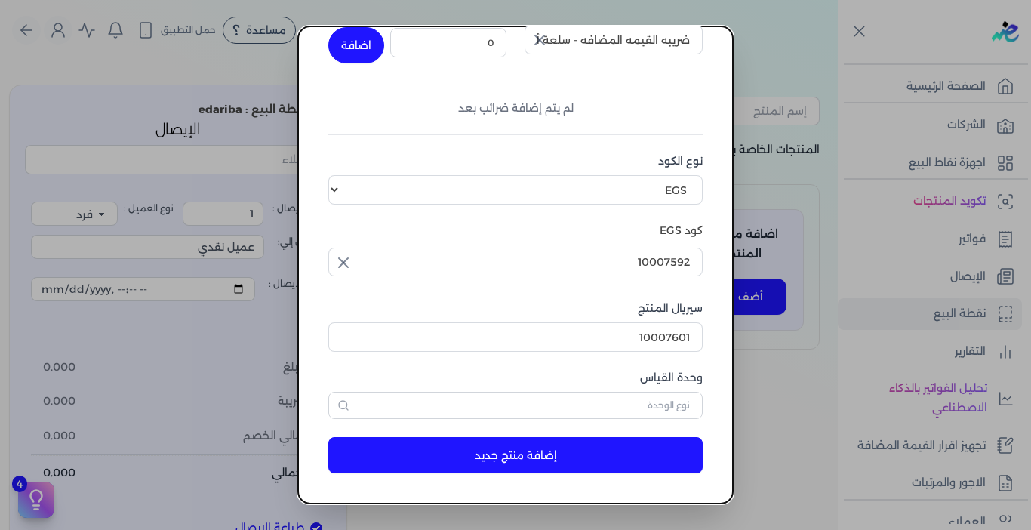
click at [513, 458] on button "إضافة منتج جديد" at bounding box center [515, 455] width 374 height 36
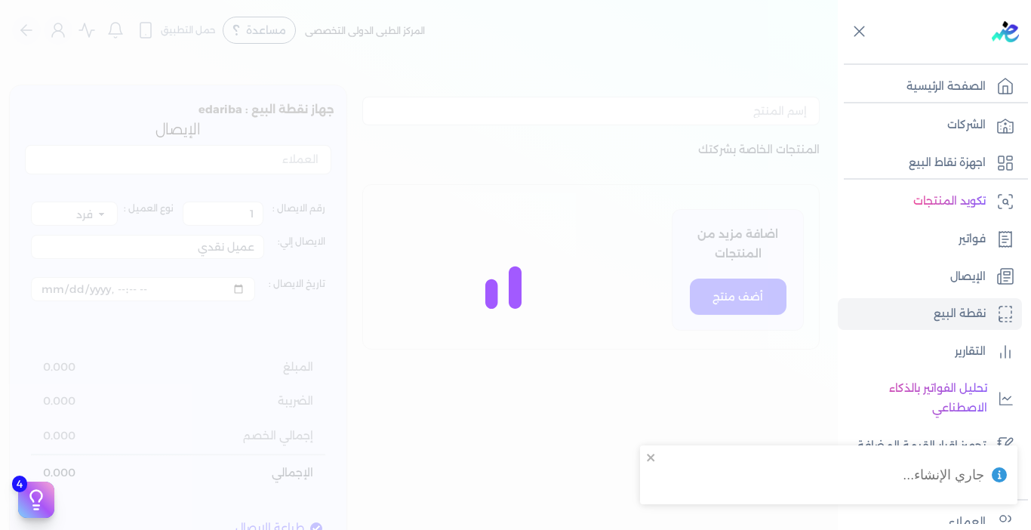
select select "EGS"
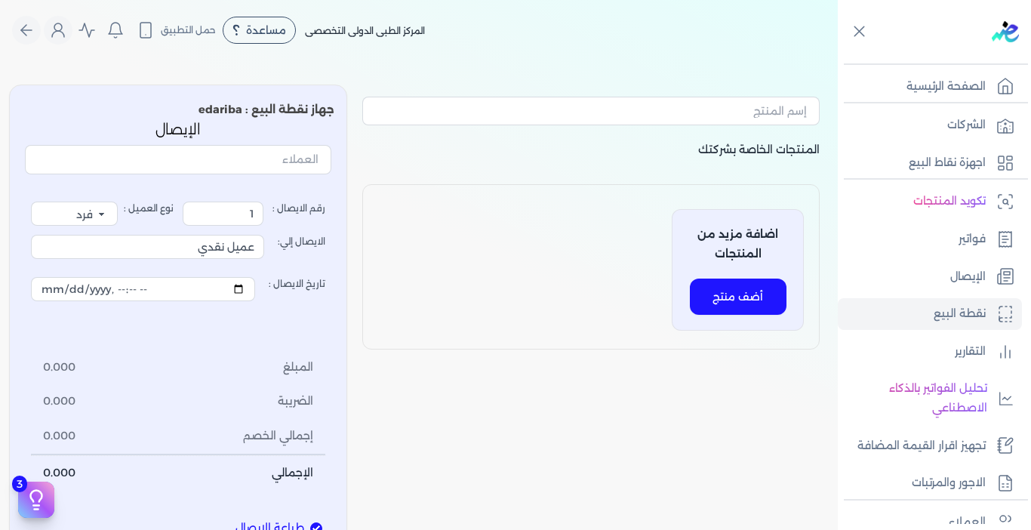
click at [6, 456] on div "المنتجات الخاصة بشركتك اضافة مزيد من المنتجات أضف منتج جهاز نقطة البيع : edarib…" at bounding box center [419, 334] width 838 height 525
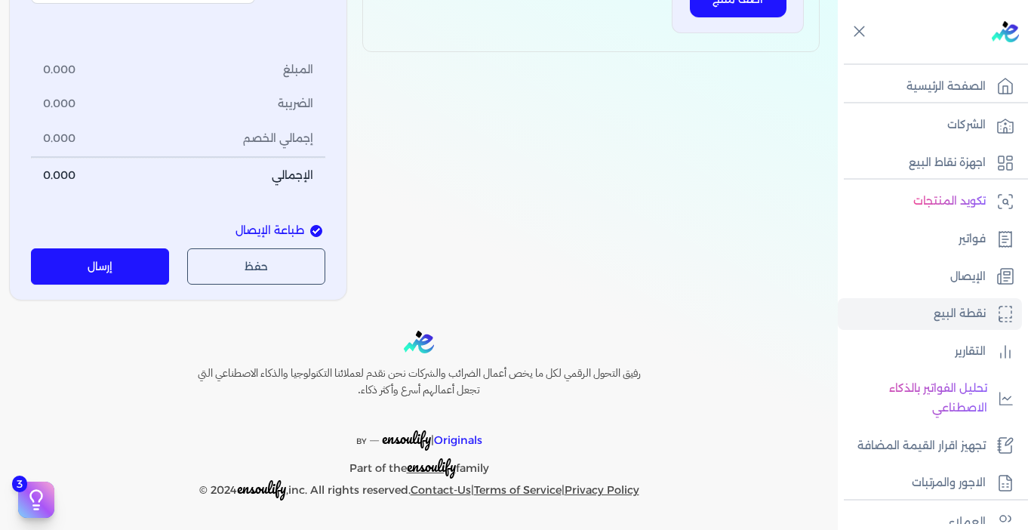
click at [239, 263] on button "حفظ" at bounding box center [256, 266] width 138 height 36
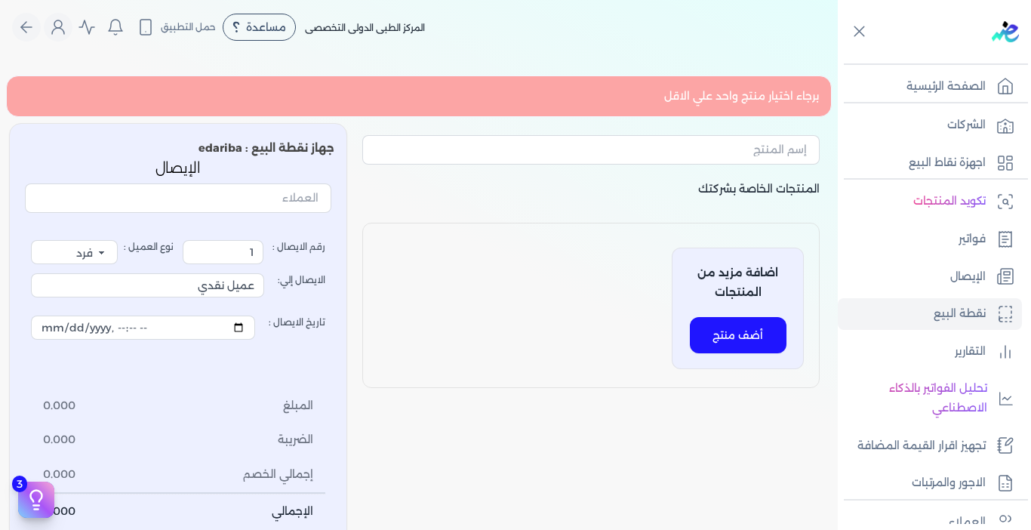
scroll to position [0, 0]
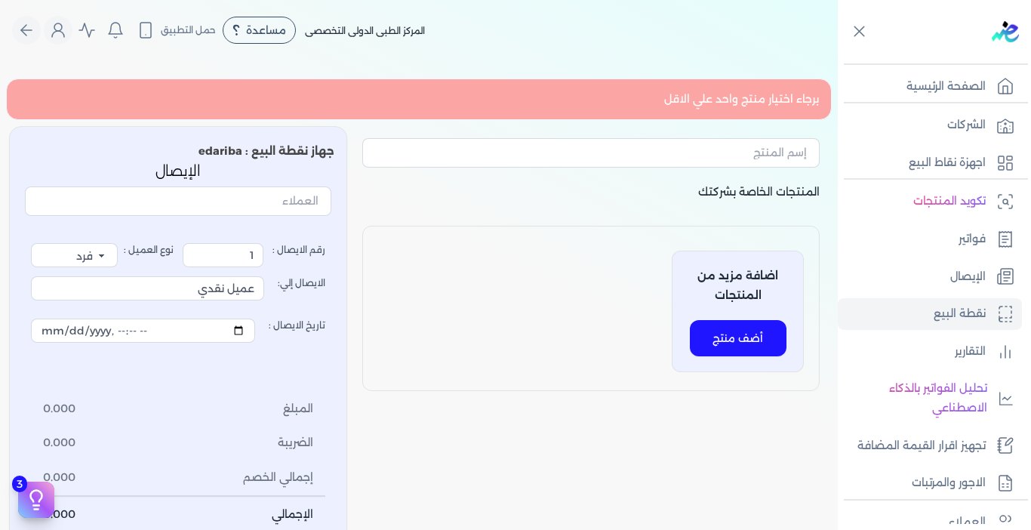
click at [740, 314] on div "اضافة مزيد من المنتجات أضف منتج" at bounding box center [738, 312] width 132 height 122
click at [741, 337] on button "أضف منتج" at bounding box center [738, 338] width 97 height 36
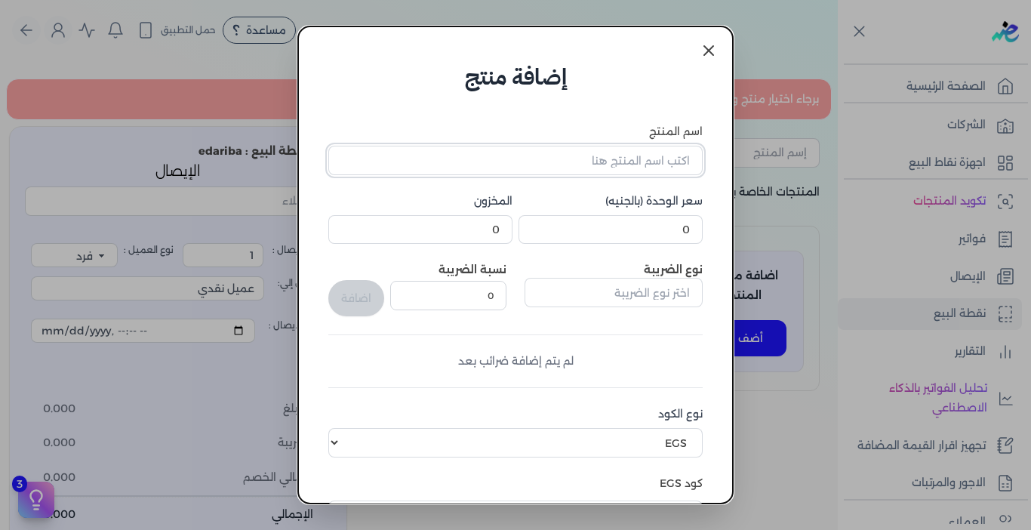
click at [522, 167] on input "اسم المنتج" at bounding box center [515, 160] width 374 height 29
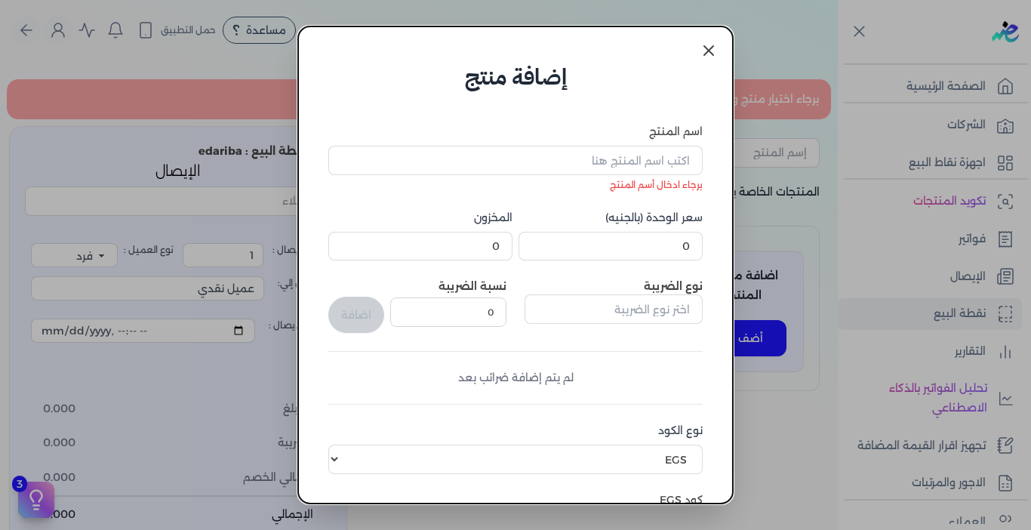
click at [790, 193] on dialog "إضافة منتج اسم المنتج برجاء ادخال أسم المنتج سعر الوحدة (بالجنيه) 0 المخزون 0 ن…" at bounding box center [515, 265] width 1031 height 530
click at [713, 52] on icon at bounding box center [709, 51] width 18 height 18
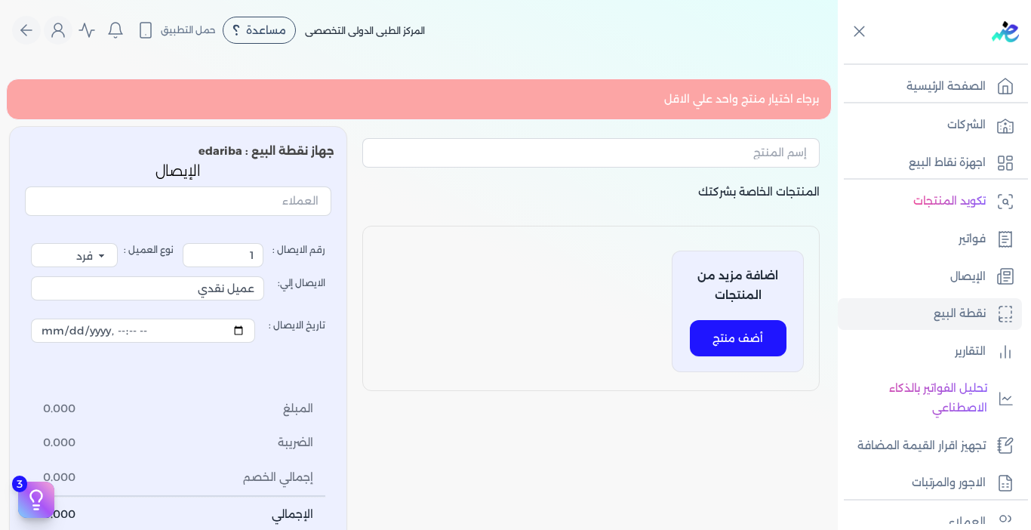
click at [550, 245] on div "اضافة مزيد من المنتجات أضف منتج" at bounding box center [591, 308] width 458 height 165
click at [734, 88] on div "برجاء اختيار منتج واحد علي الاقل" at bounding box center [419, 100] width 826 height 42
click at [733, 331] on button "أضف منتج" at bounding box center [738, 338] width 97 height 36
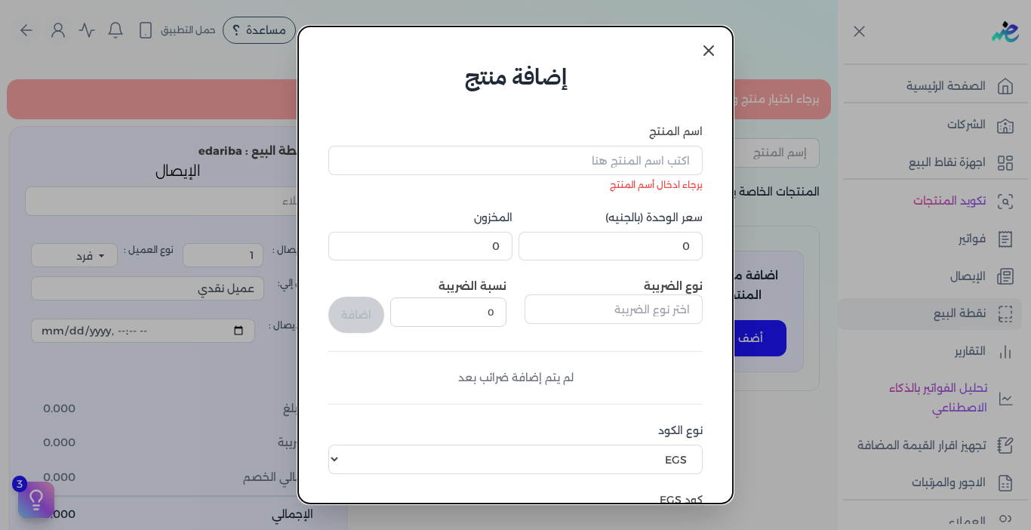
click at [733, 340] on dialog "إضافة منتج اسم المنتج برجاء ادخال أسم المنتج سعر الوحدة (بالجنيه) 0 المخزون 0 ن…" at bounding box center [515, 265] width 1031 height 530
click at [771, 284] on dialog "إضافة منتج اسم المنتج برجاء ادخال أسم المنتج سعر الوحدة (بالجنيه) 0 المخزون 0 ن…" at bounding box center [515, 265] width 1031 height 530
click at [766, 344] on dialog "إضافة منتج اسم المنتج برجاء ادخال أسم المنتج سعر الوحدة (بالجنيه) 0 المخزون 0 ن…" at bounding box center [515, 265] width 1031 height 530
click at [4, 336] on dialog "إضافة منتج اسم المنتج برجاء ادخال أسم المنتج سعر الوحدة (بالجنيه) 0 المخزون 0 ن…" at bounding box center [515, 265] width 1031 height 530
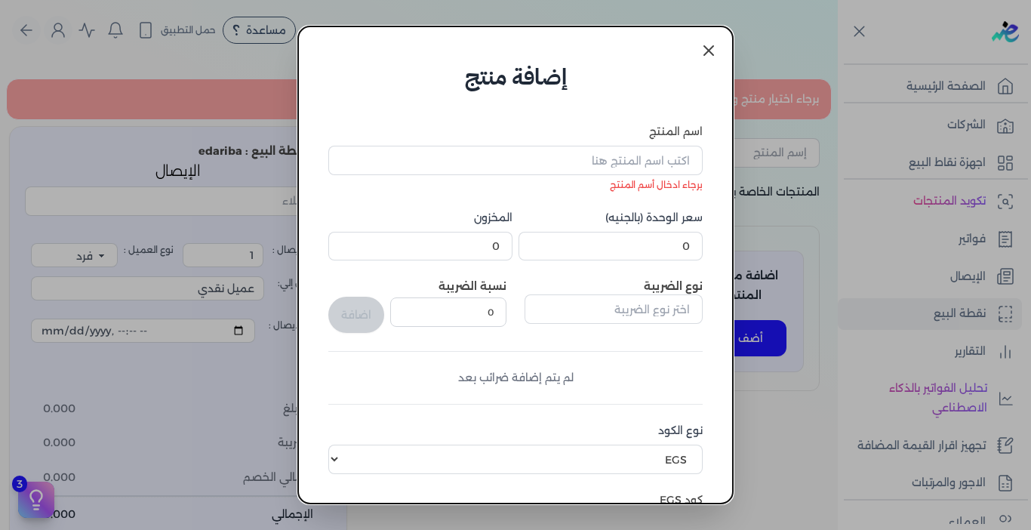
click at [4, 336] on dialog "إضافة منتج اسم المنتج برجاء ادخال أسم المنتج سعر الوحدة (بالجنيه) 0 المخزون 0 ن…" at bounding box center [515, 265] width 1031 height 530
click at [0, 340] on dialog "إضافة منتج اسم المنتج برجاء ادخال أسم المنتج سعر الوحدة (بالجنيه) 0 المخزون 0 ن…" at bounding box center [515, 265] width 1031 height 530
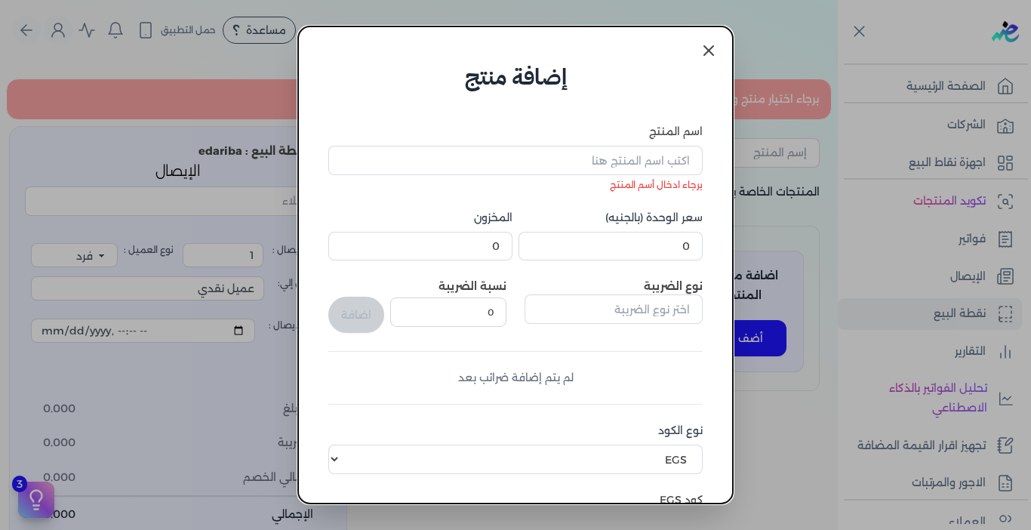
click at [0, 340] on dialog "إضافة منتج اسم المنتج برجاء ادخال أسم المنتج سعر الوحدة (بالجنيه) 0 المخزون 0 ن…" at bounding box center [515, 265] width 1031 height 530
click at [5, 353] on dialog "إضافة منتج اسم المنتج برجاء ادخال أسم المنتج سعر الوحدة (بالجنيه) 0 المخزون 0 ن…" at bounding box center [515, 265] width 1031 height 530
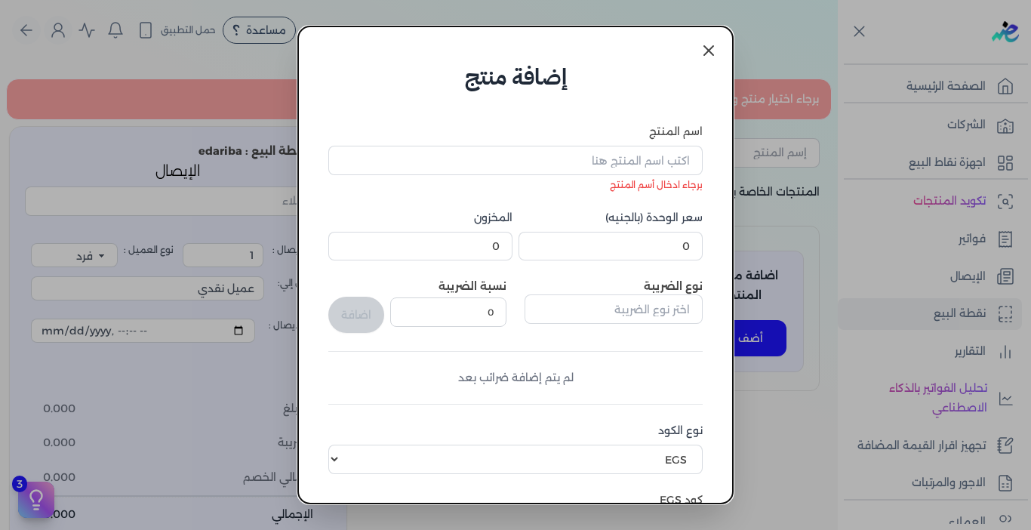
click at [743, 345] on dialog "إضافة منتج اسم المنتج برجاء ادخال أسم المنتج سعر الوحدة (بالجنيه) 0 المخزون 0 ن…" at bounding box center [515, 265] width 1031 height 530
click at [772, 325] on dialog "إضافة منتج اسم المنتج برجاء ادخال أسم المنتج سعر الوحدة (بالجنيه) 0 المخزون 0 ن…" at bounding box center [515, 265] width 1031 height 530
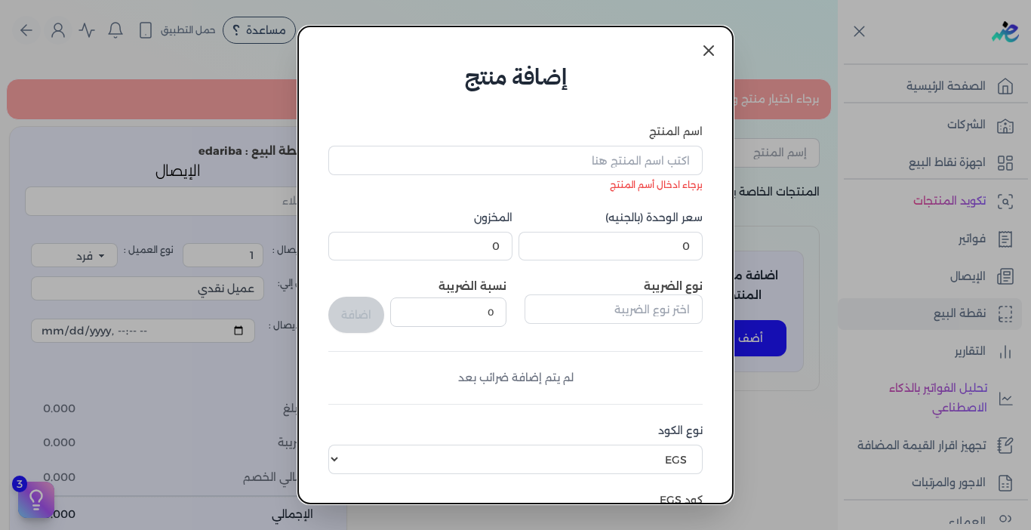
click at [709, 48] on icon at bounding box center [709, 51] width 18 height 18
